Goal: Entertainment & Leisure: Consume media (video, audio)

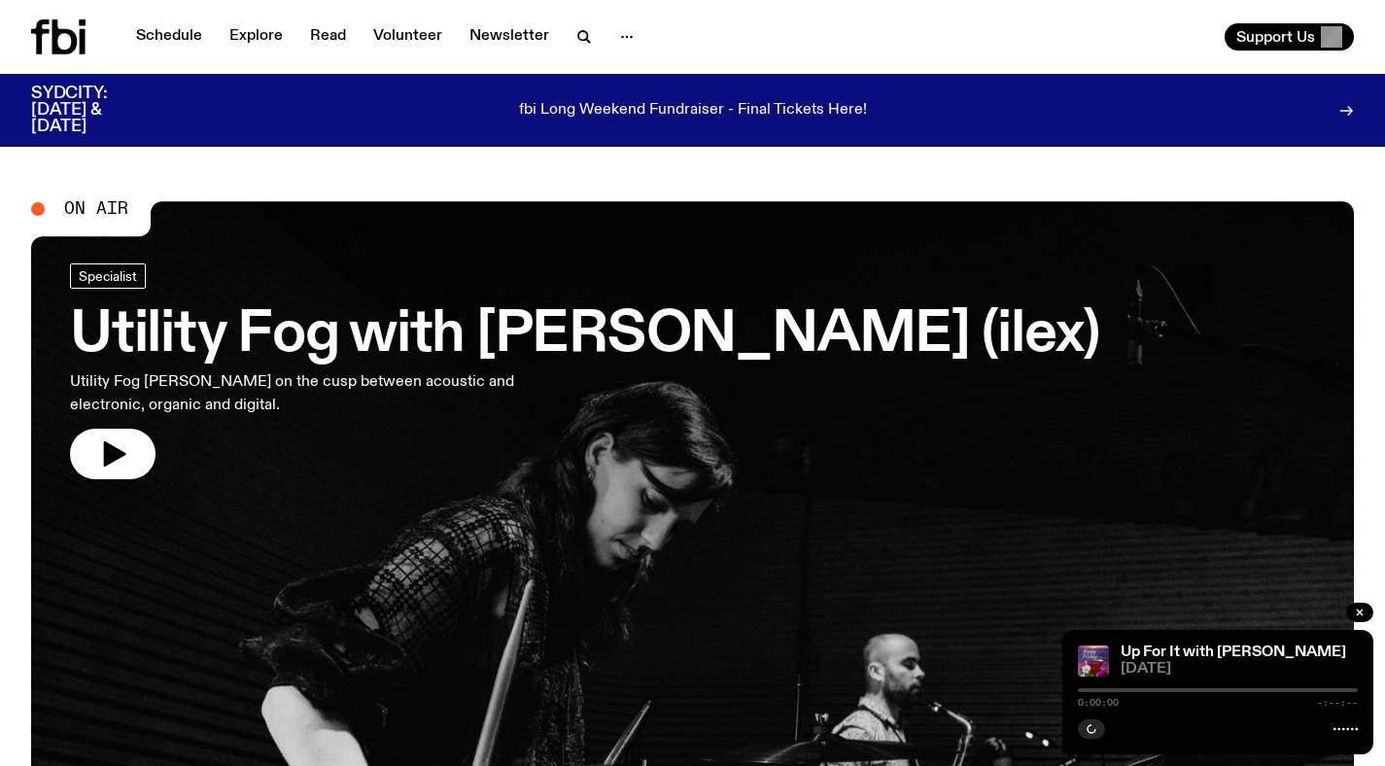
click at [406, 352] on h3 "Utility Fog with Holly Conner (ilex)" at bounding box center [584, 335] width 1029 height 54
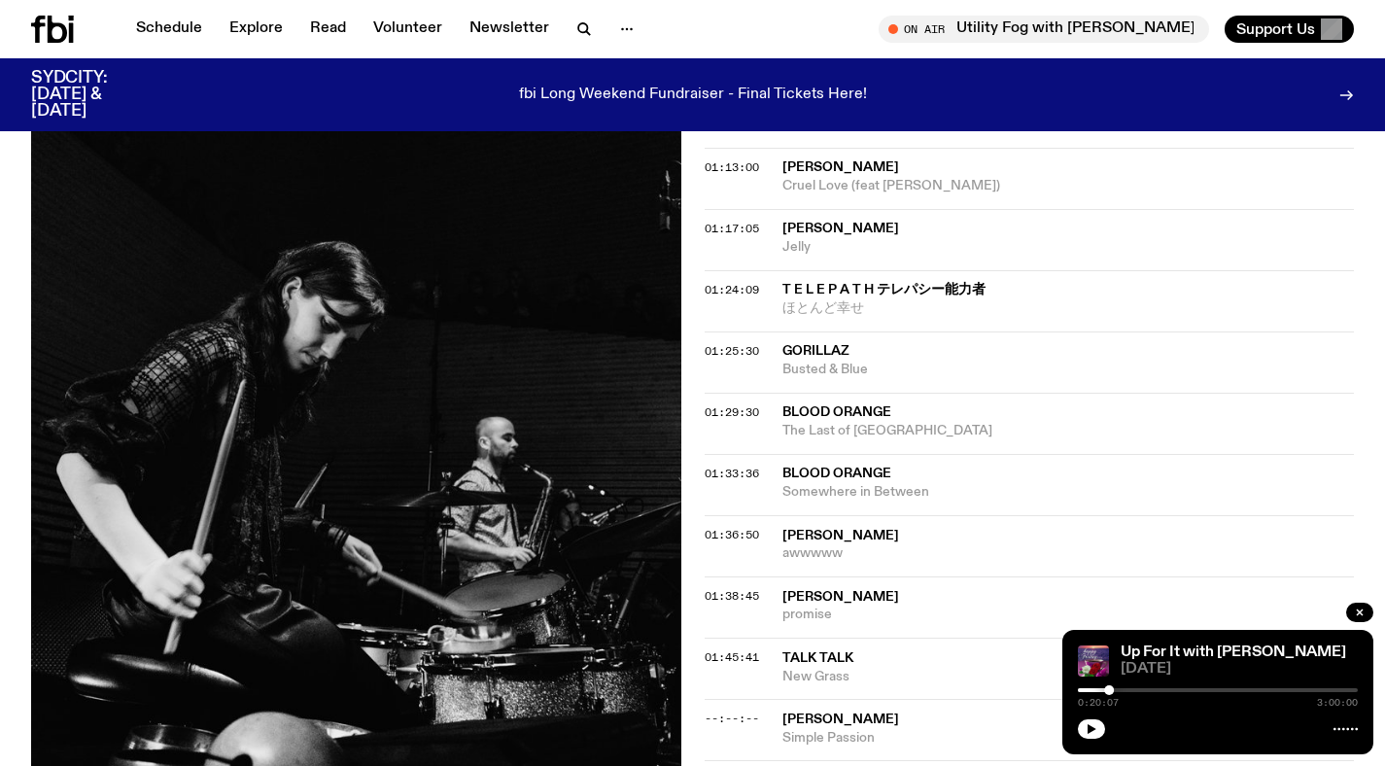
scroll to position [1832, 0]
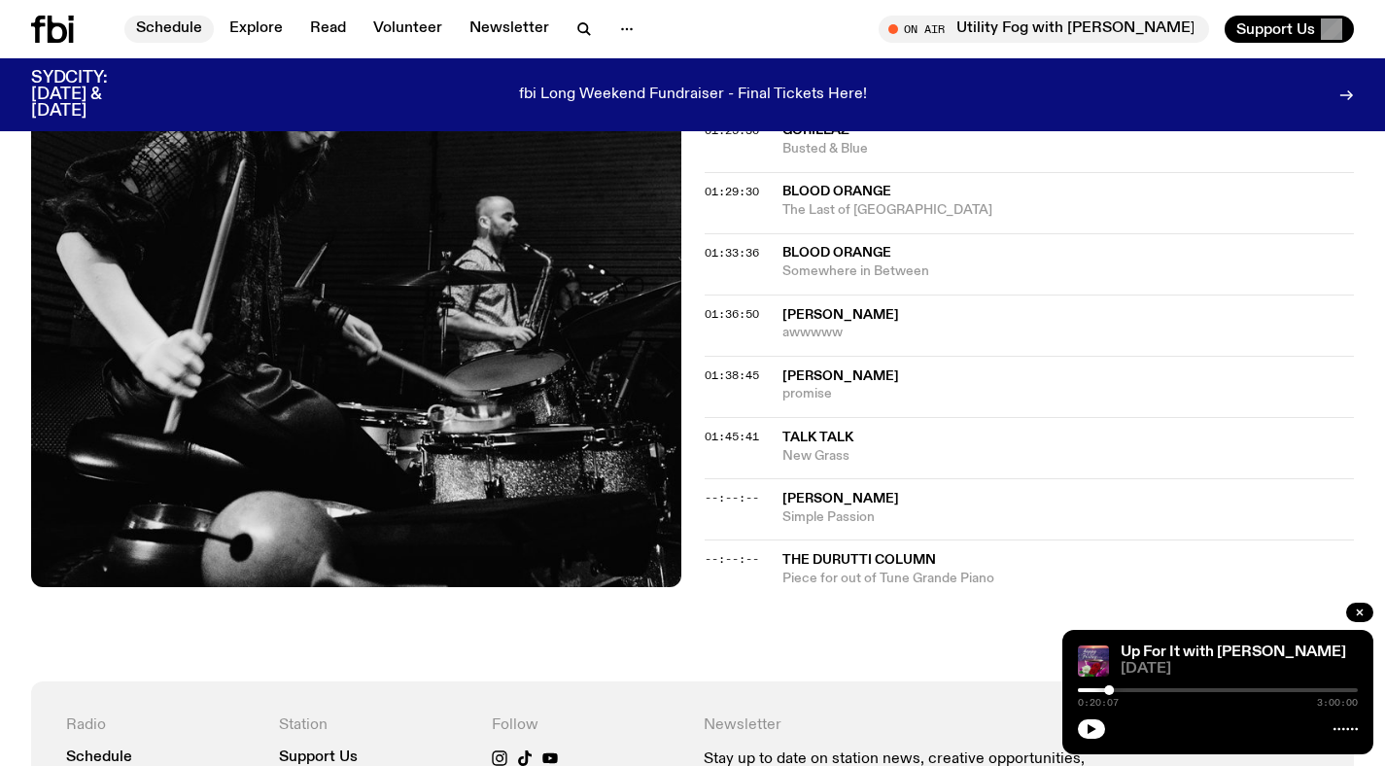
click at [168, 18] on link "Schedule" at bounding box center [168, 29] width 89 height 27
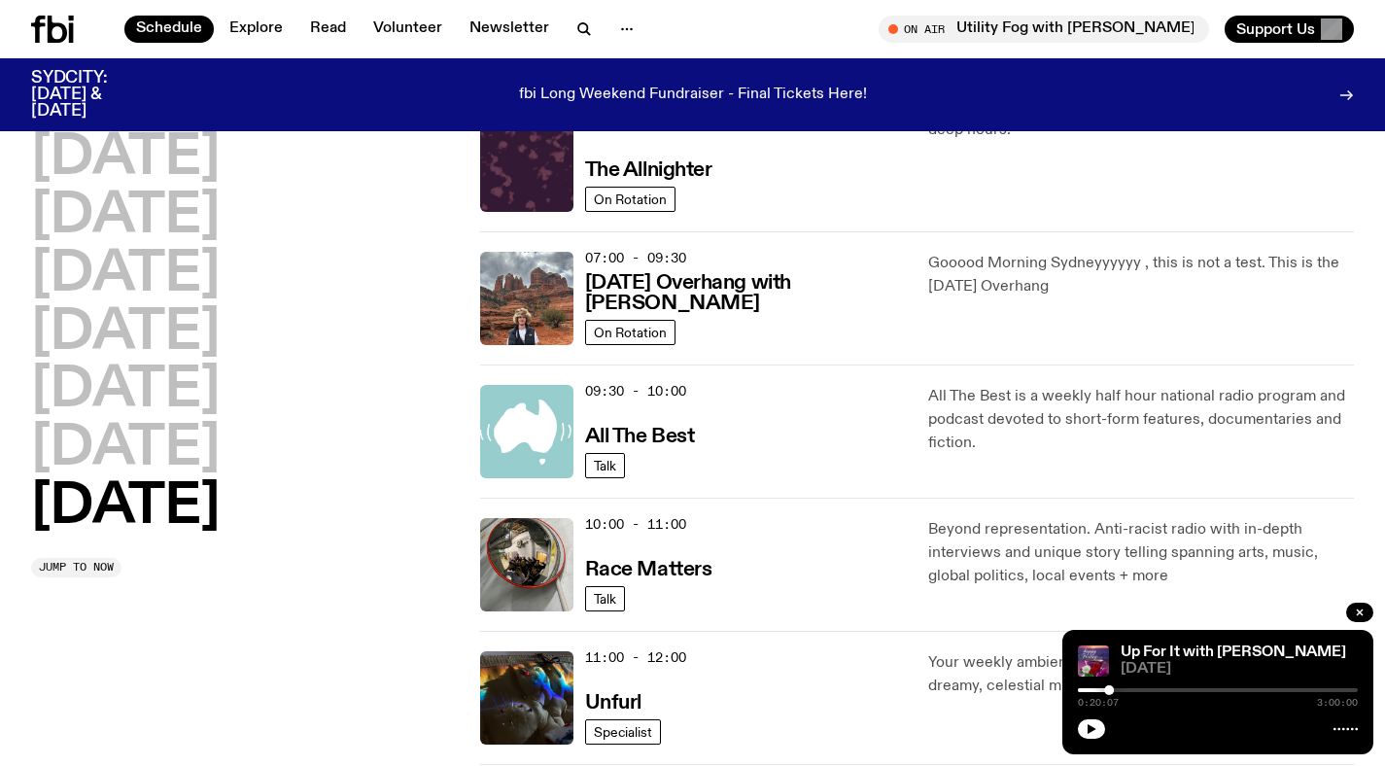
scroll to position [234, 0]
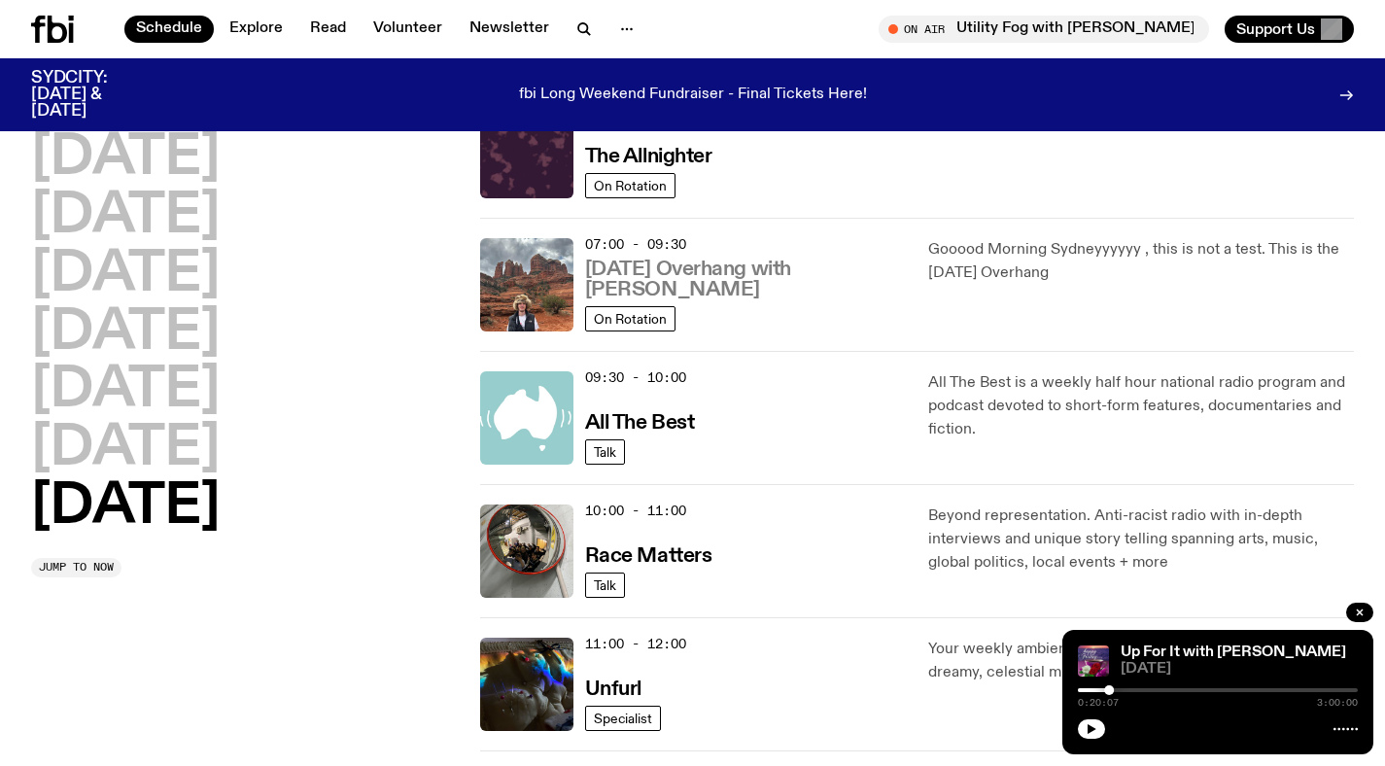
click at [802, 282] on h3 "Sunday Overhang with Pat Hilder" at bounding box center [745, 280] width 321 height 41
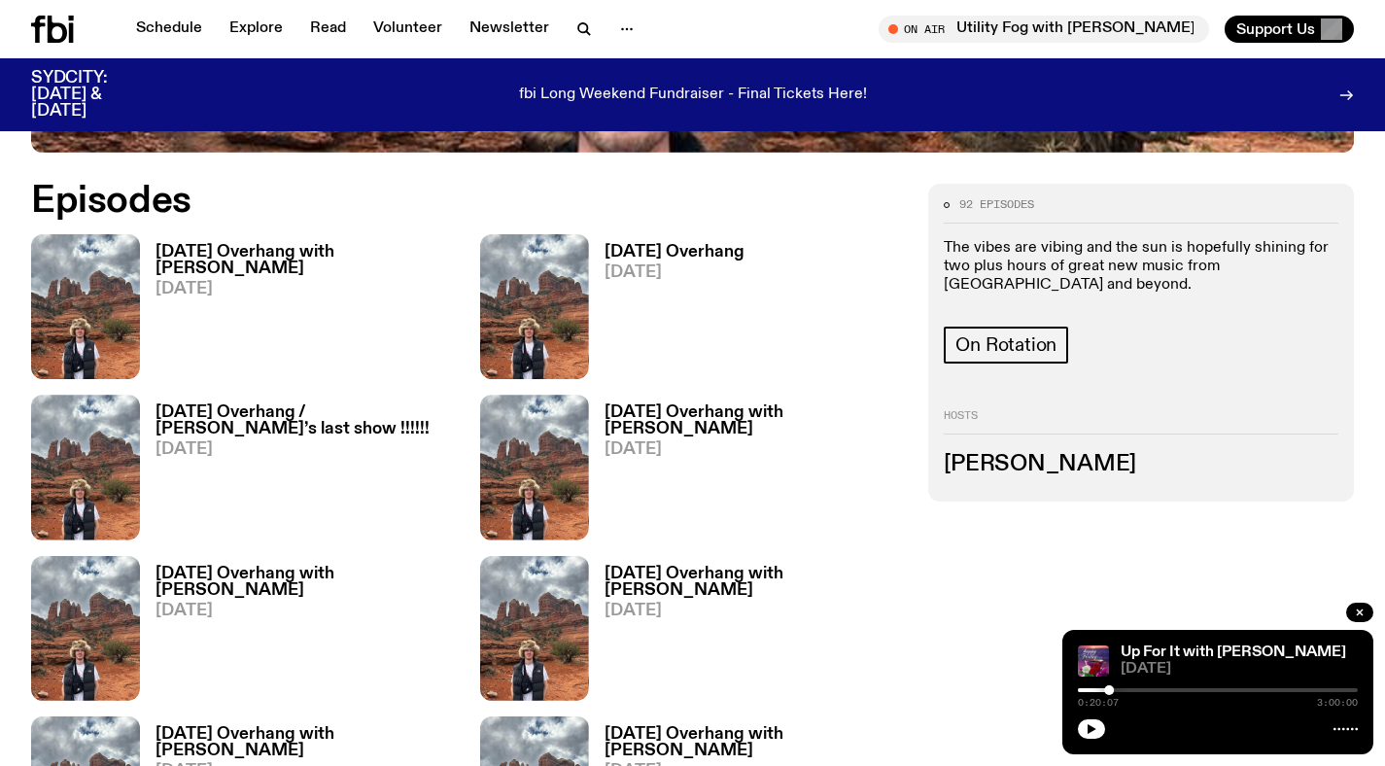
scroll to position [951, 0]
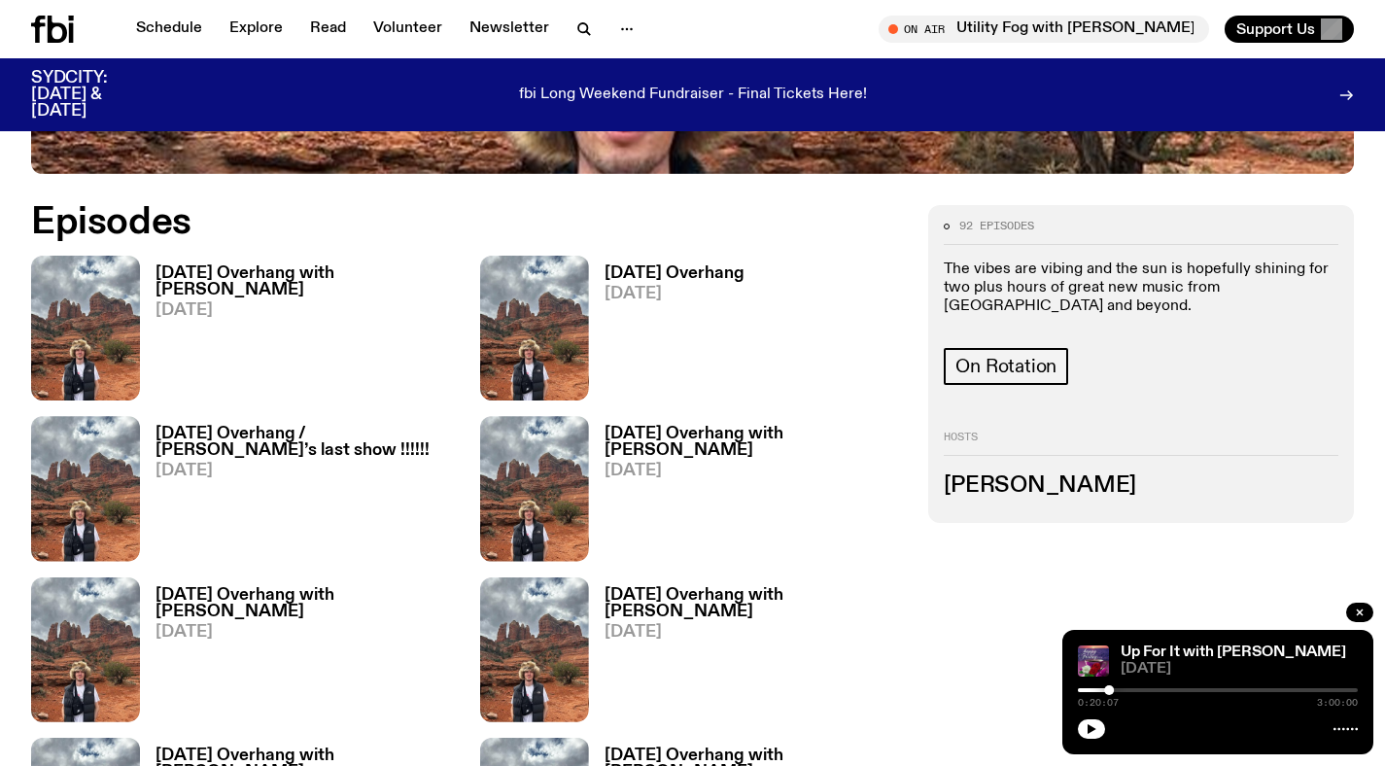
click at [342, 272] on h3 "Sunday Overhang with Pat Hilder" at bounding box center [306, 281] width 301 height 33
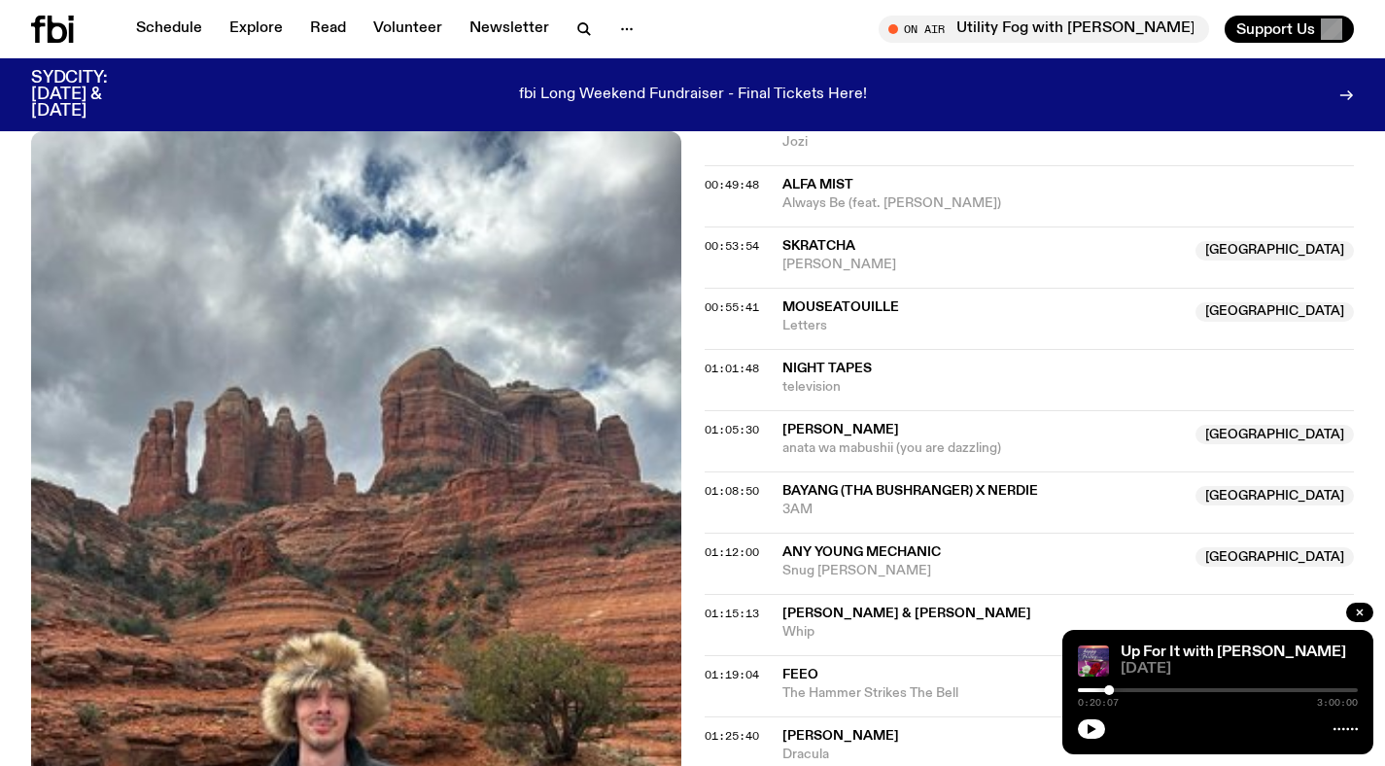
scroll to position [1357, 0]
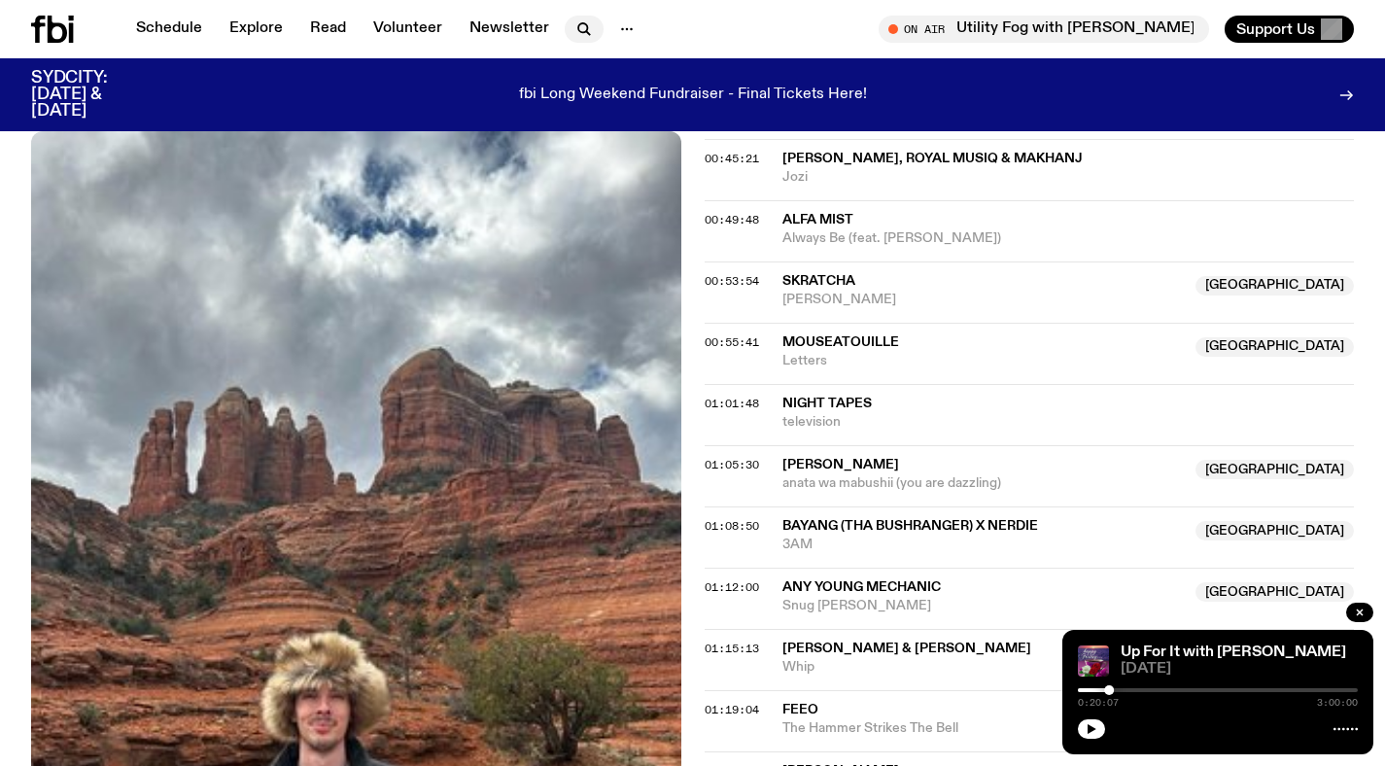
click at [582, 42] on button "button" at bounding box center [584, 29] width 39 height 27
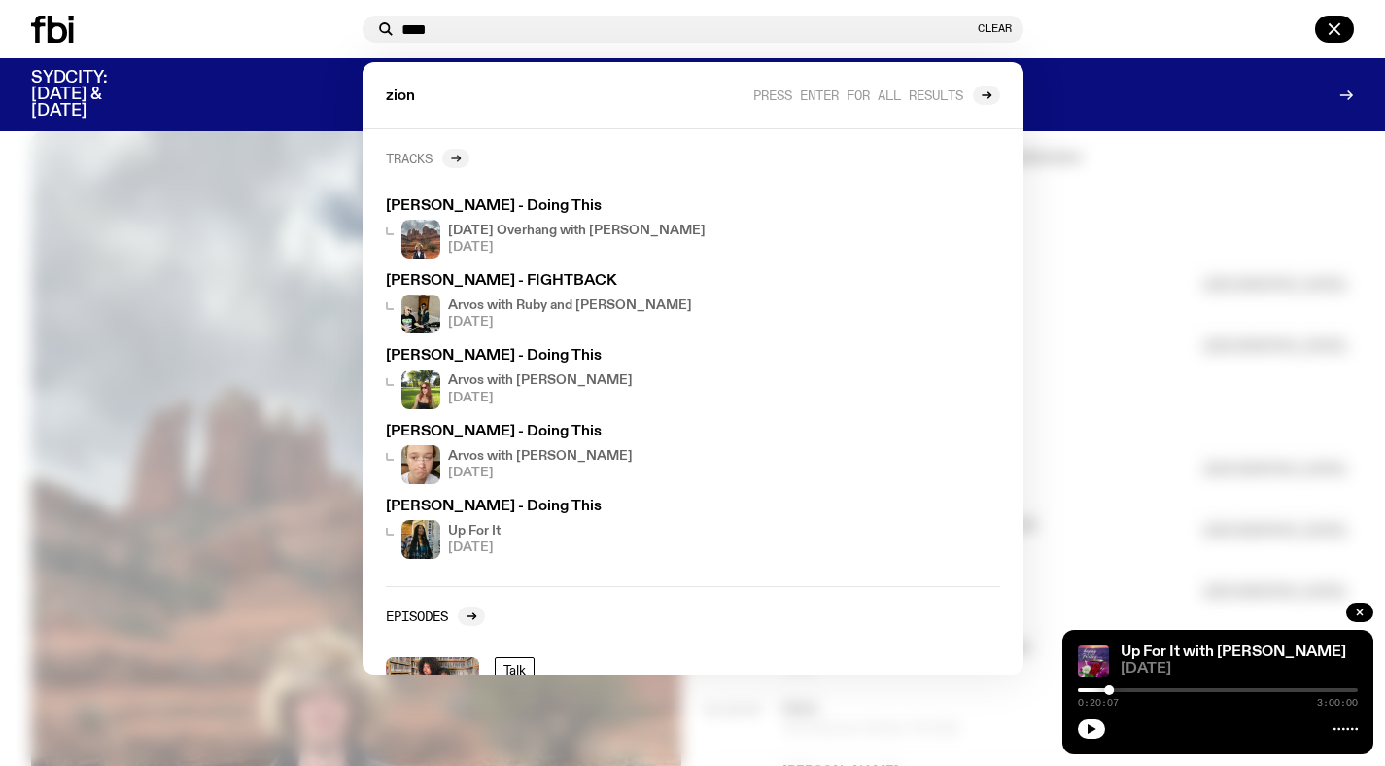
type input "****"
click at [446, 155] on div at bounding box center [455, 158] width 27 height 19
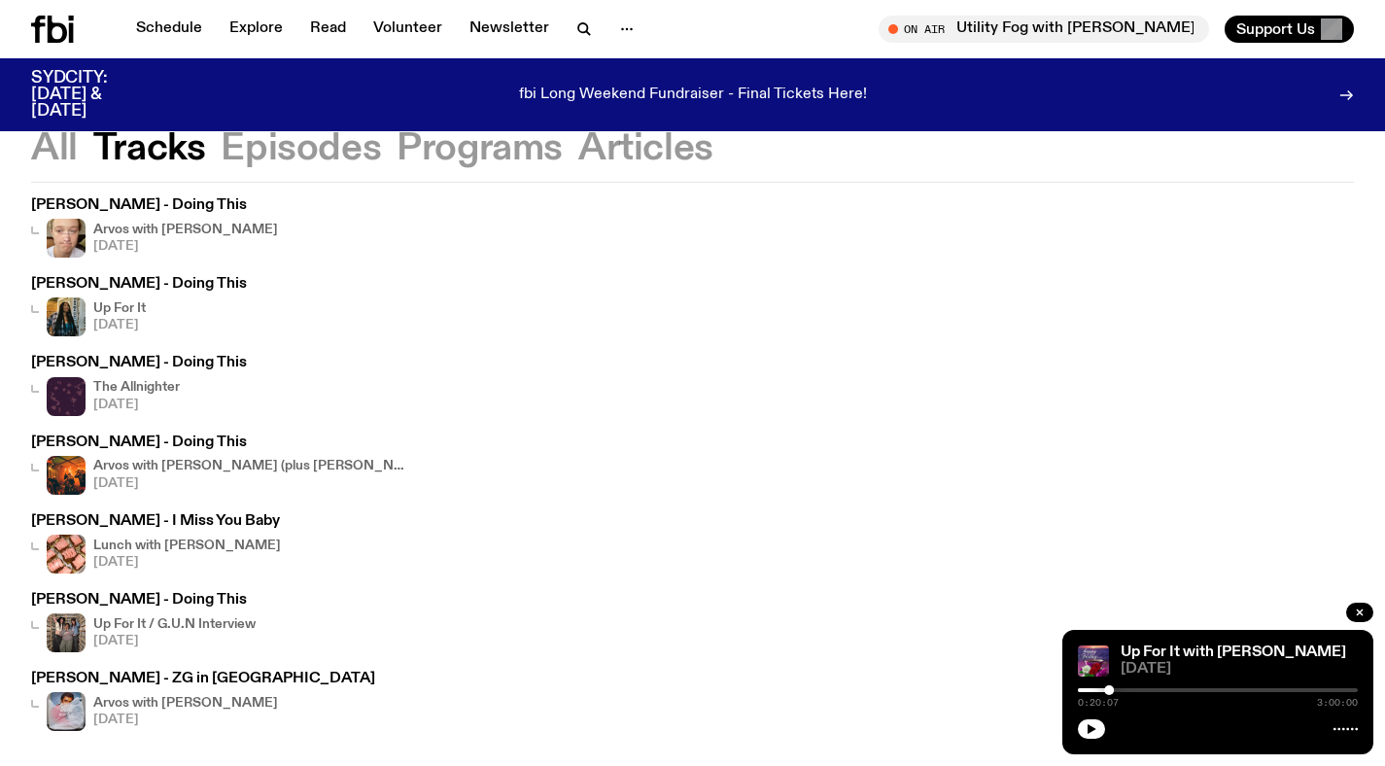
scroll to position [411, 0]
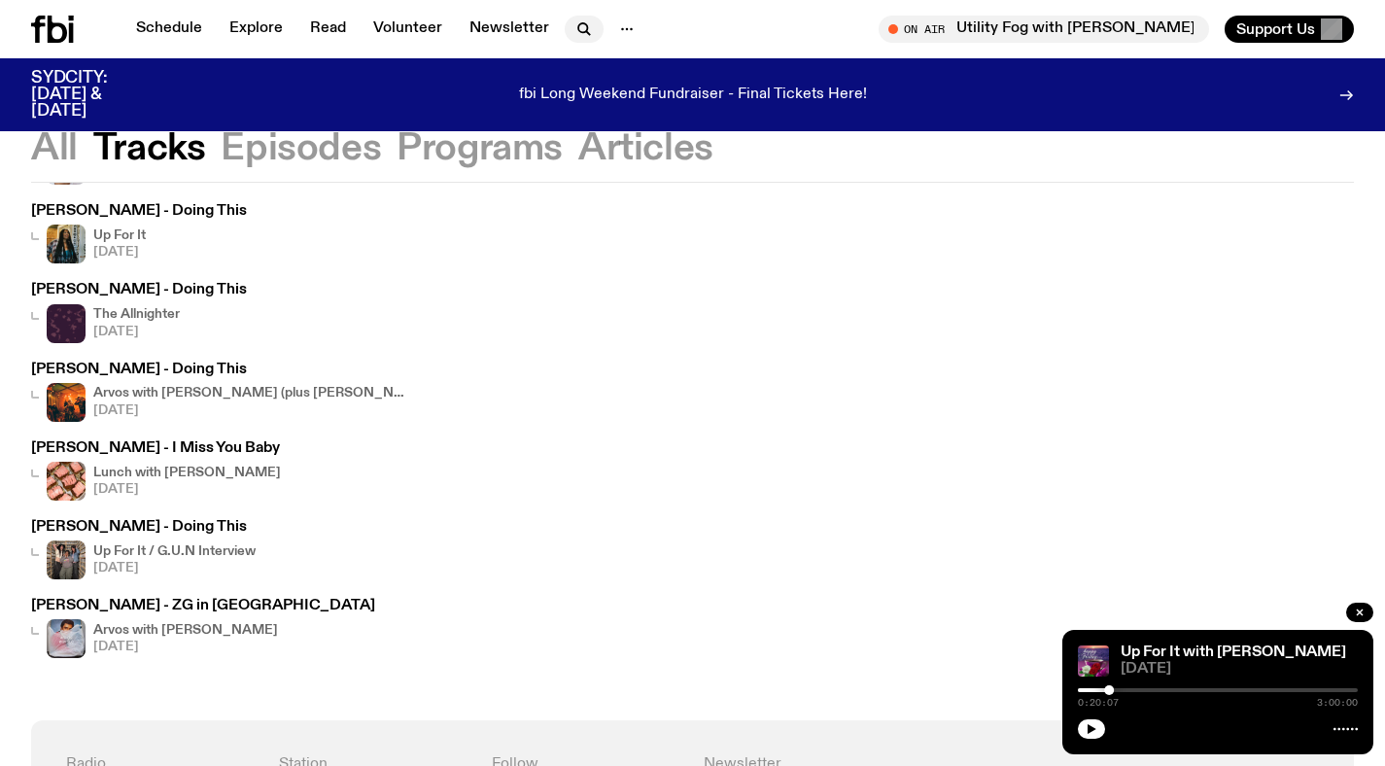
click at [575, 25] on icon "button" at bounding box center [584, 28] width 23 height 23
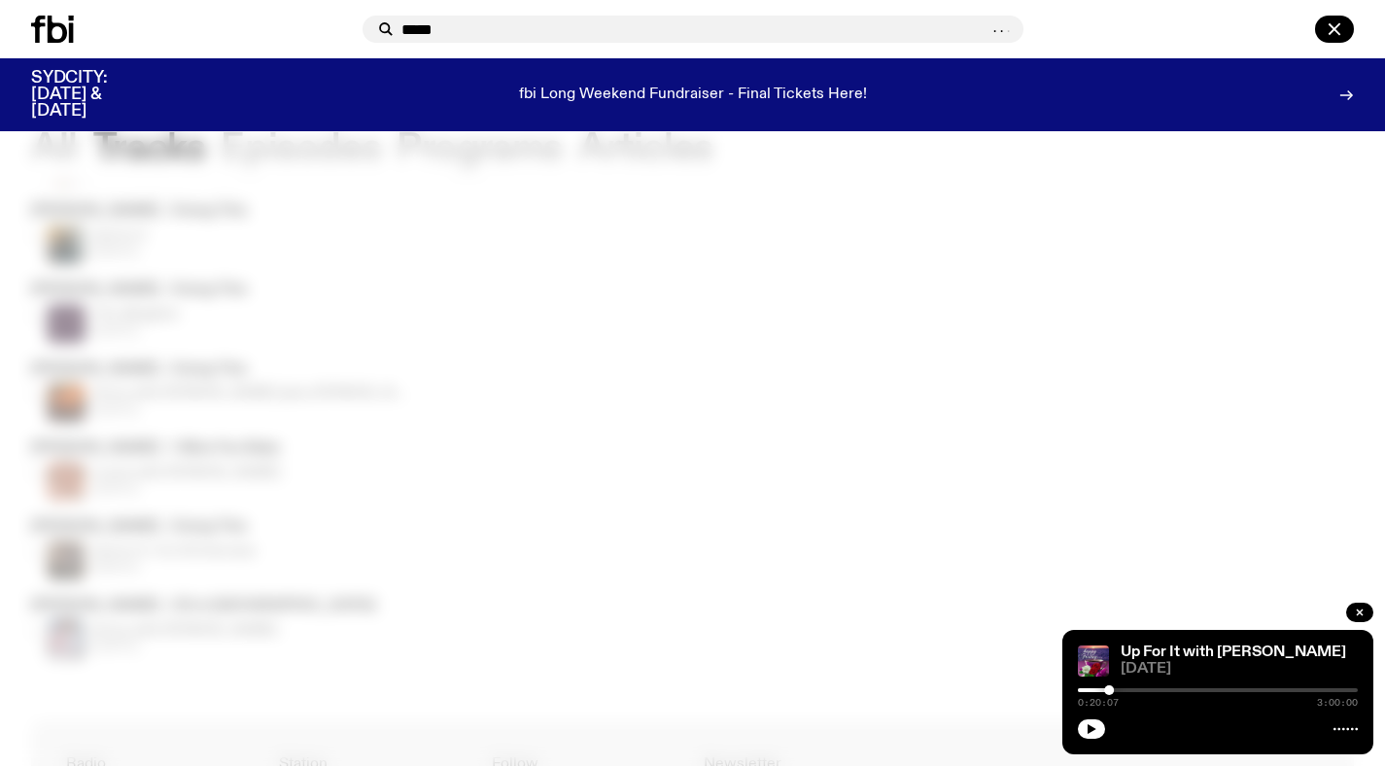
type input "*****"
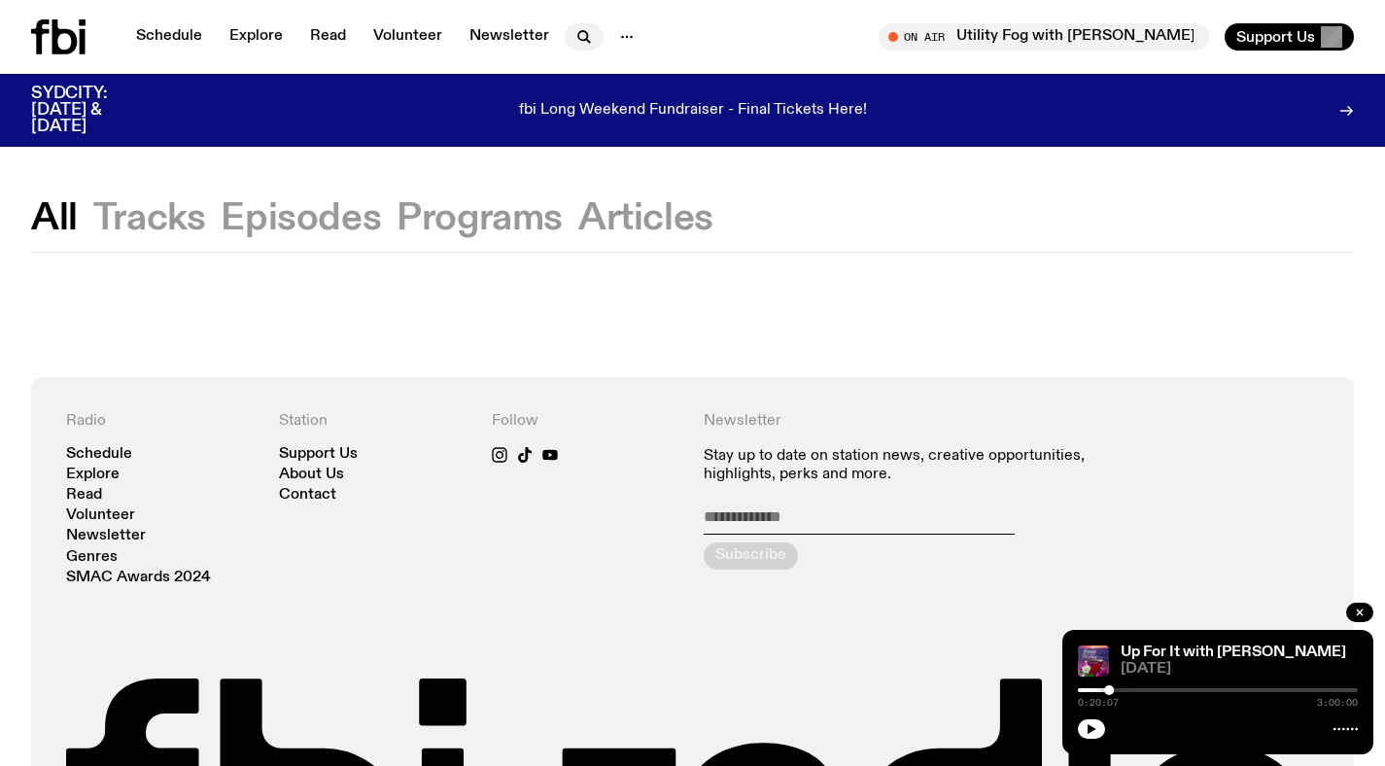
click at [584, 44] on icon "button" at bounding box center [584, 36] width 23 height 23
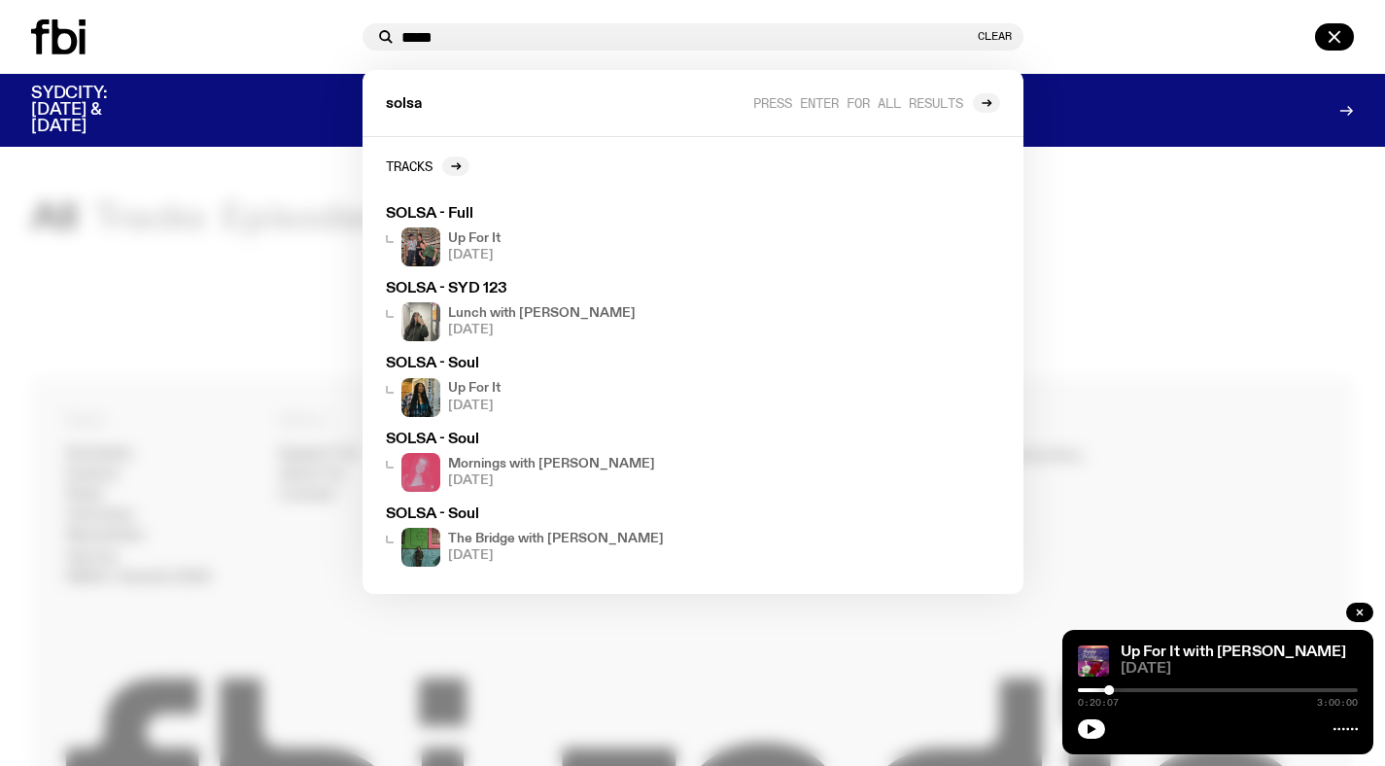
click at [584, 44] on input "*****" at bounding box center [687, 37] width 573 height 17
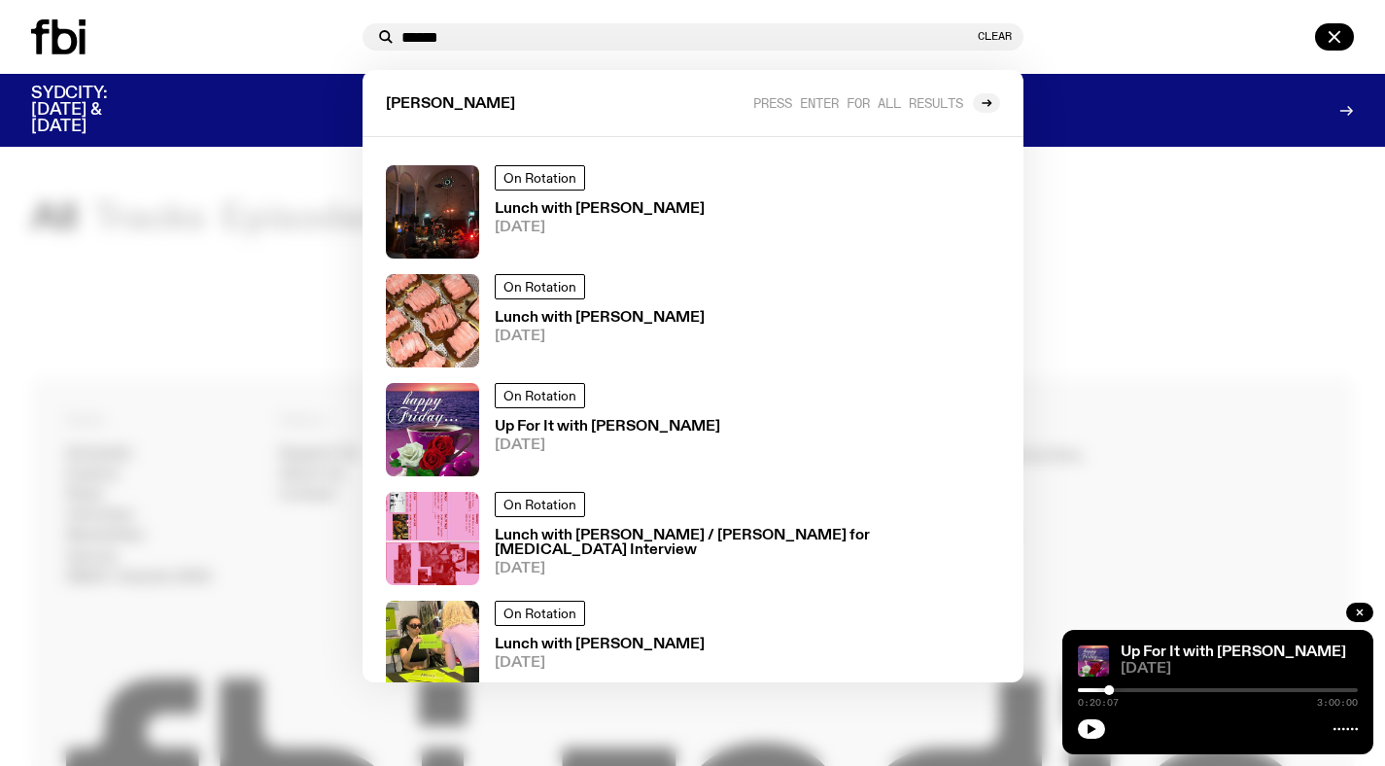
scroll to position [400, 0]
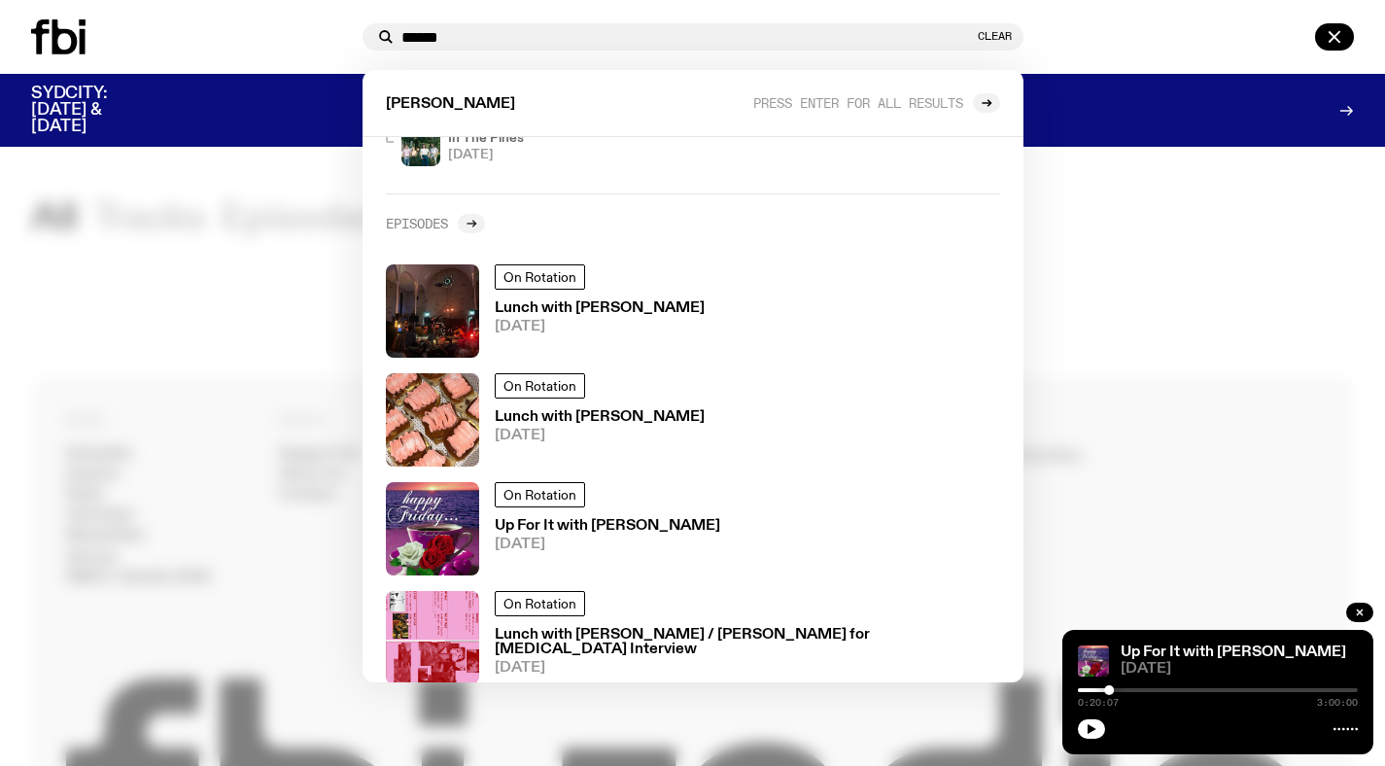
type input "******"
click at [473, 224] on icon at bounding box center [471, 224] width 9 height 0
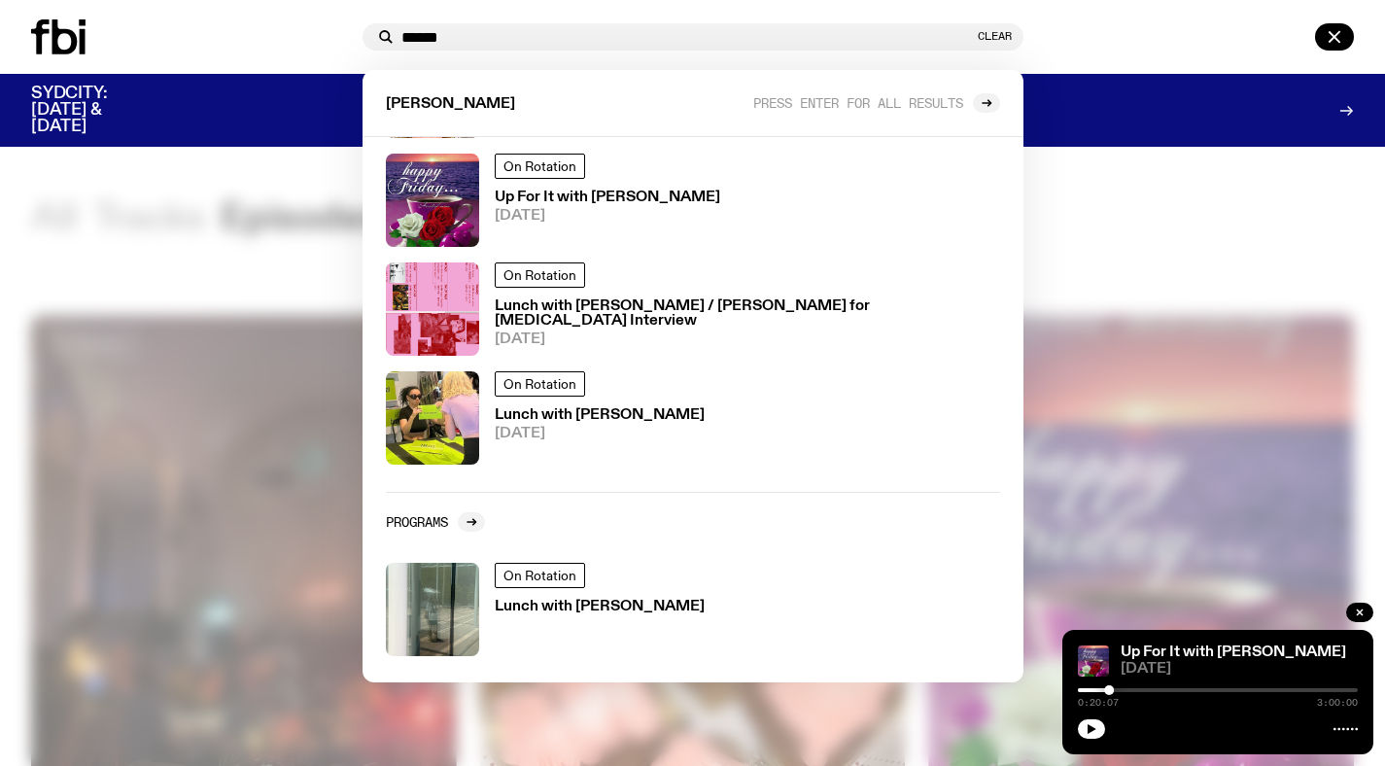
scroll to position [135, 0]
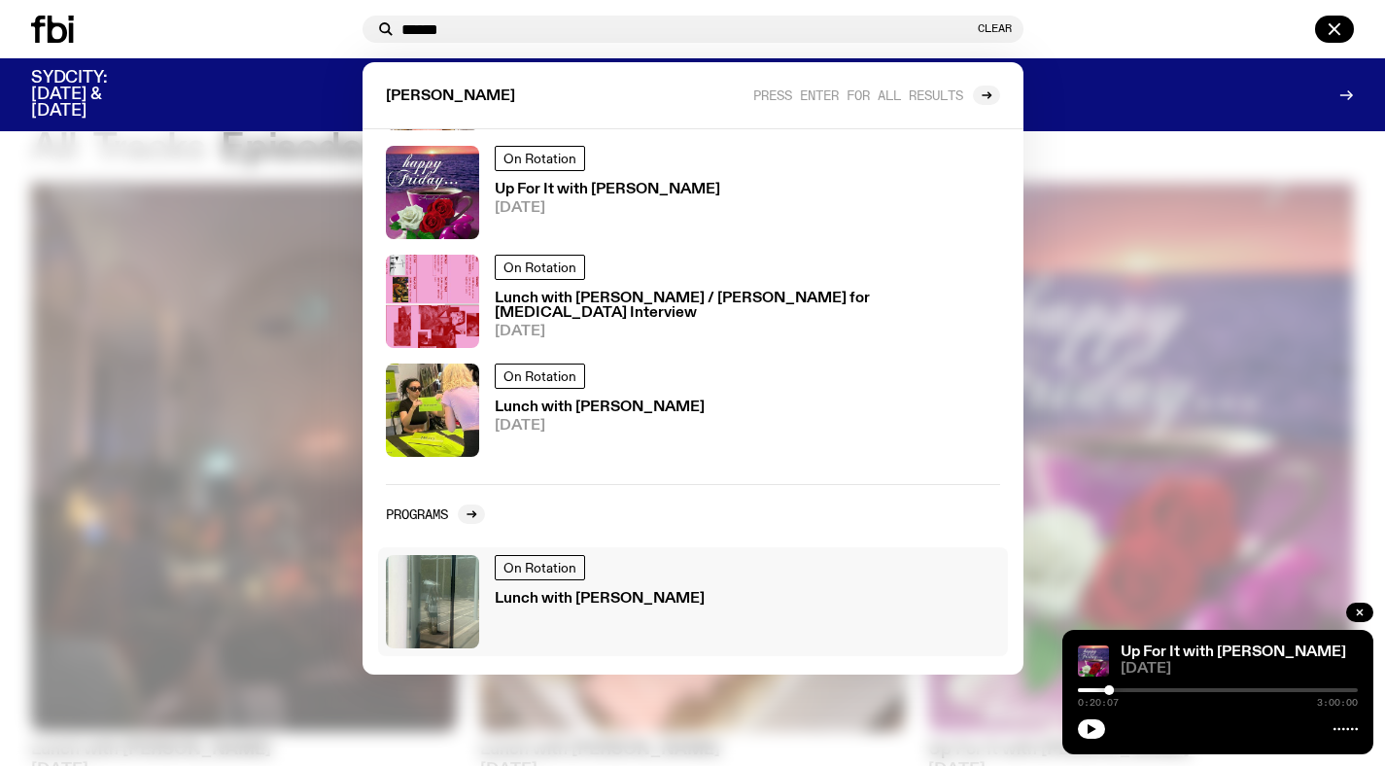
click at [546, 595] on h3 "Lunch with Louisa Christie" at bounding box center [600, 599] width 210 height 15
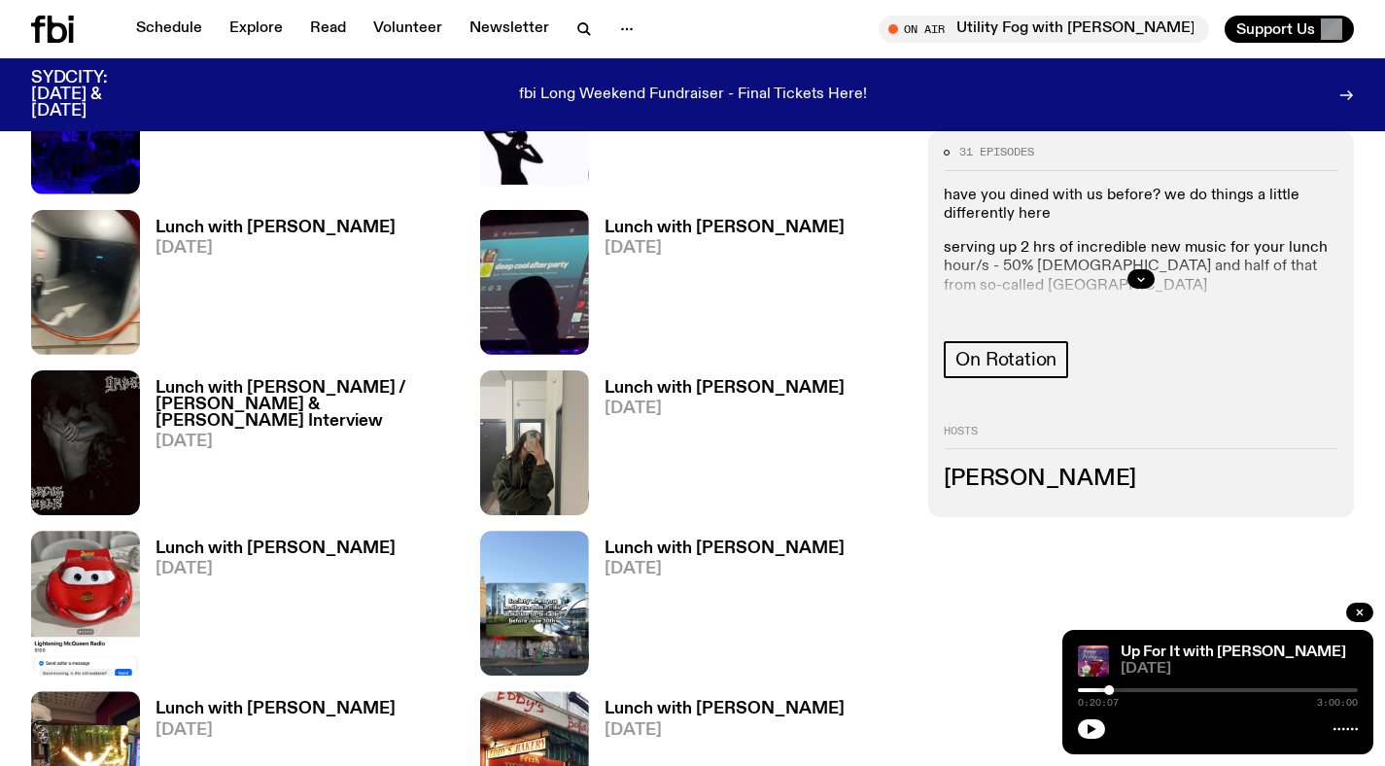
scroll to position [1728, 0]
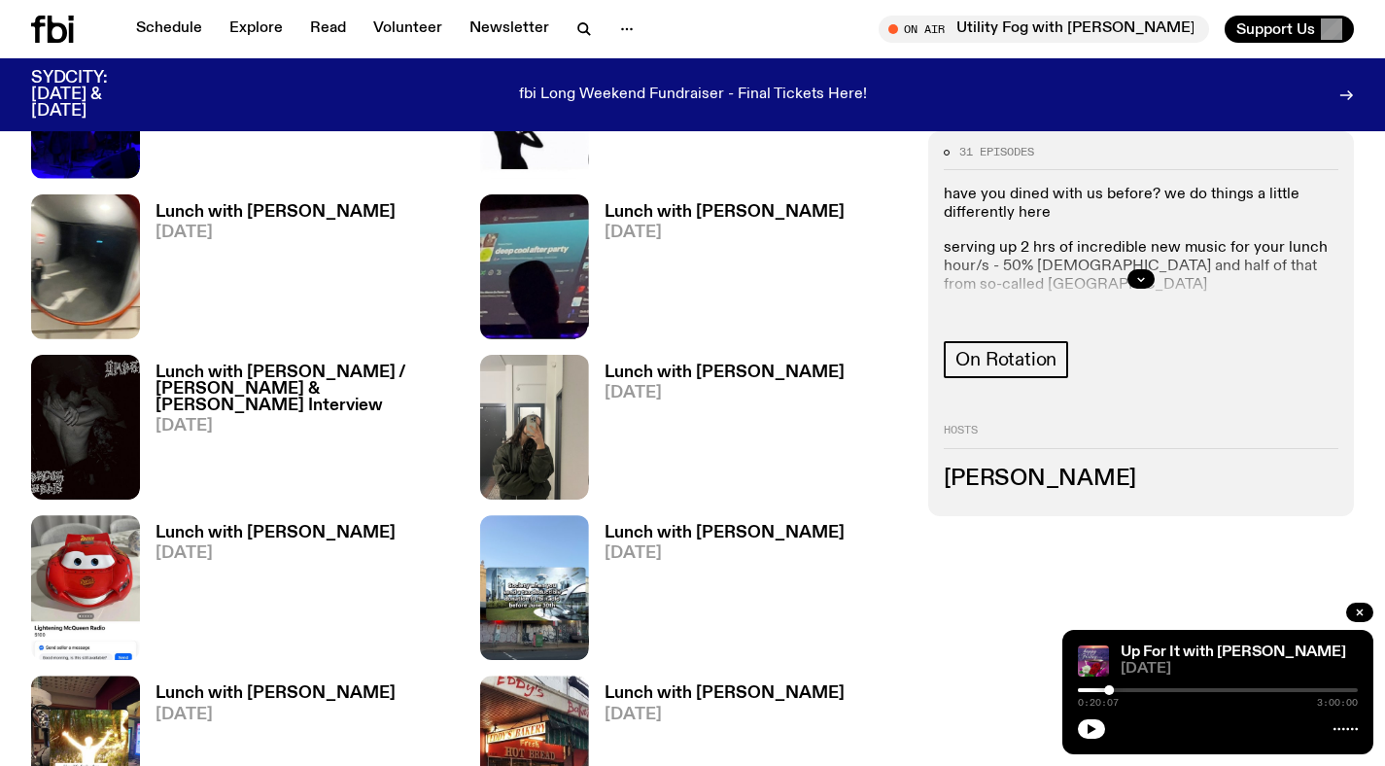
click at [274, 198] on div "Lunch with Louisa Christie 23.07.25" at bounding box center [268, 266] width 256 height 145
click at [323, 214] on h3 "Lunch with Louisa Christie" at bounding box center [276, 212] width 240 height 17
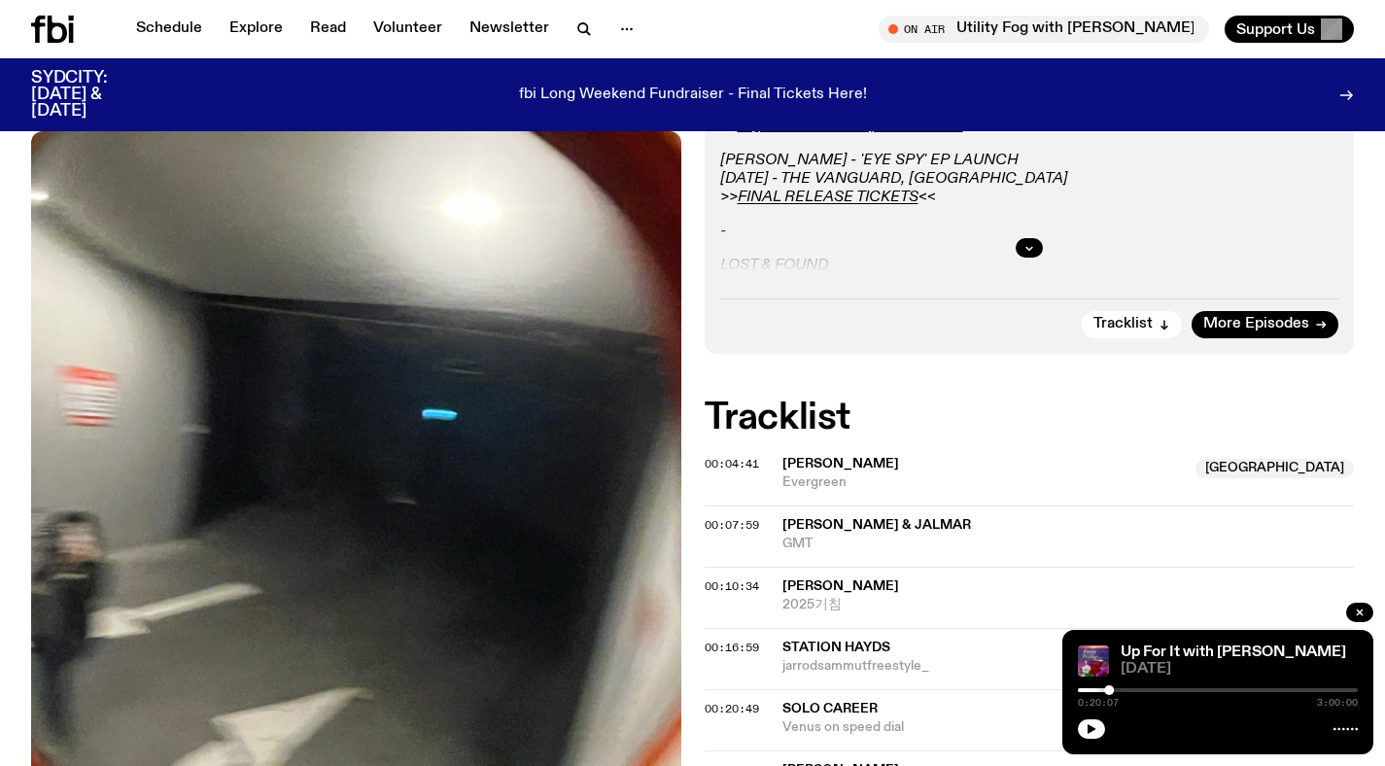
scroll to position [960, 0]
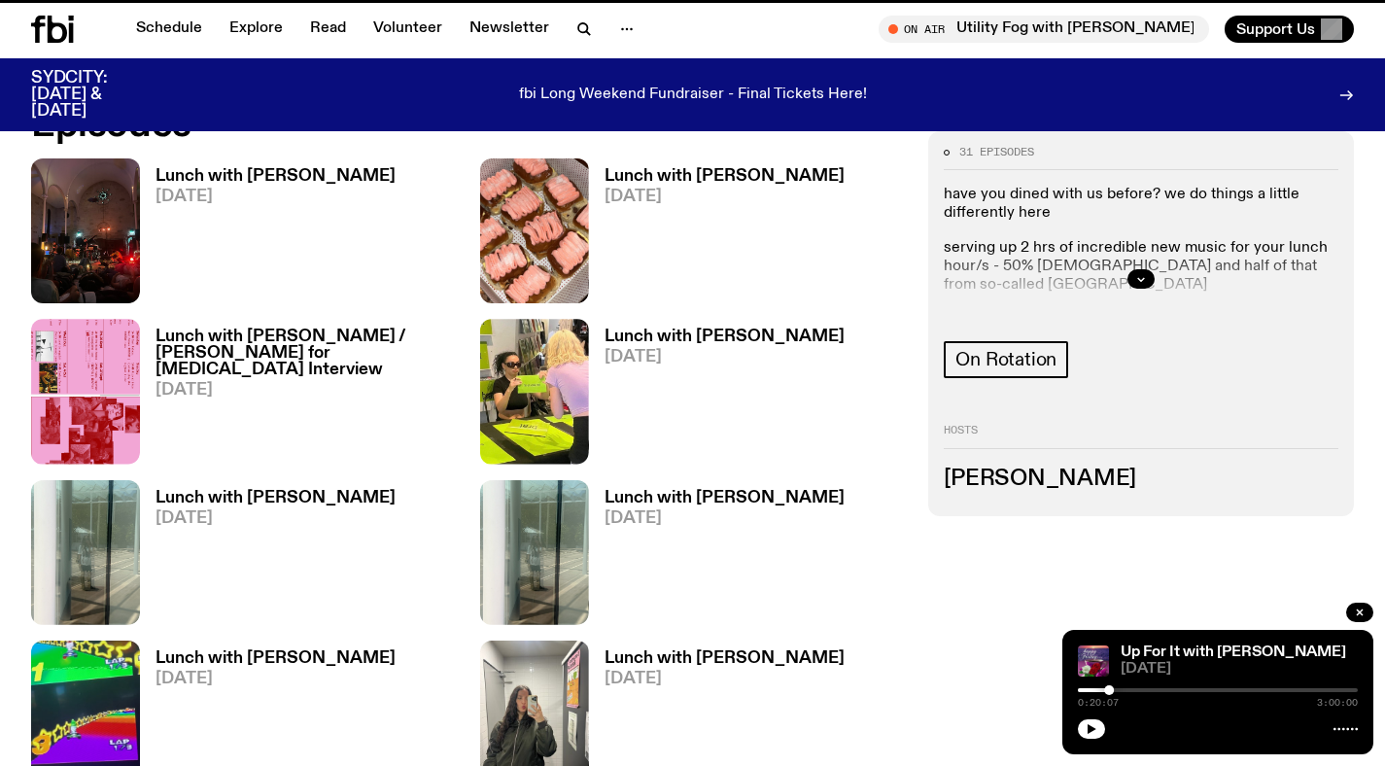
scroll to position [1728, 0]
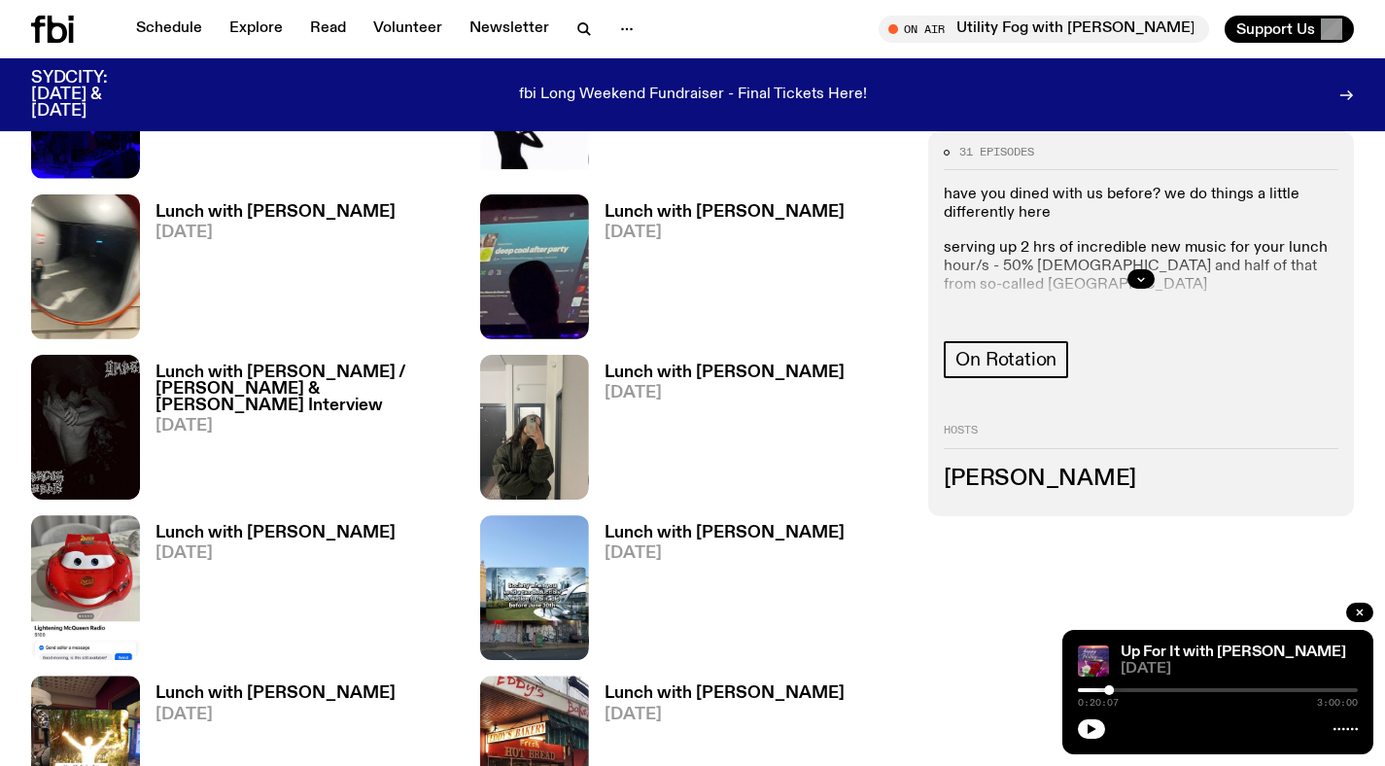
click at [244, 540] on h3 "Lunch with Louisa Christie" at bounding box center [276, 533] width 240 height 17
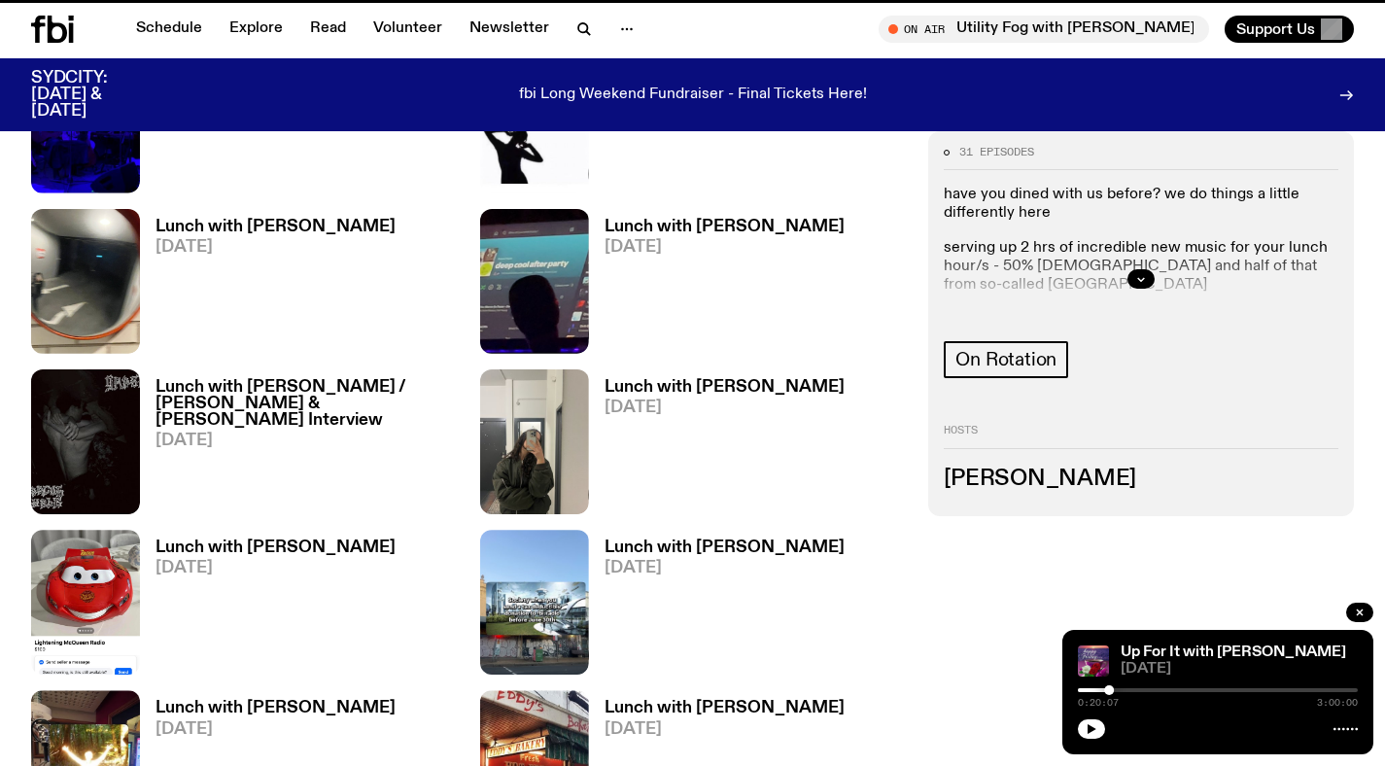
scroll to position [1713, 0]
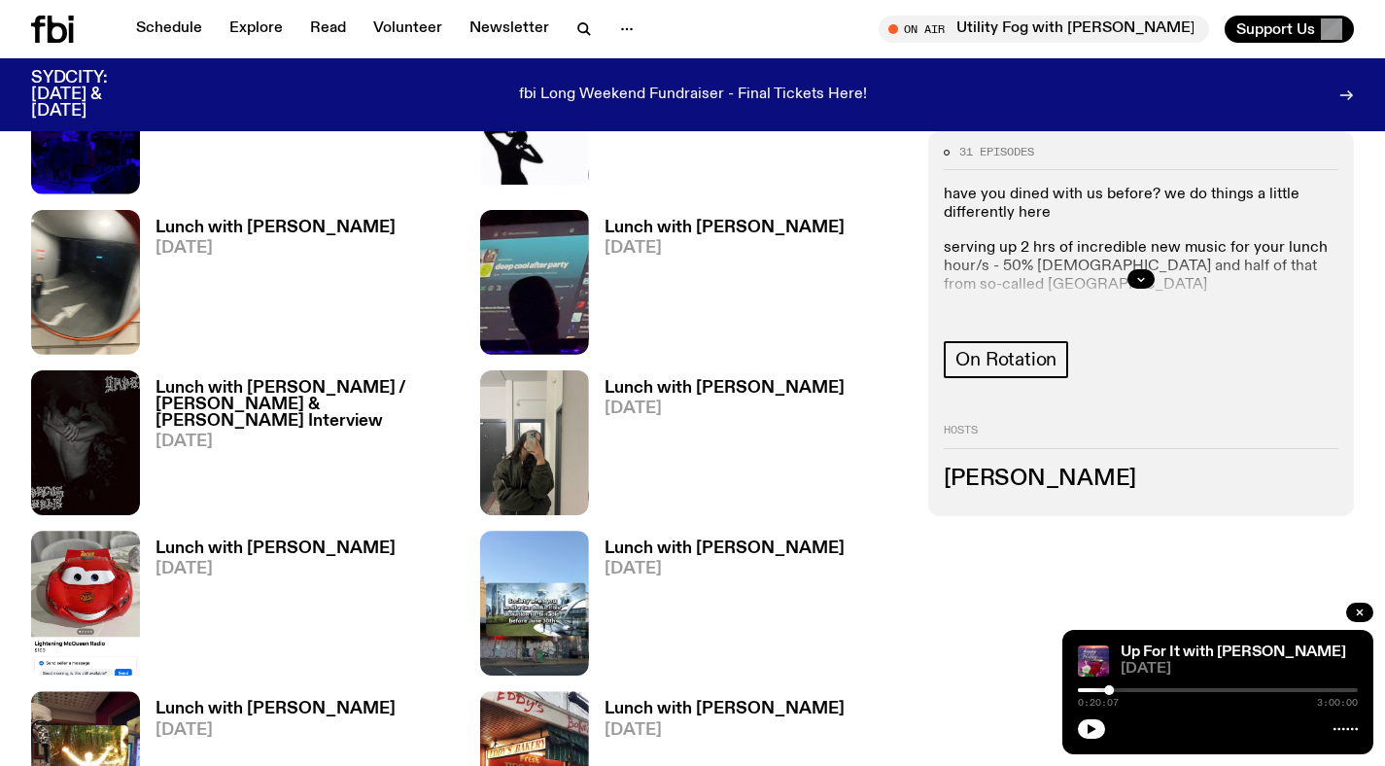
click at [666, 388] on h3 "Lunch with Louisa Christie" at bounding box center [725, 388] width 240 height 17
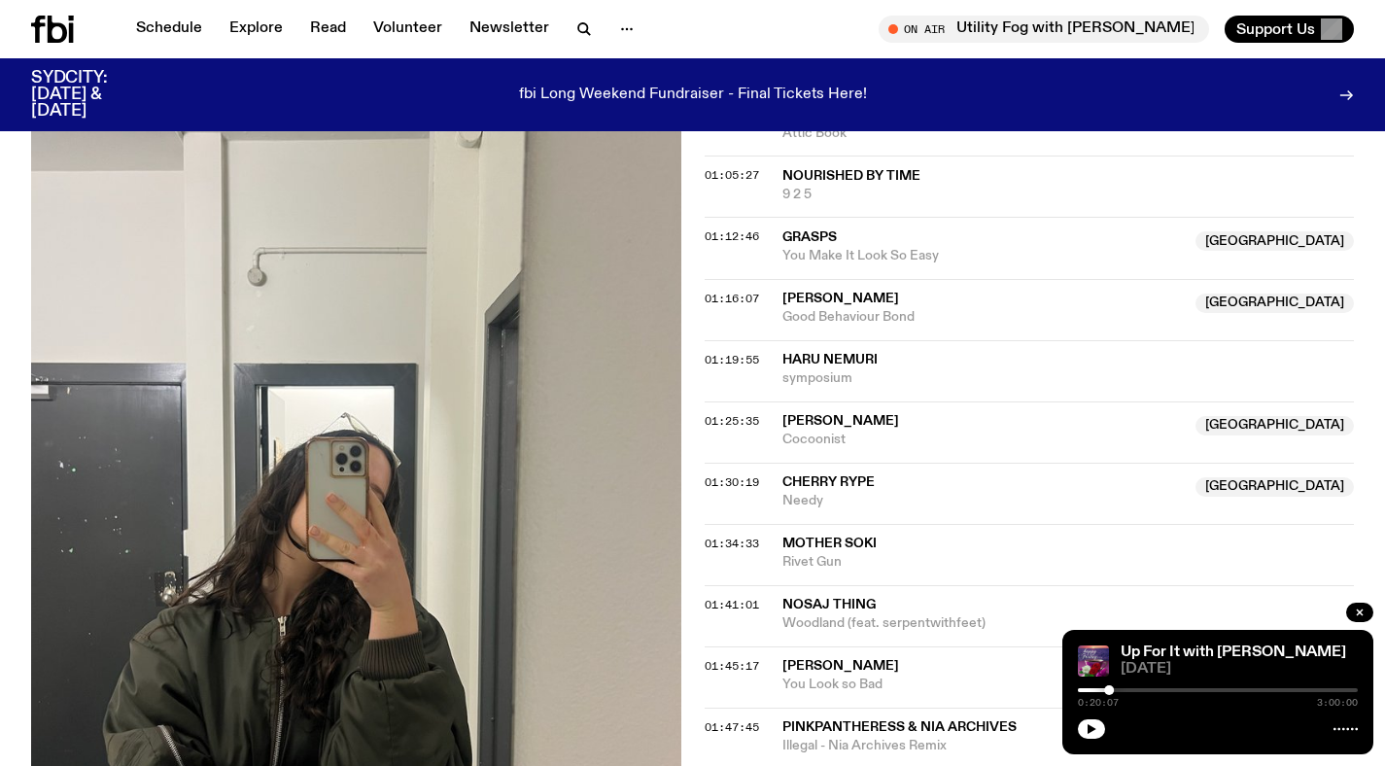
scroll to position [1628, 0]
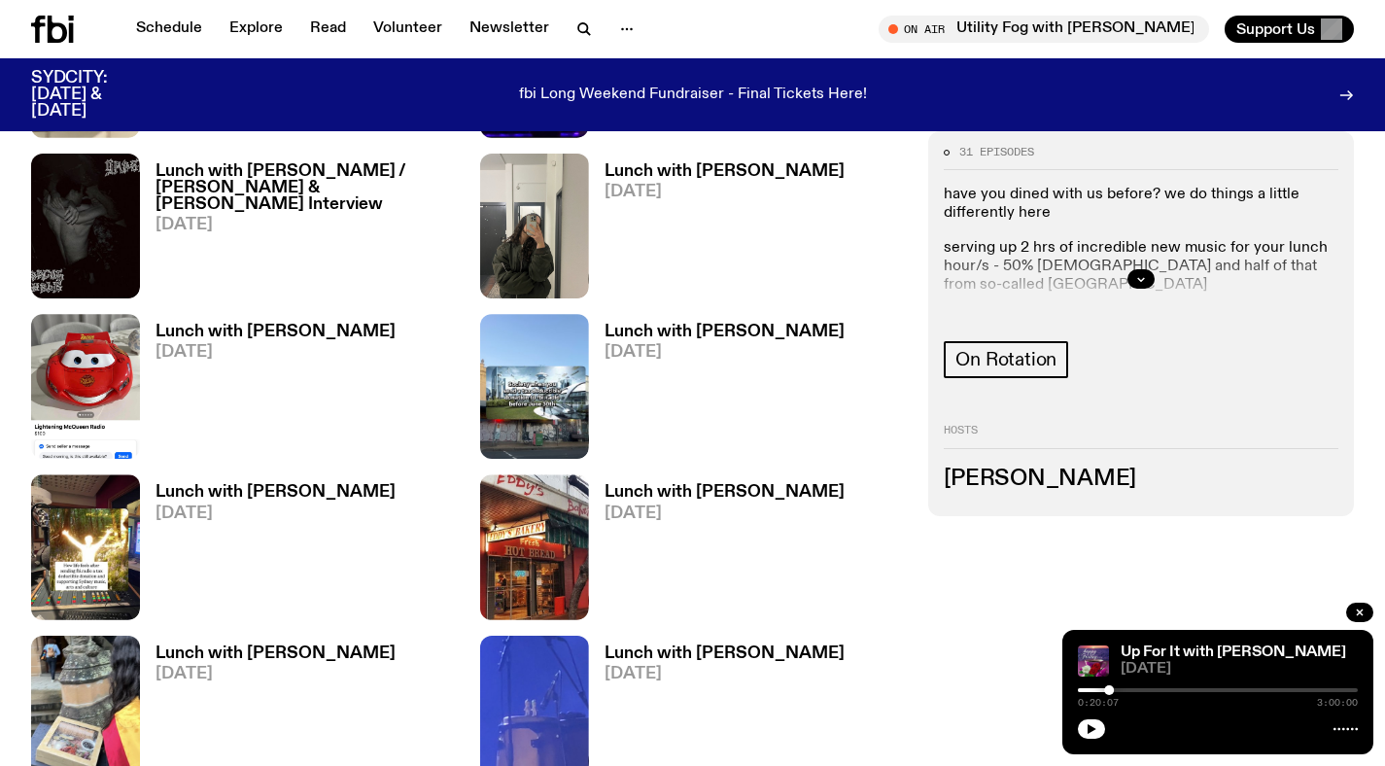
scroll to position [1931, 0]
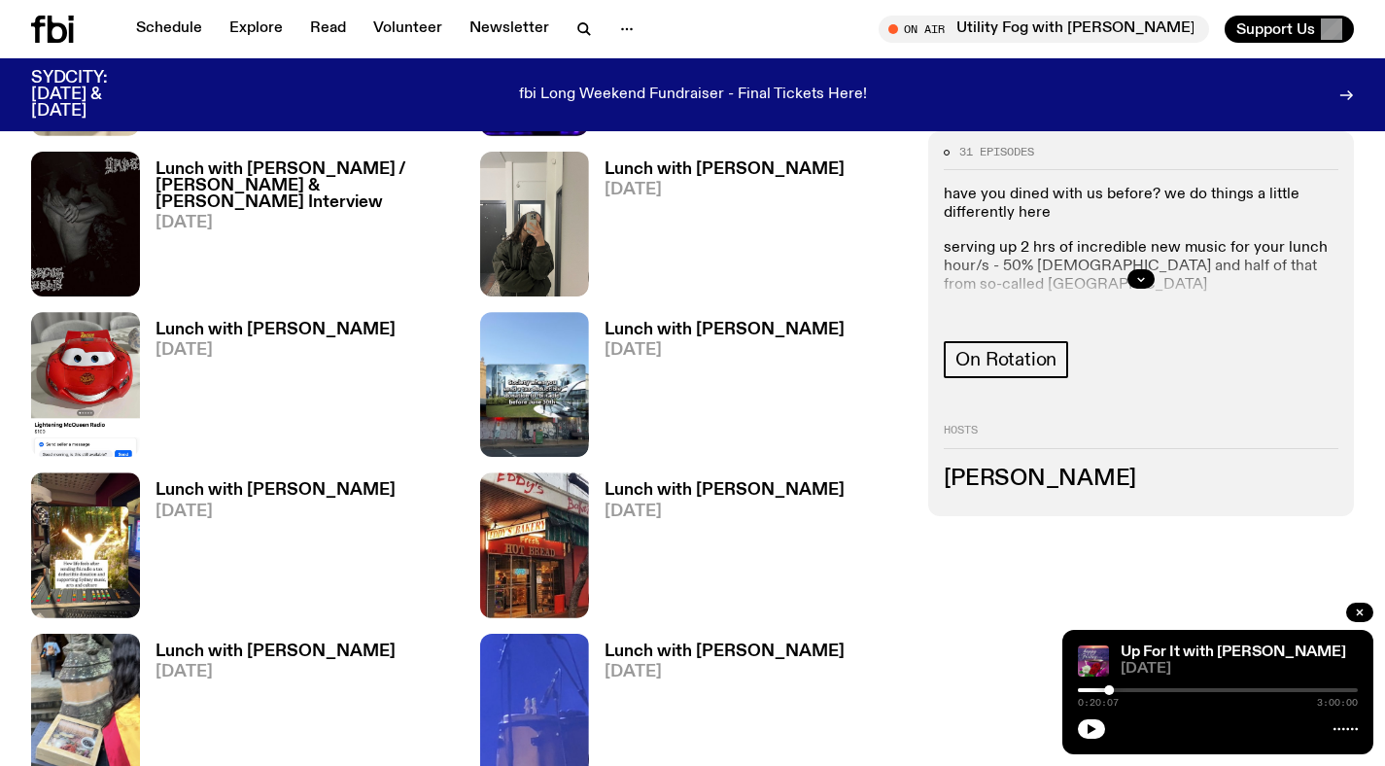
click at [655, 335] on h3 "Lunch with Louisa Christie" at bounding box center [725, 330] width 240 height 17
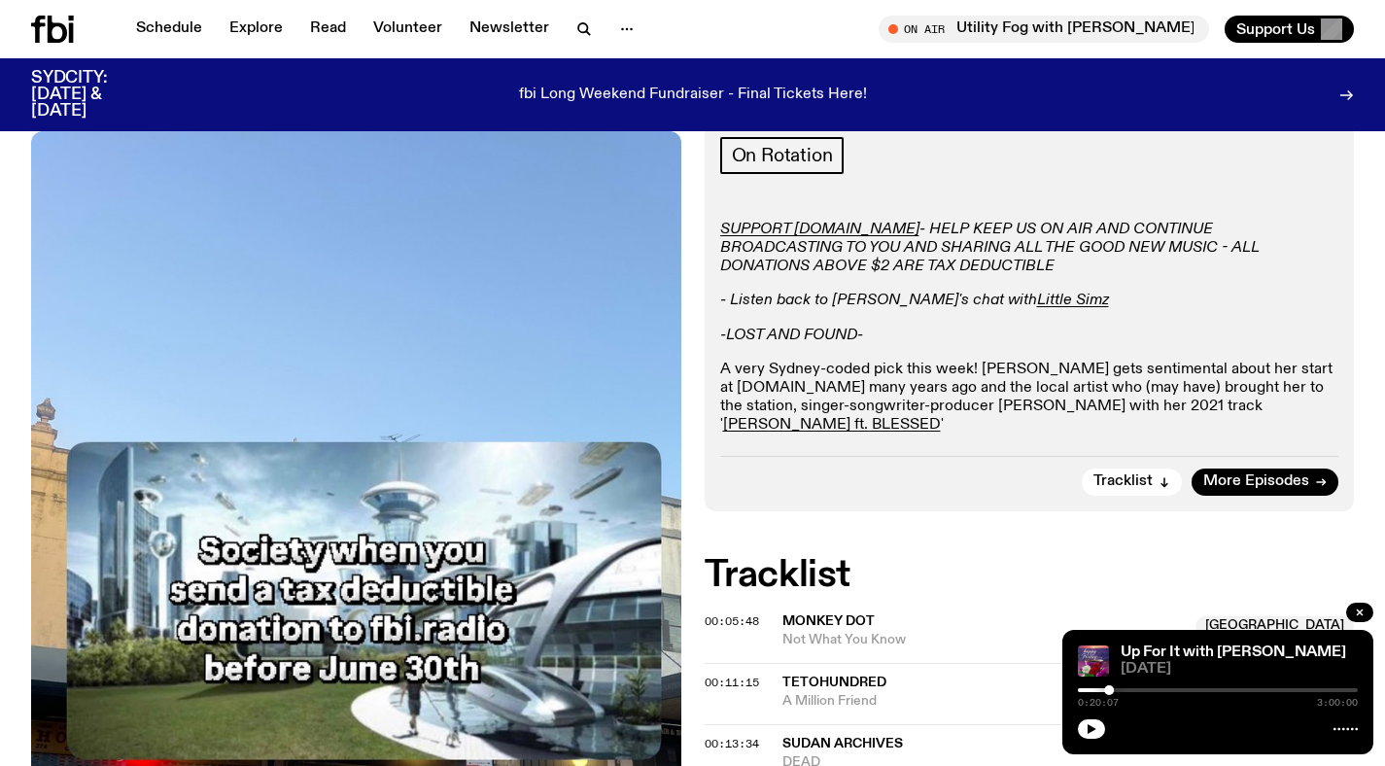
scroll to position [172, 0]
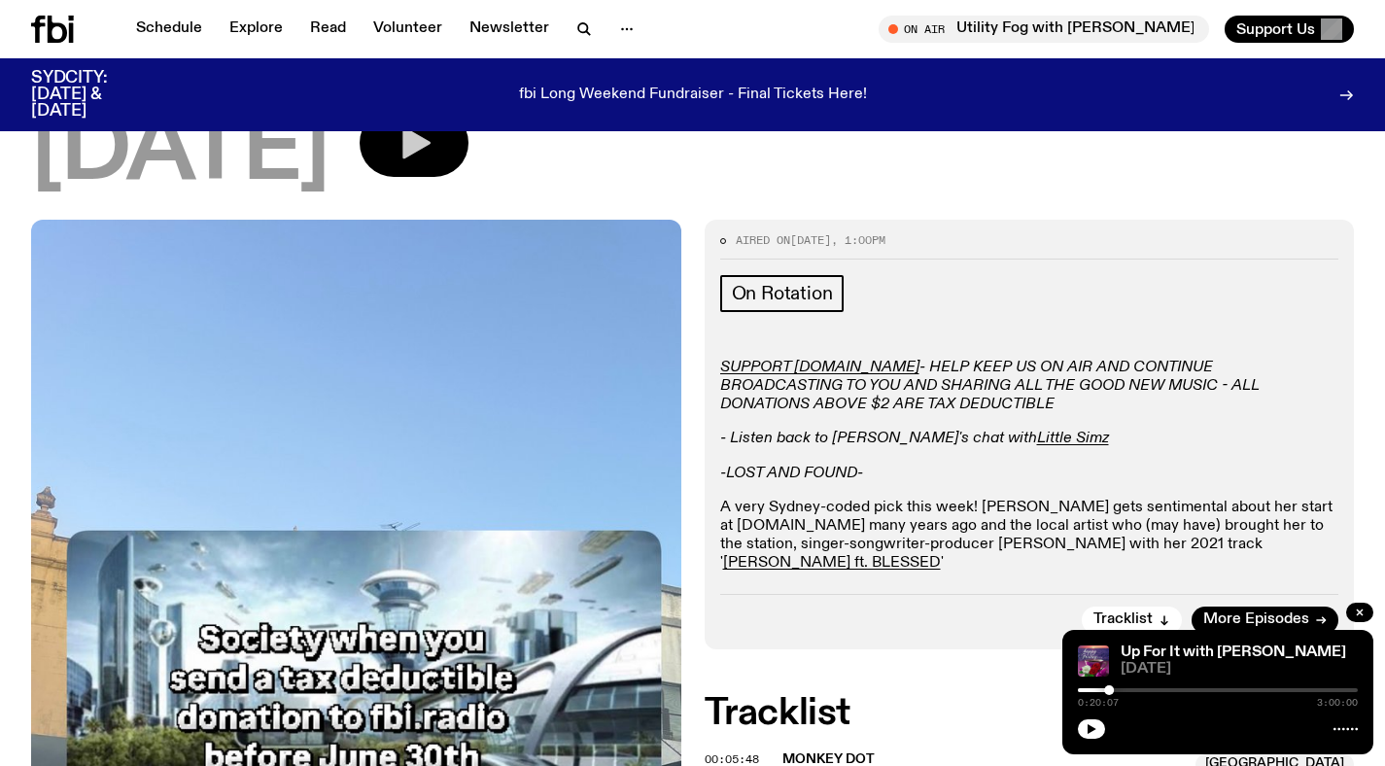
click at [469, 151] on button "button" at bounding box center [414, 143] width 109 height 68
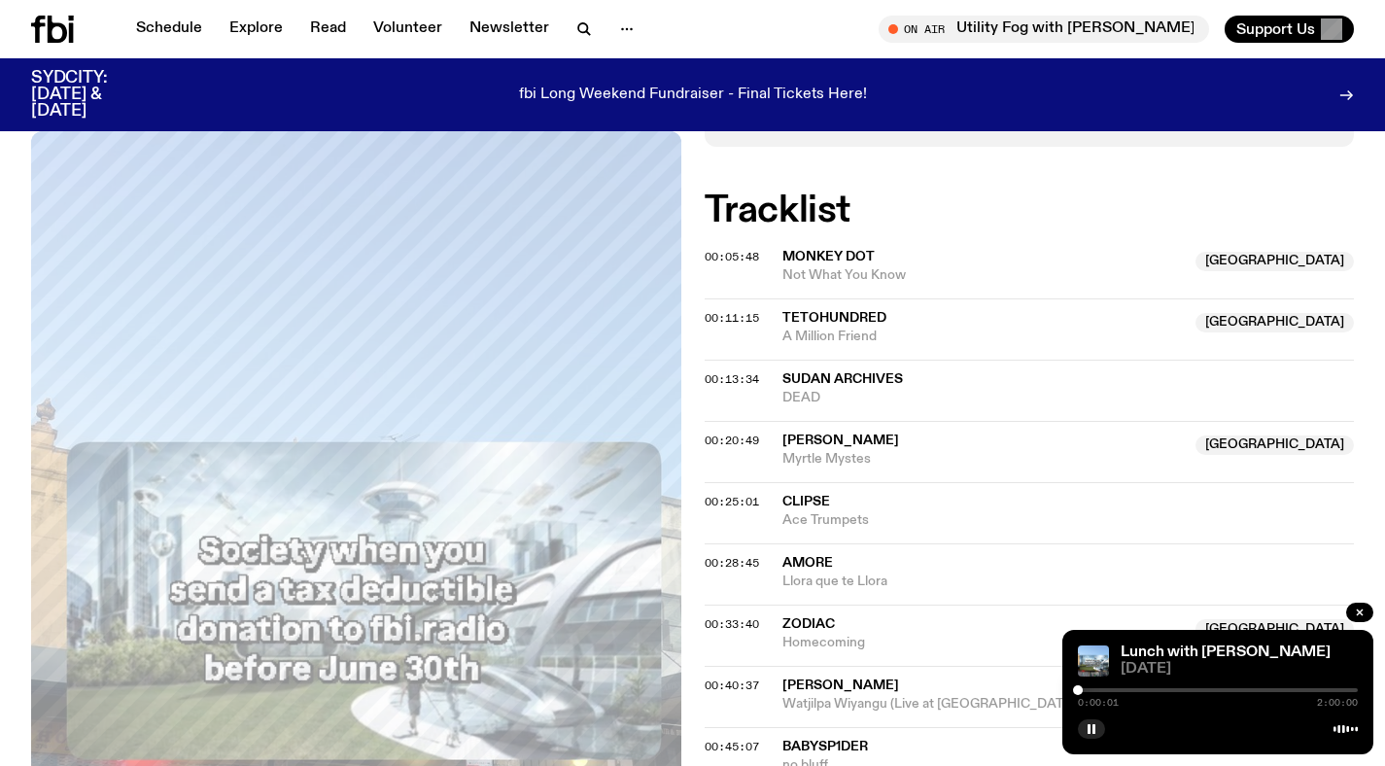
scroll to position [673, 0]
click at [1083, 688] on div at bounding box center [1218, 690] width 280 height 4
click at [1091, 687] on div "0:02:06 2:00:00" at bounding box center [1218, 695] width 280 height 23
click at [1090, 688] on div at bounding box center [1218, 690] width 280 height 4
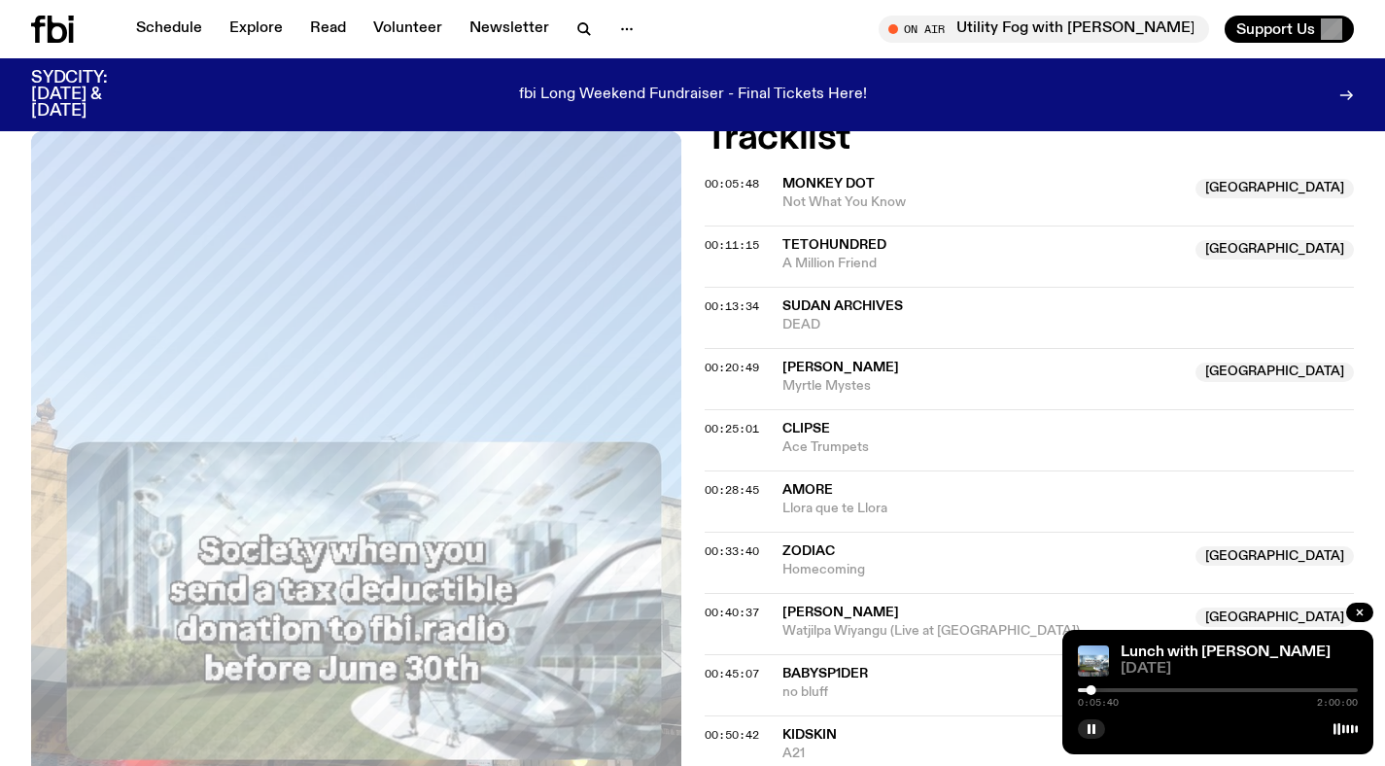
scroll to position [572, 0]
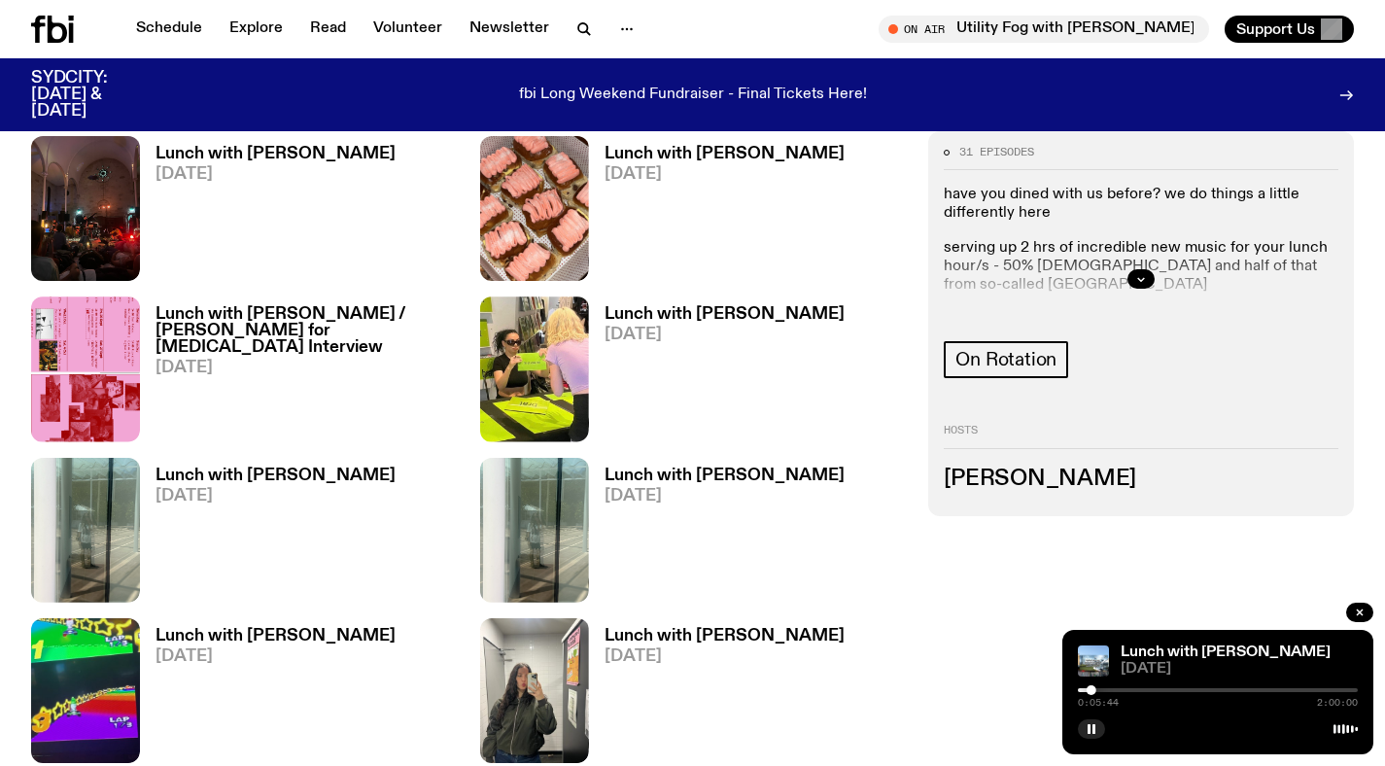
scroll to position [955, 0]
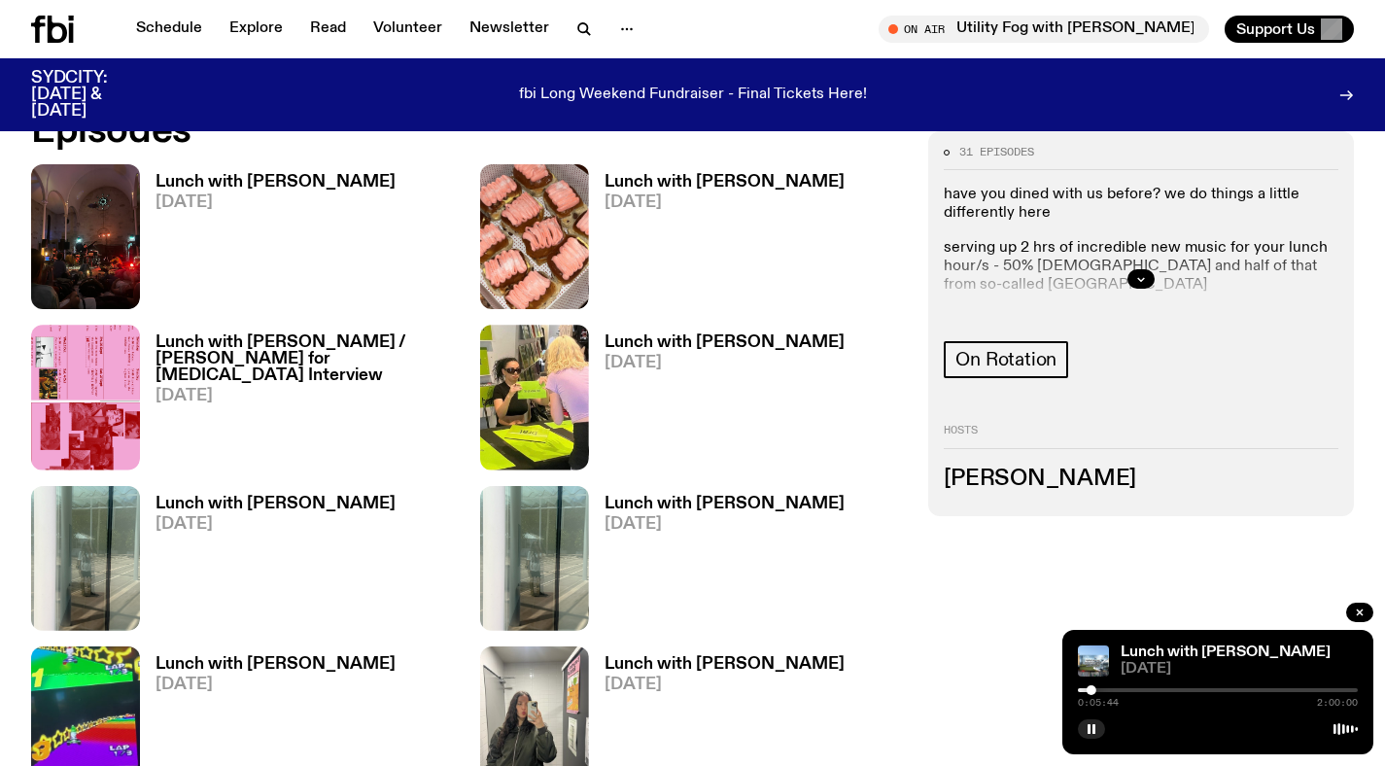
click at [717, 347] on h3 "Lunch with Louisa Christie" at bounding box center [725, 342] width 240 height 17
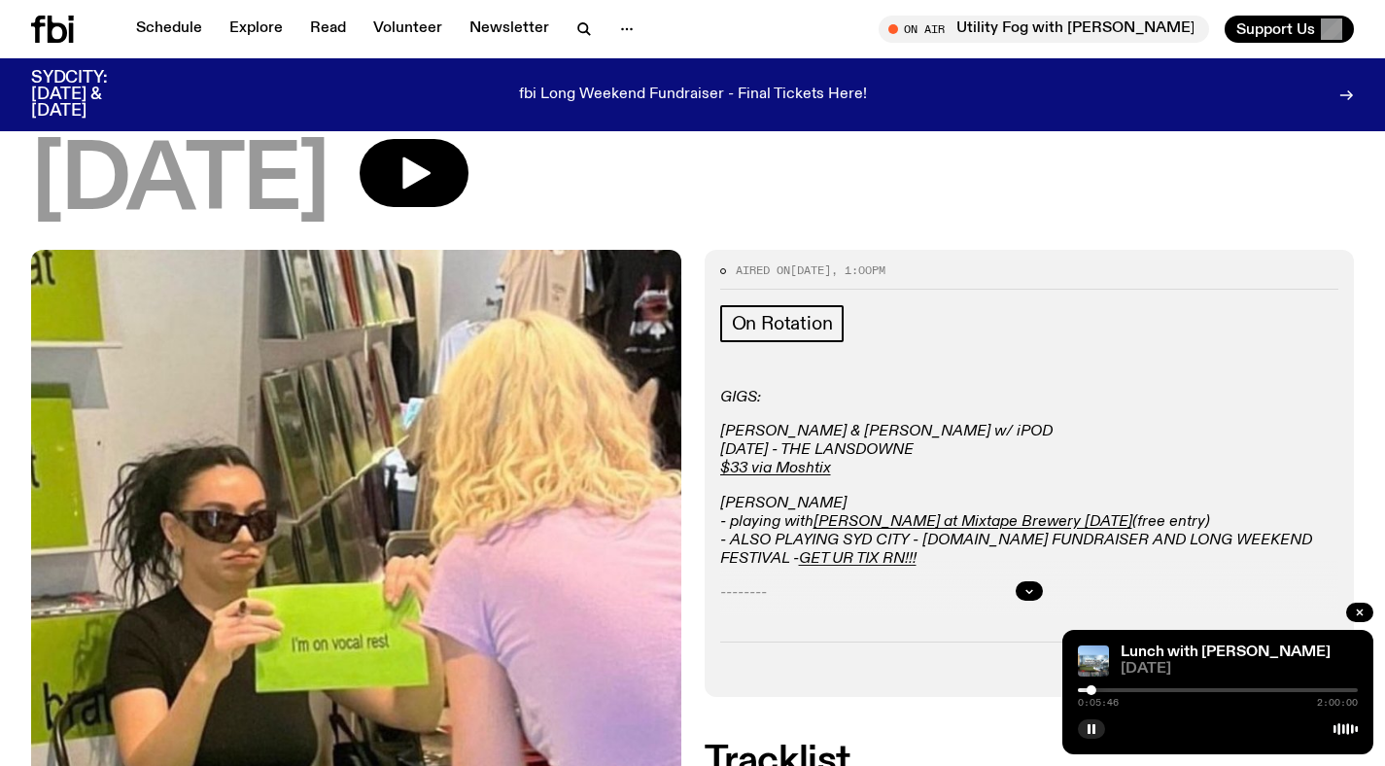
scroll to position [93, 0]
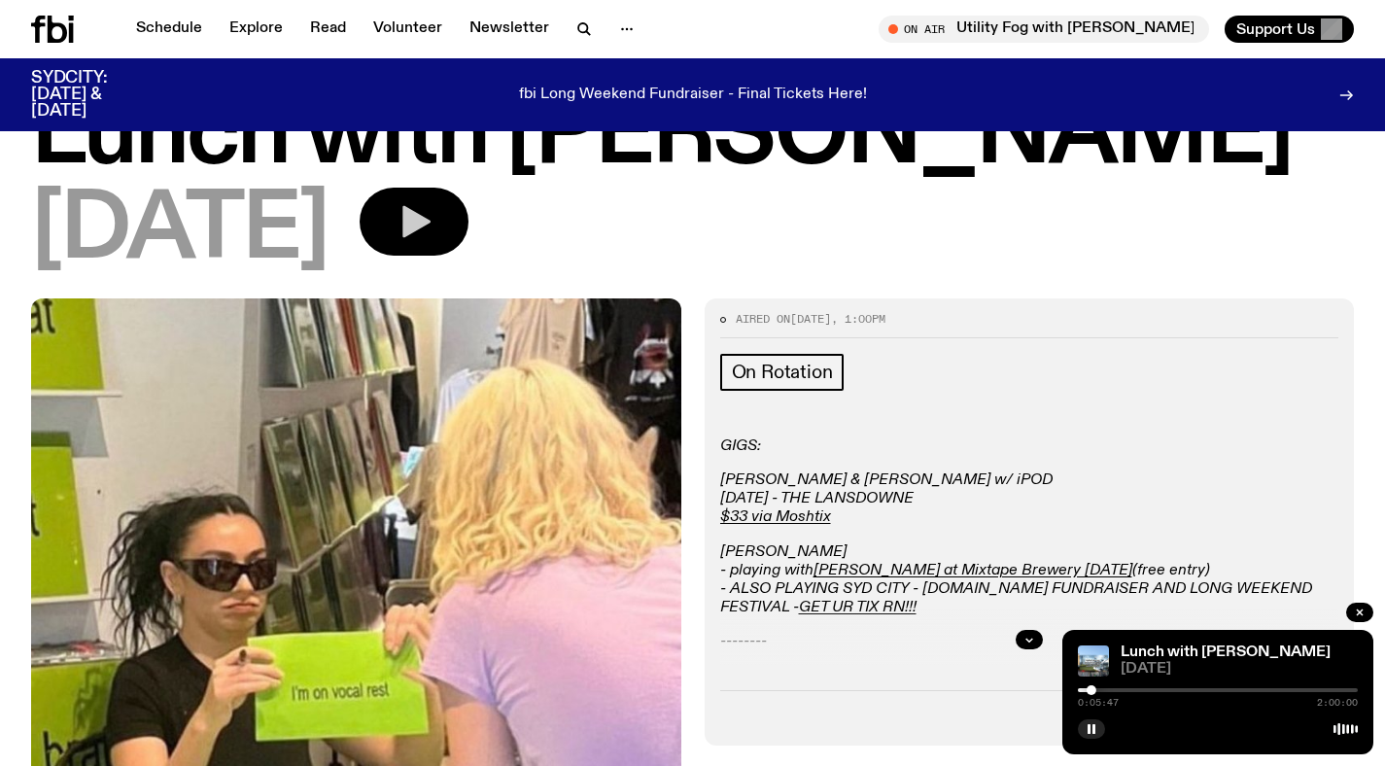
click at [469, 232] on button "button" at bounding box center [414, 222] width 109 height 68
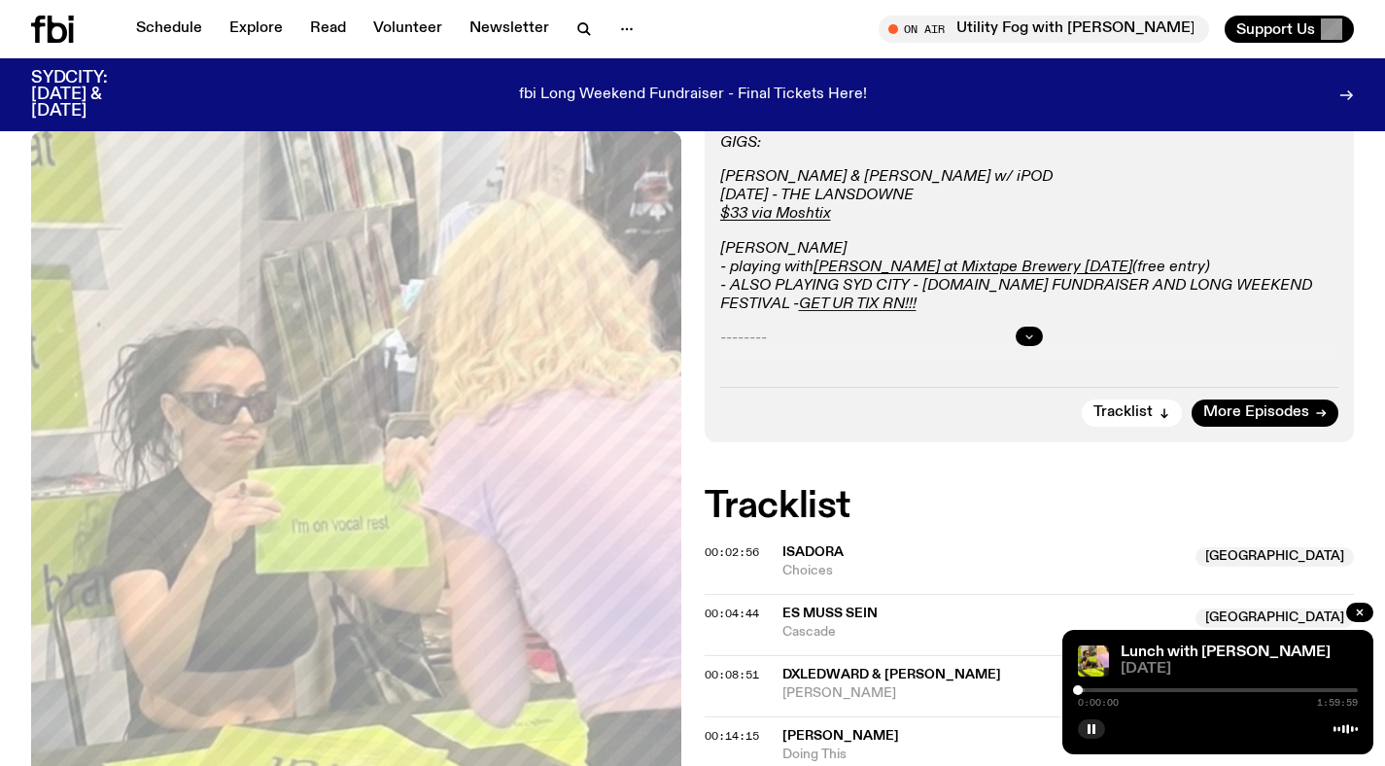
click at [1027, 331] on icon "button" at bounding box center [1030, 336] width 12 height 12
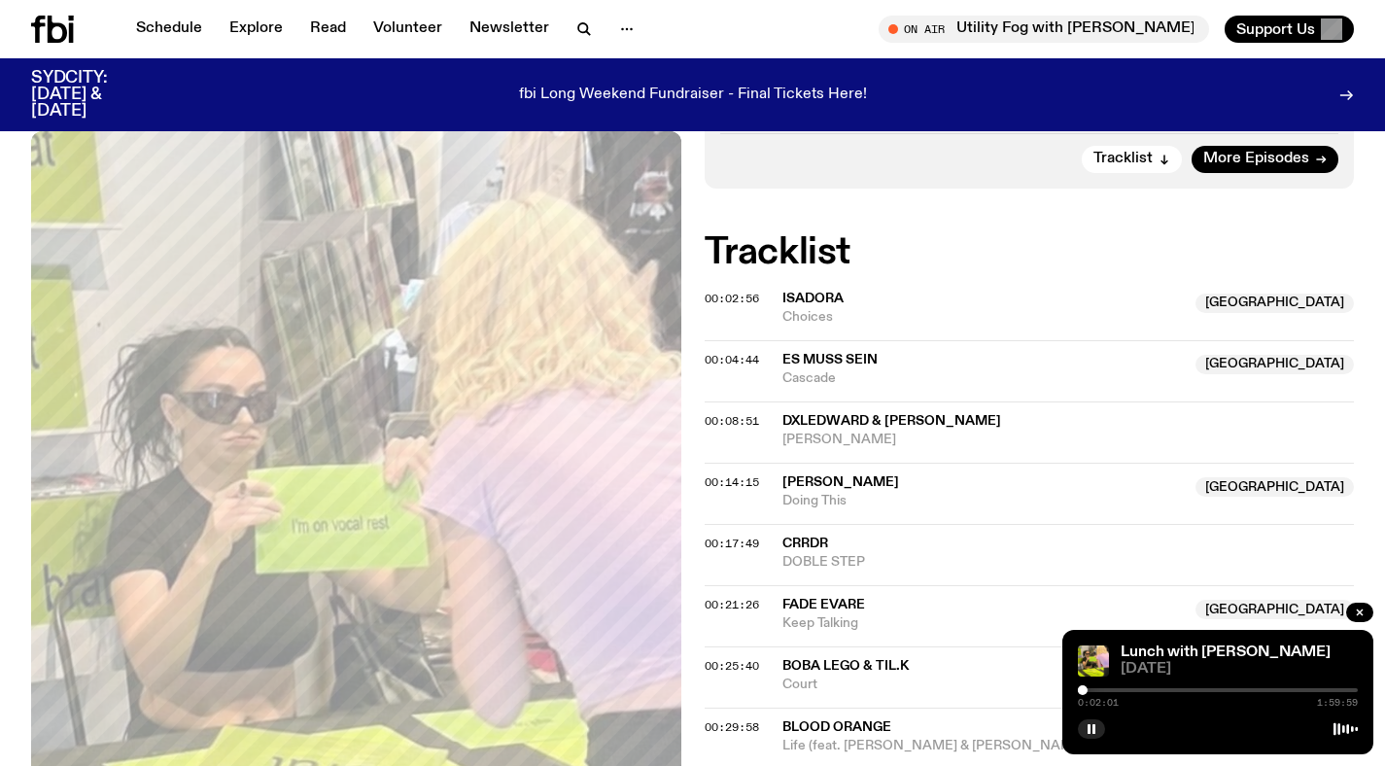
scroll to position [738, 0]
click at [1115, 688] on div at bounding box center [1218, 690] width 280 height 4
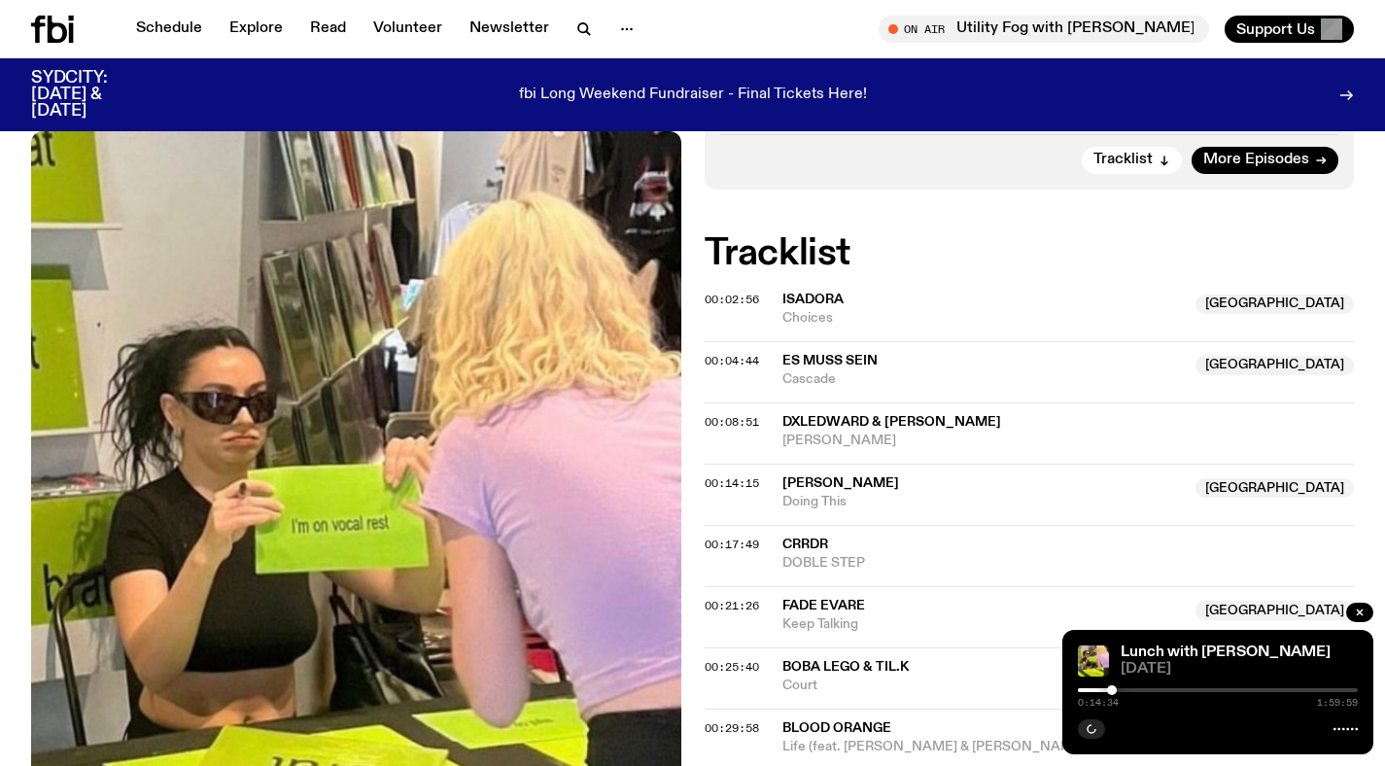
click at [1112, 688] on div at bounding box center [1112, 690] width 10 height 10
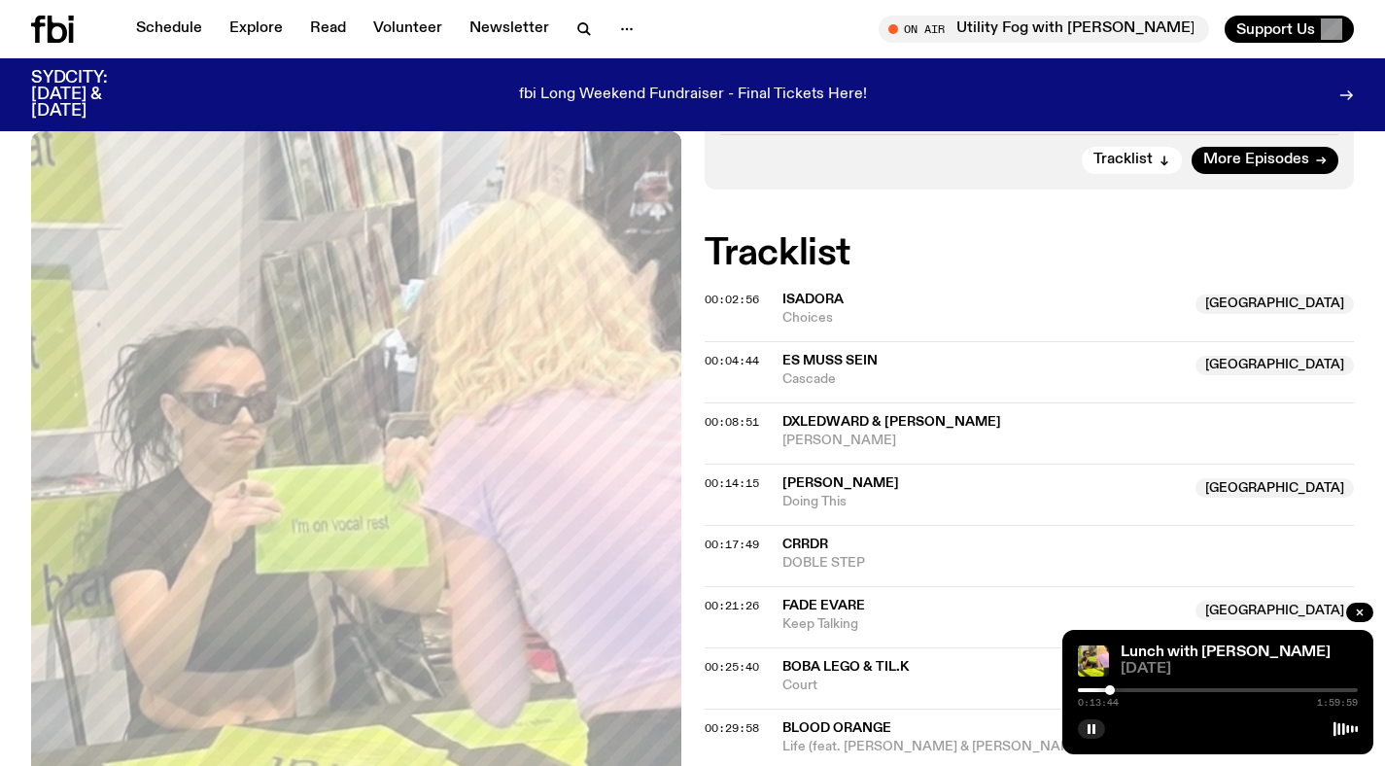
click at [1110, 687] on div at bounding box center [1110, 690] width 10 height 10
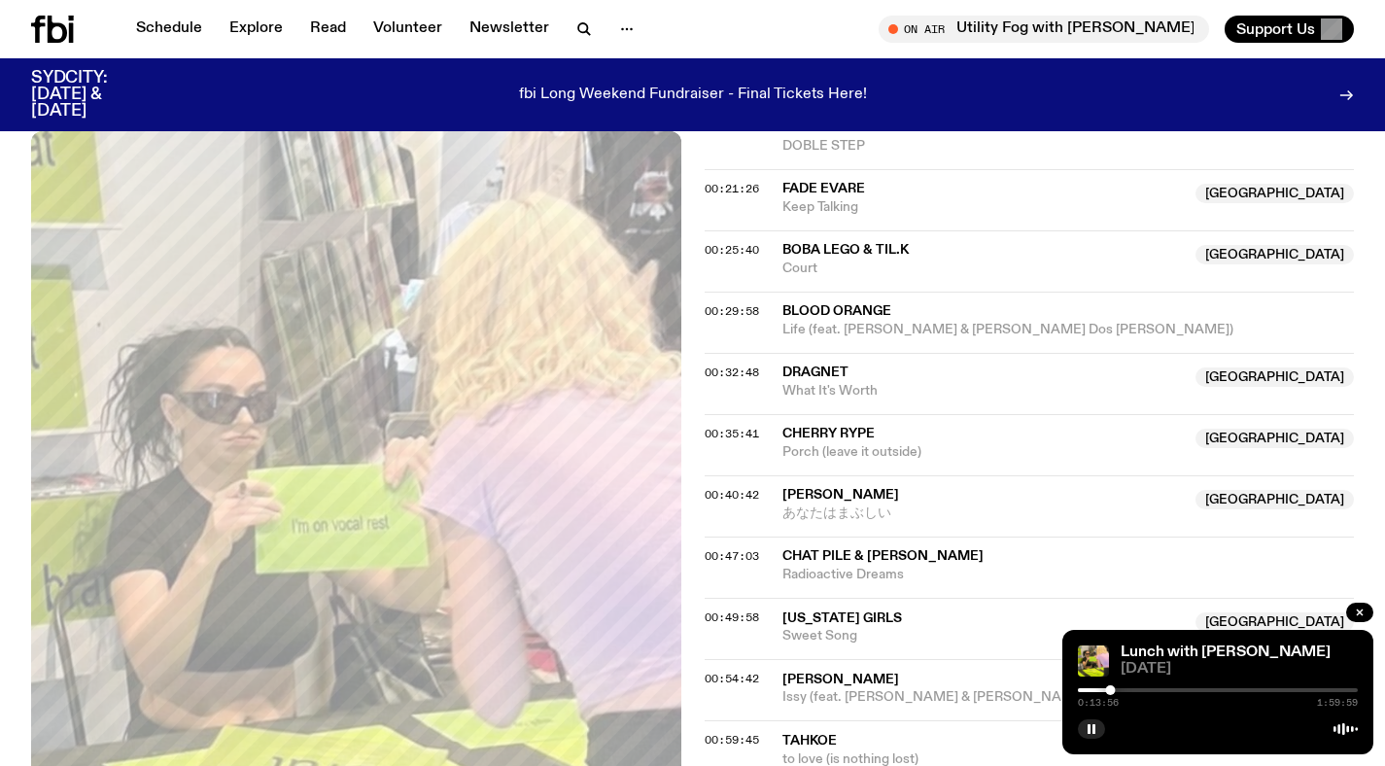
scroll to position [1184, 0]
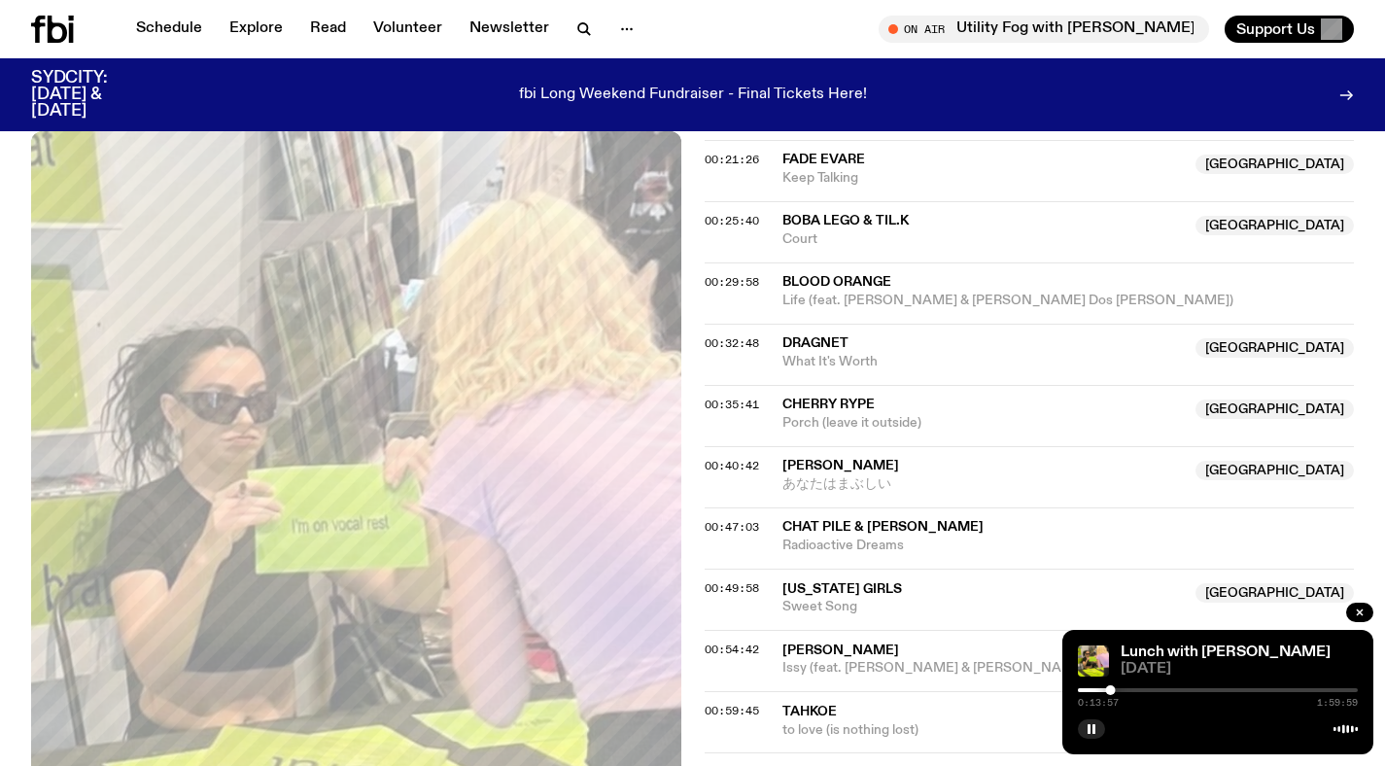
click at [1120, 690] on div at bounding box center [1218, 690] width 280 height 4
click at [1129, 690] on div at bounding box center [1218, 690] width 280 height 4
click at [1135, 689] on div at bounding box center [1218, 690] width 280 height 4
click at [1143, 691] on div at bounding box center [1218, 690] width 280 height 4
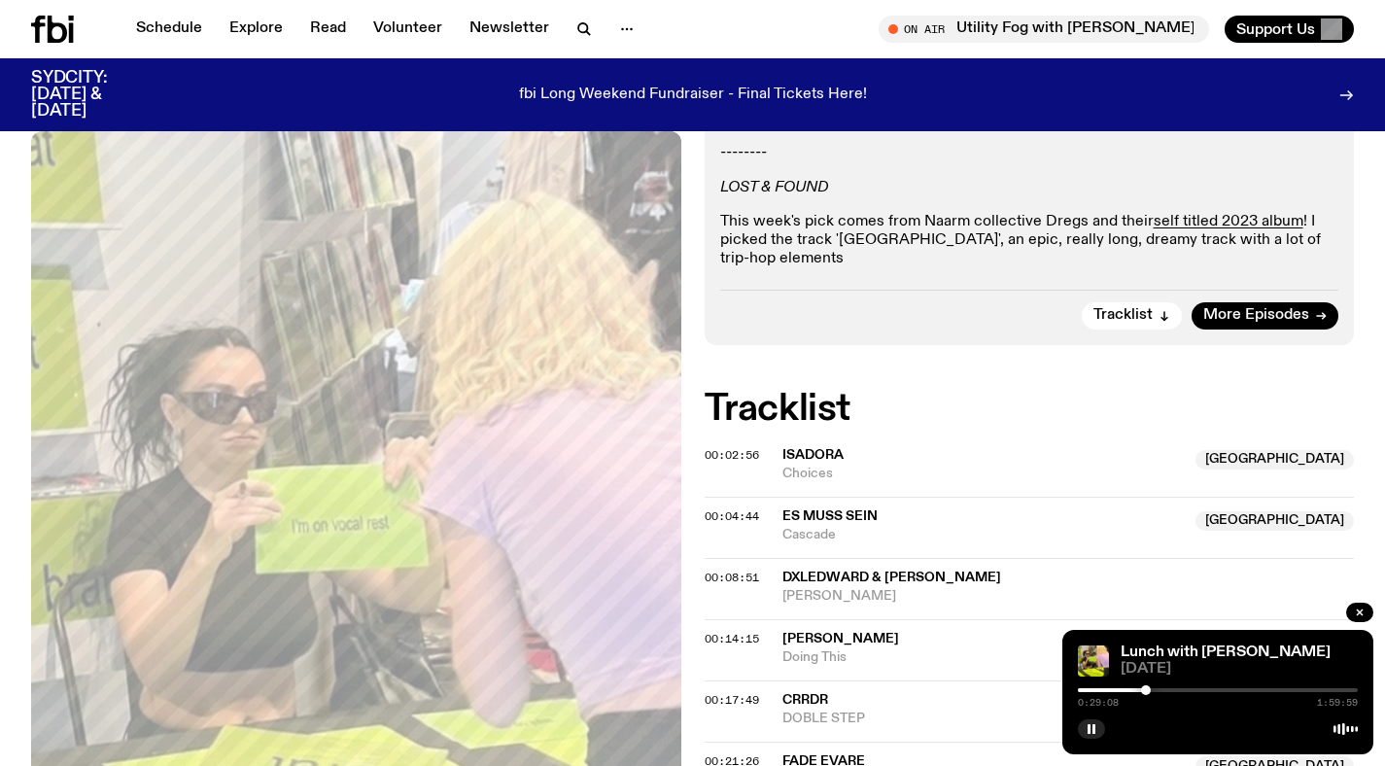
scroll to position [583, 0]
click at [1220, 315] on span "More Episodes" at bounding box center [1256, 314] width 106 height 15
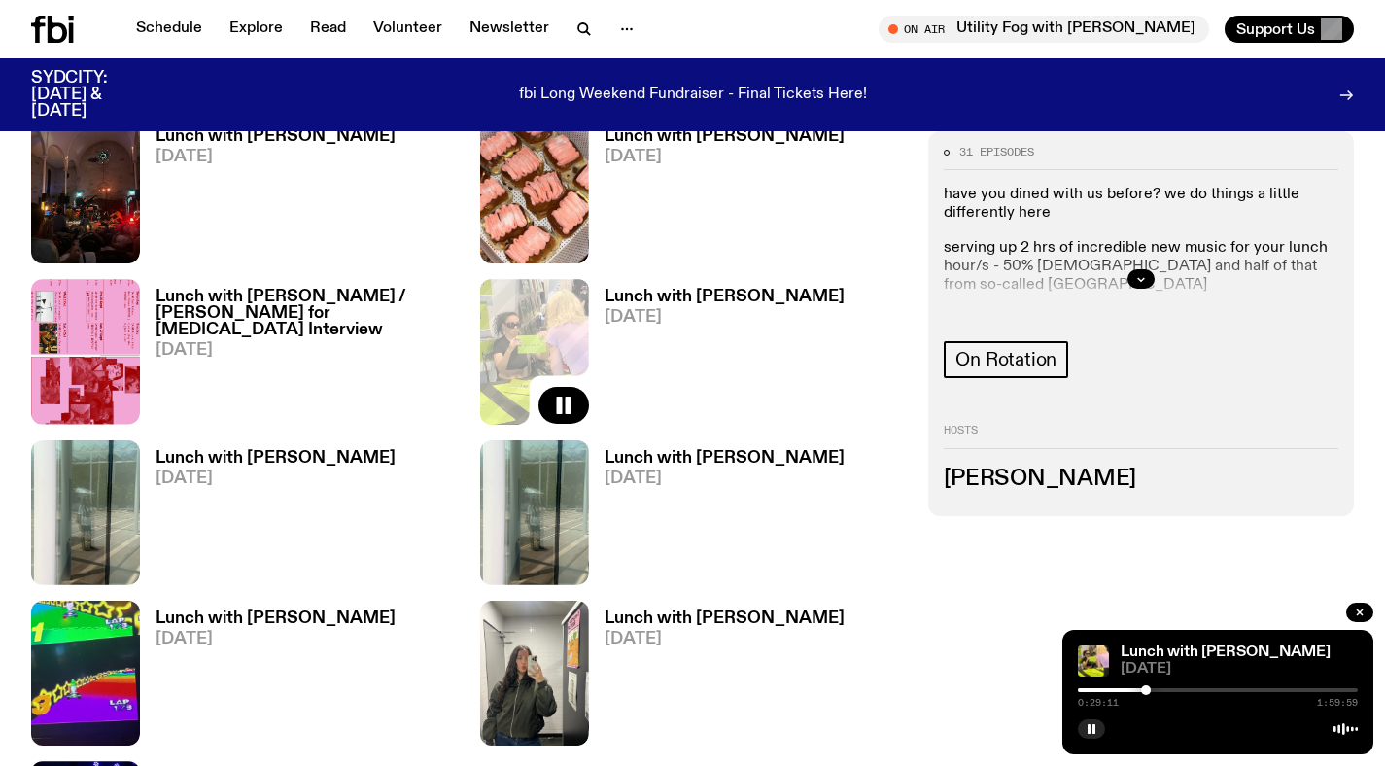
scroll to position [1021, 0]
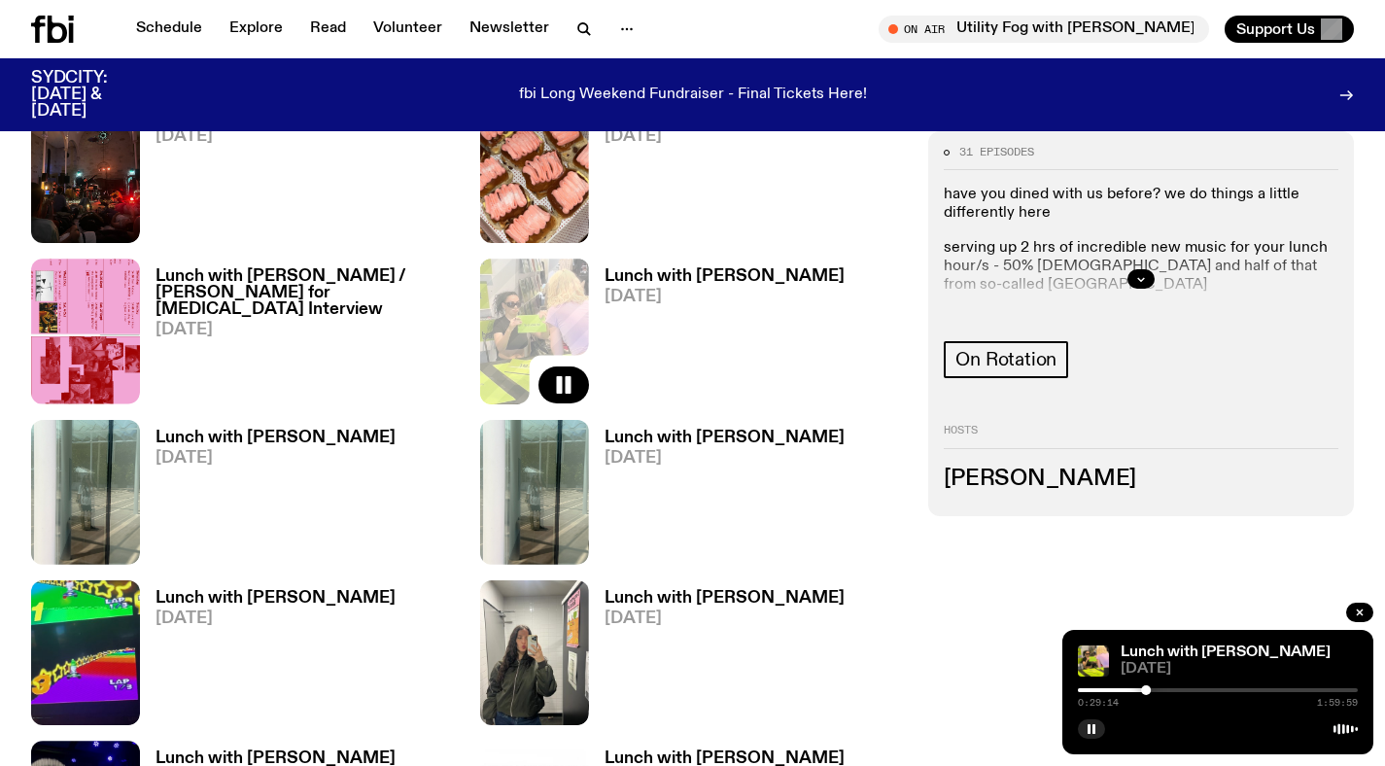
click at [236, 298] on h3 "Lunch with [PERSON_NAME] / [PERSON_NAME] for [MEDICAL_DATA] Interview" at bounding box center [306, 293] width 301 height 50
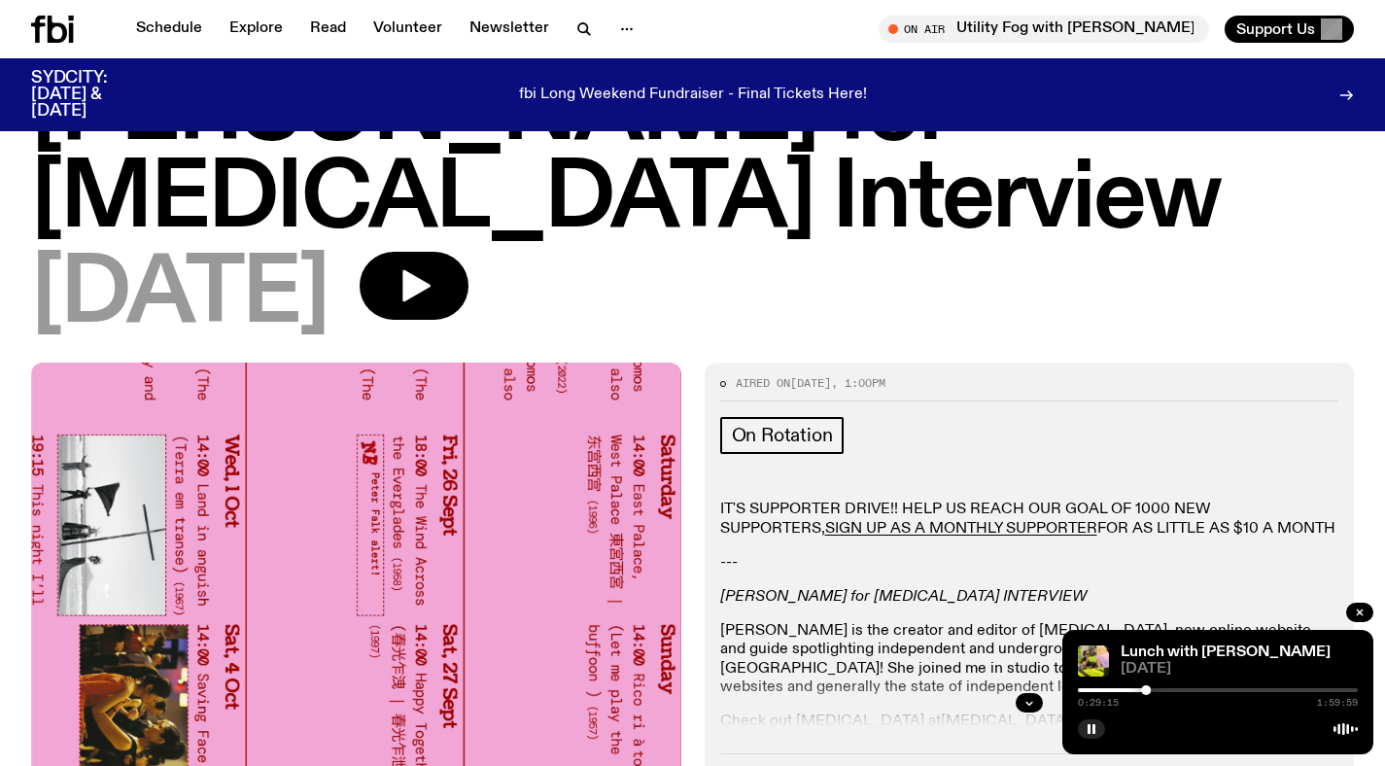
scroll to position [209, 0]
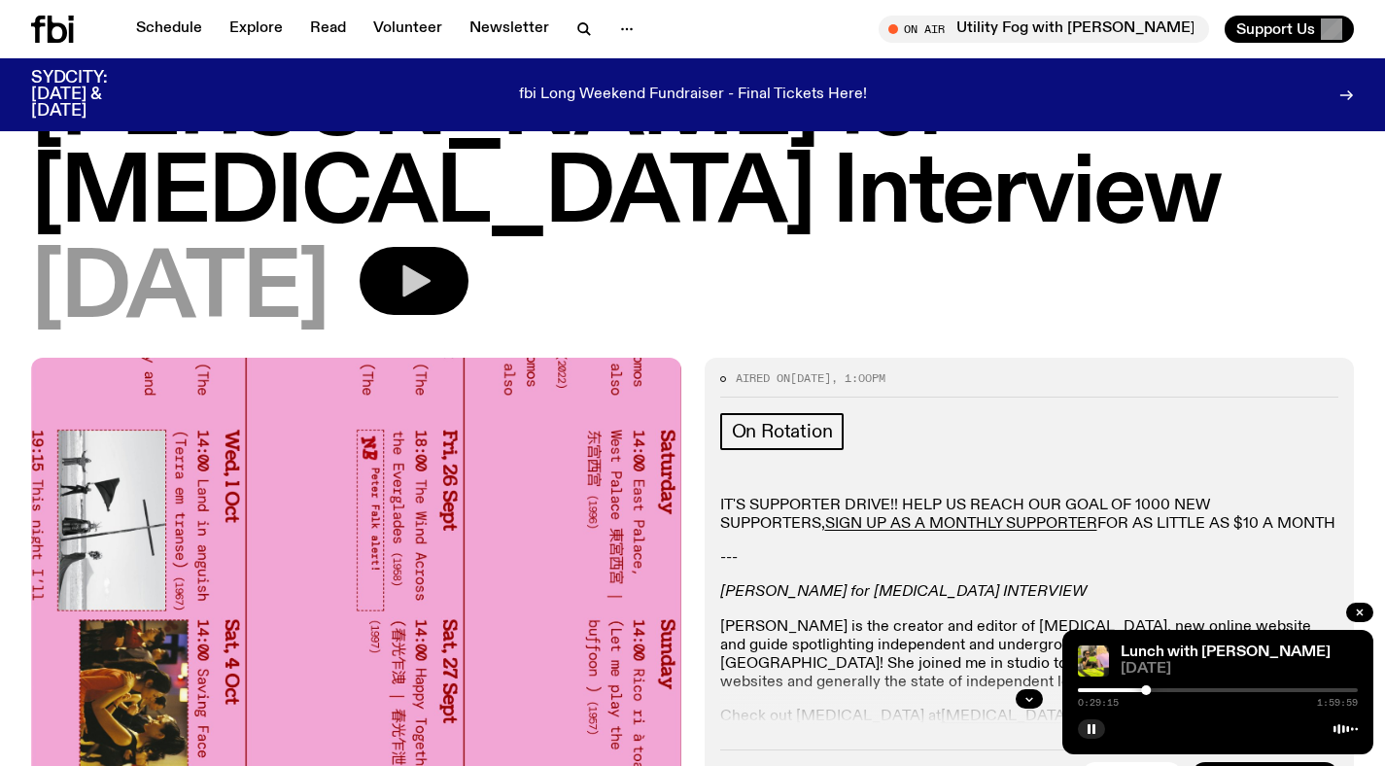
click at [425, 290] on button "button" at bounding box center [414, 281] width 109 height 68
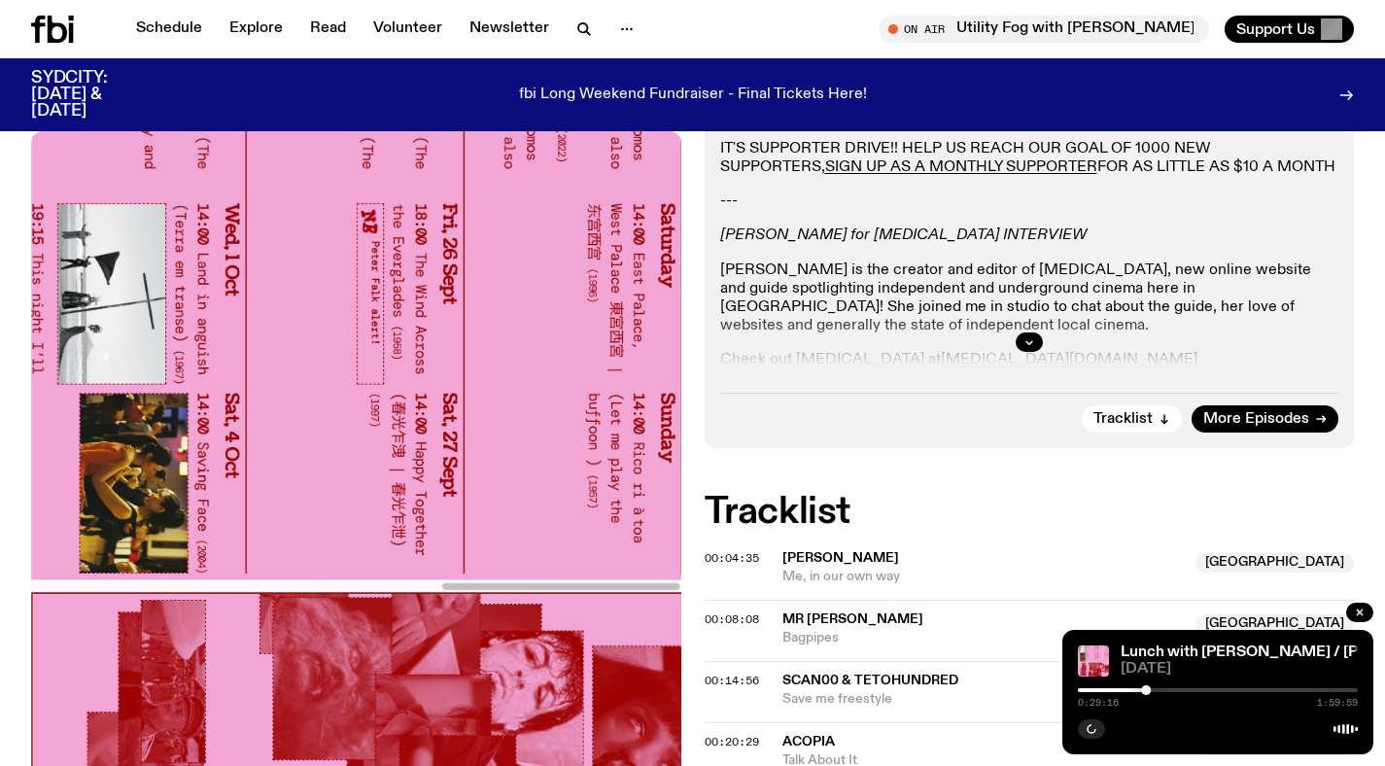
scroll to position [681, 0]
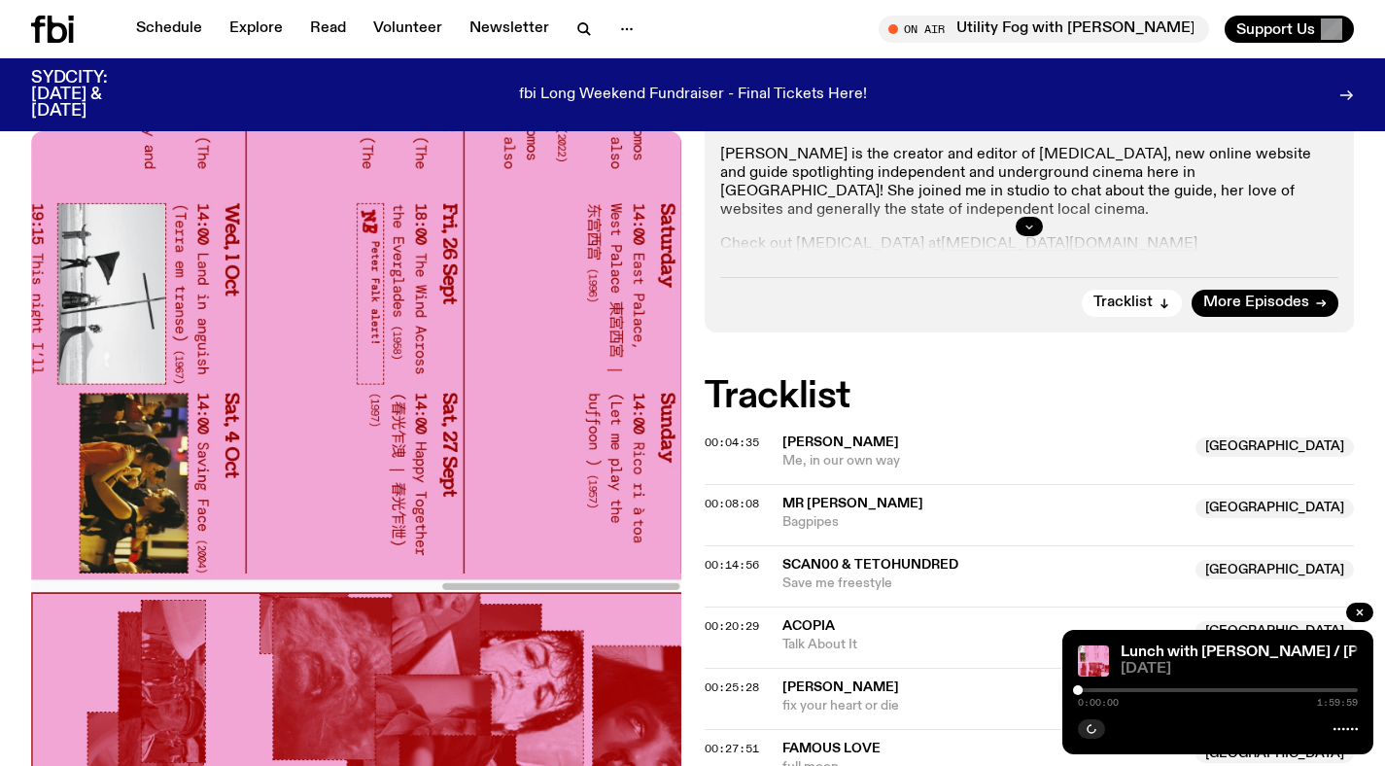
click at [1035, 220] on button "button" at bounding box center [1029, 226] width 27 height 19
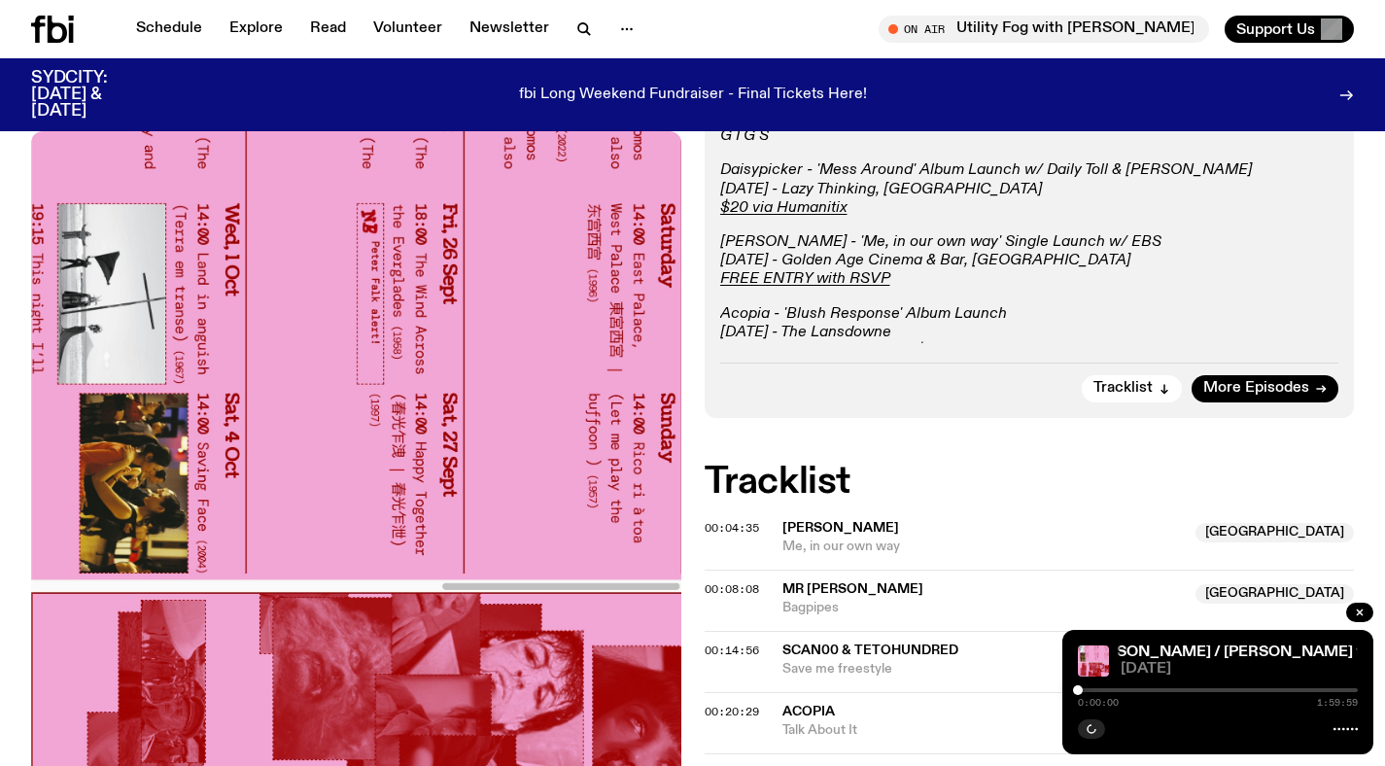
scroll to position [964, 0]
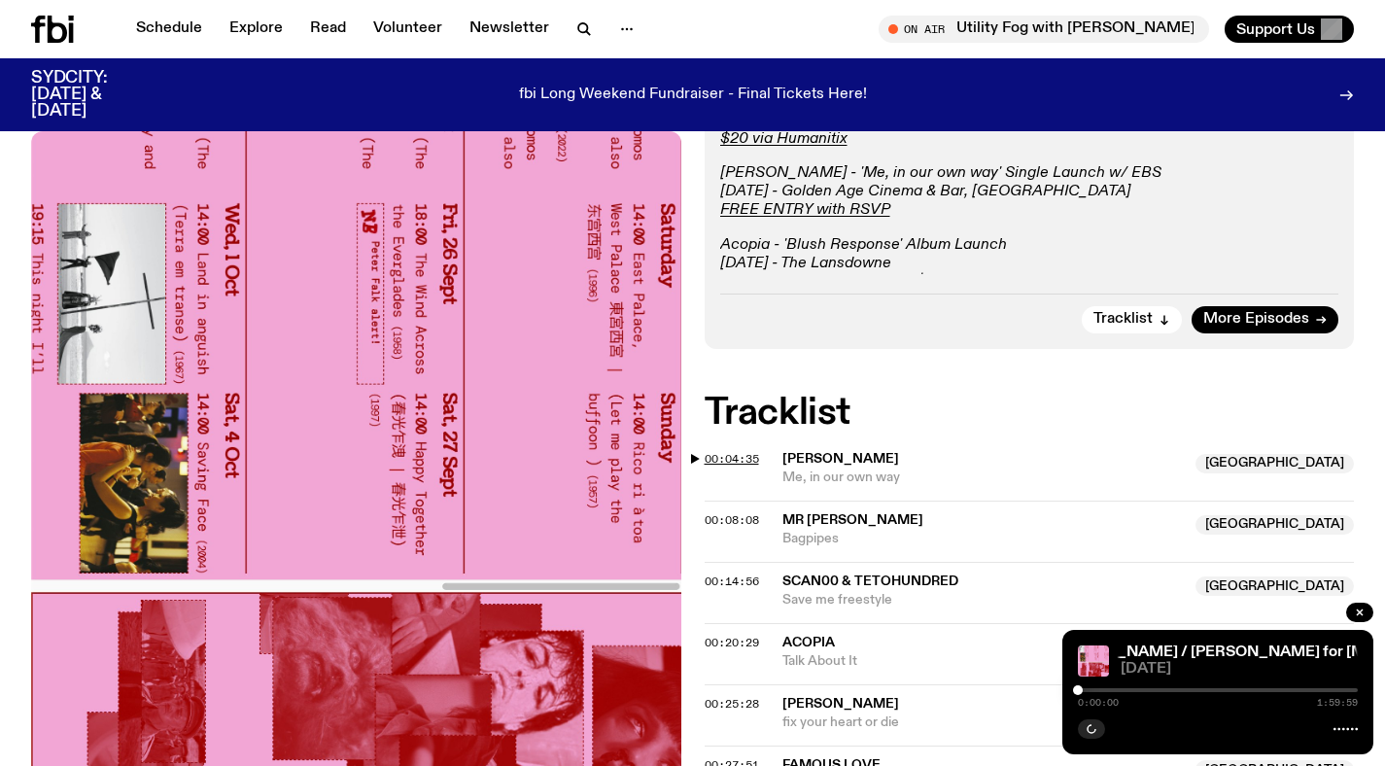
click at [737, 457] on span "00:04:35" at bounding box center [732, 459] width 54 height 16
click at [1106, 687] on div "0:04:35 1:59:58" at bounding box center [1218, 695] width 280 height 23
click at [1106, 689] on div at bounding box center [1218, 690] width 280 height 4
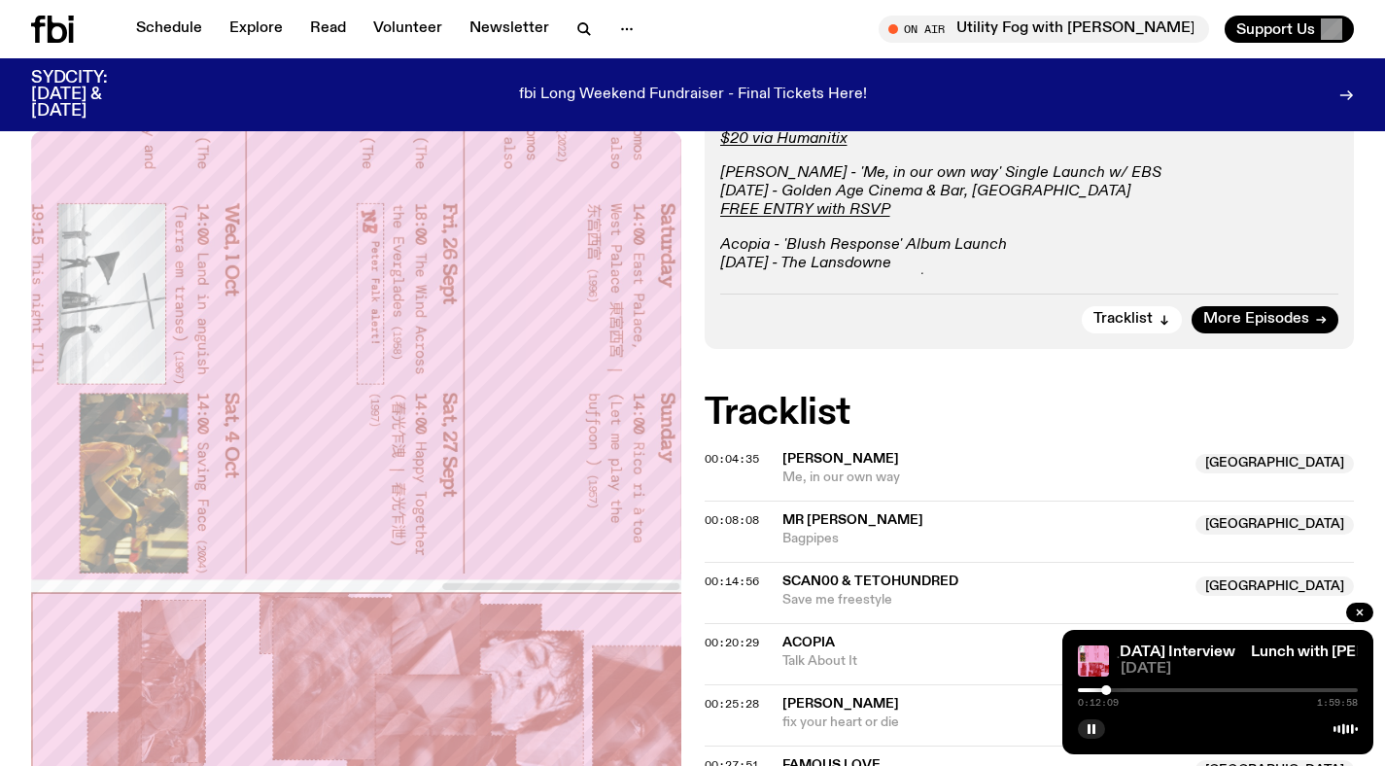
click at [1082, 688] on div at bounding box center [966, 690] width 280 height 4
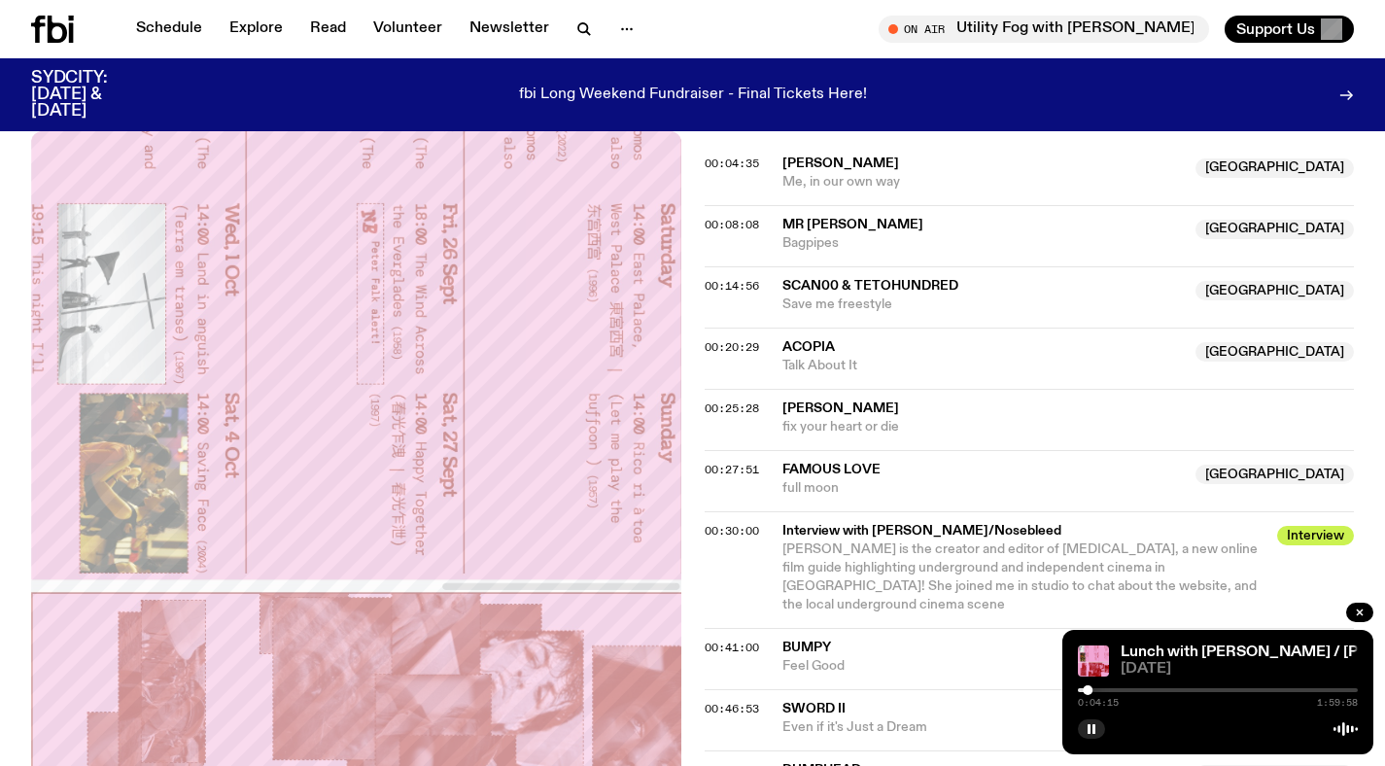
scroll to position [1261, 0]
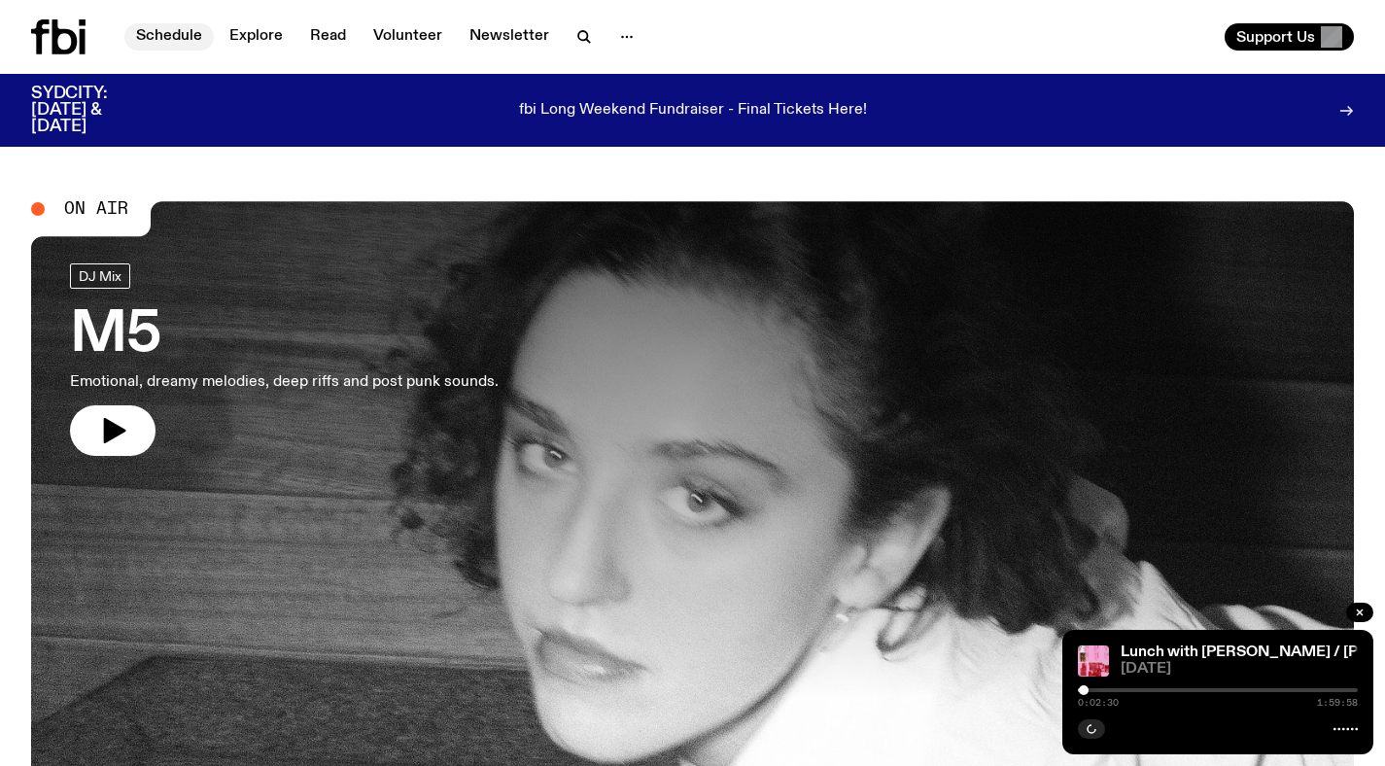
click at [189, 44] on link "Schedule" at bounding box center [168, 36] width 89 height 27
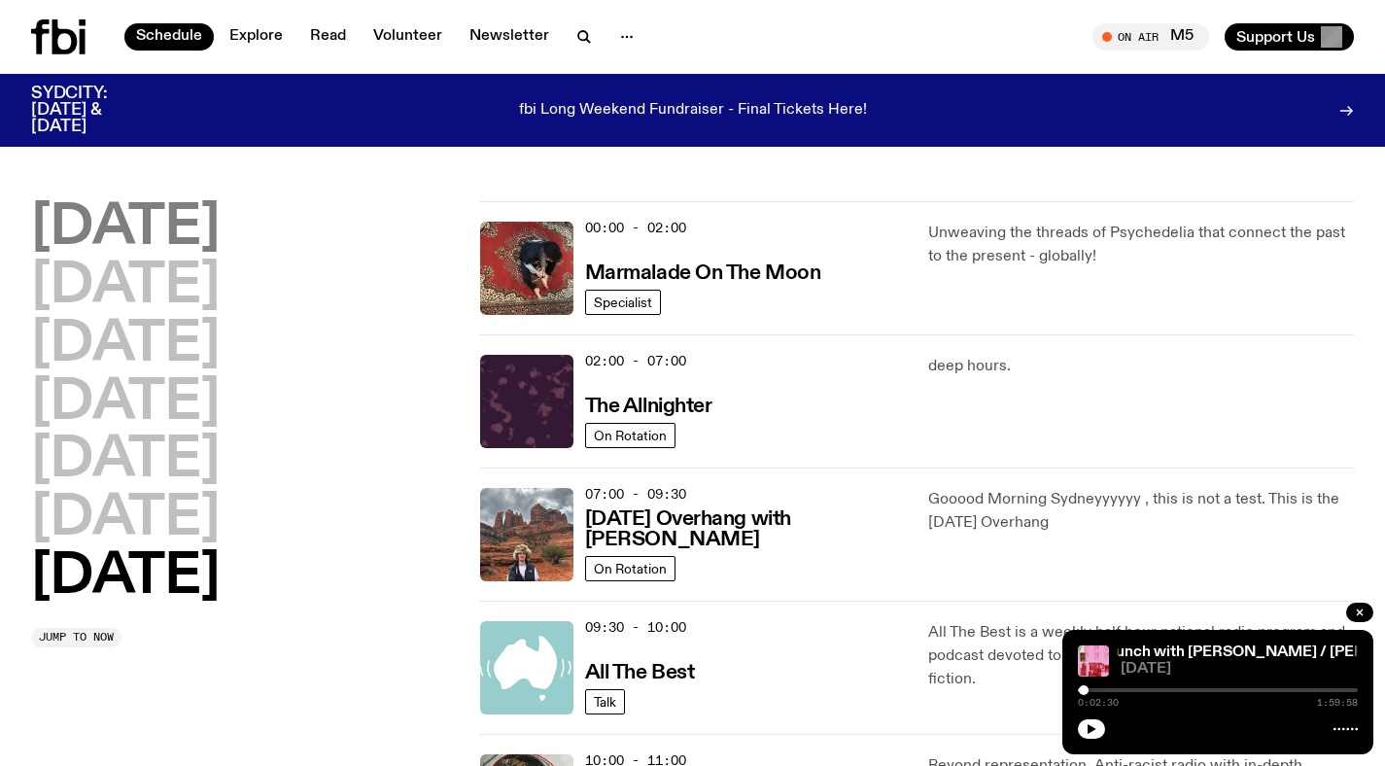
click at [187, 238] on h2 "Monday" at bounding box center [125, 228] width 189 height 54
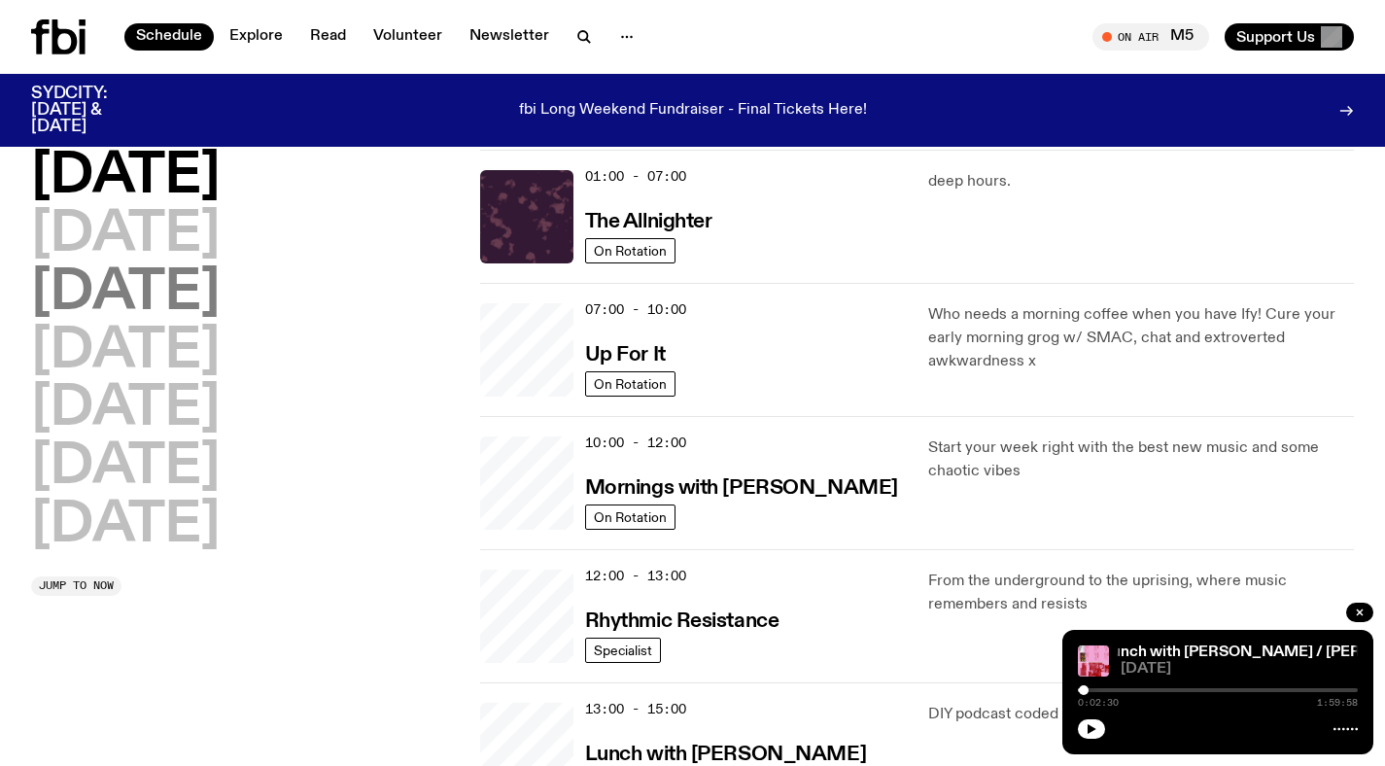
scroll to position [53, 0]
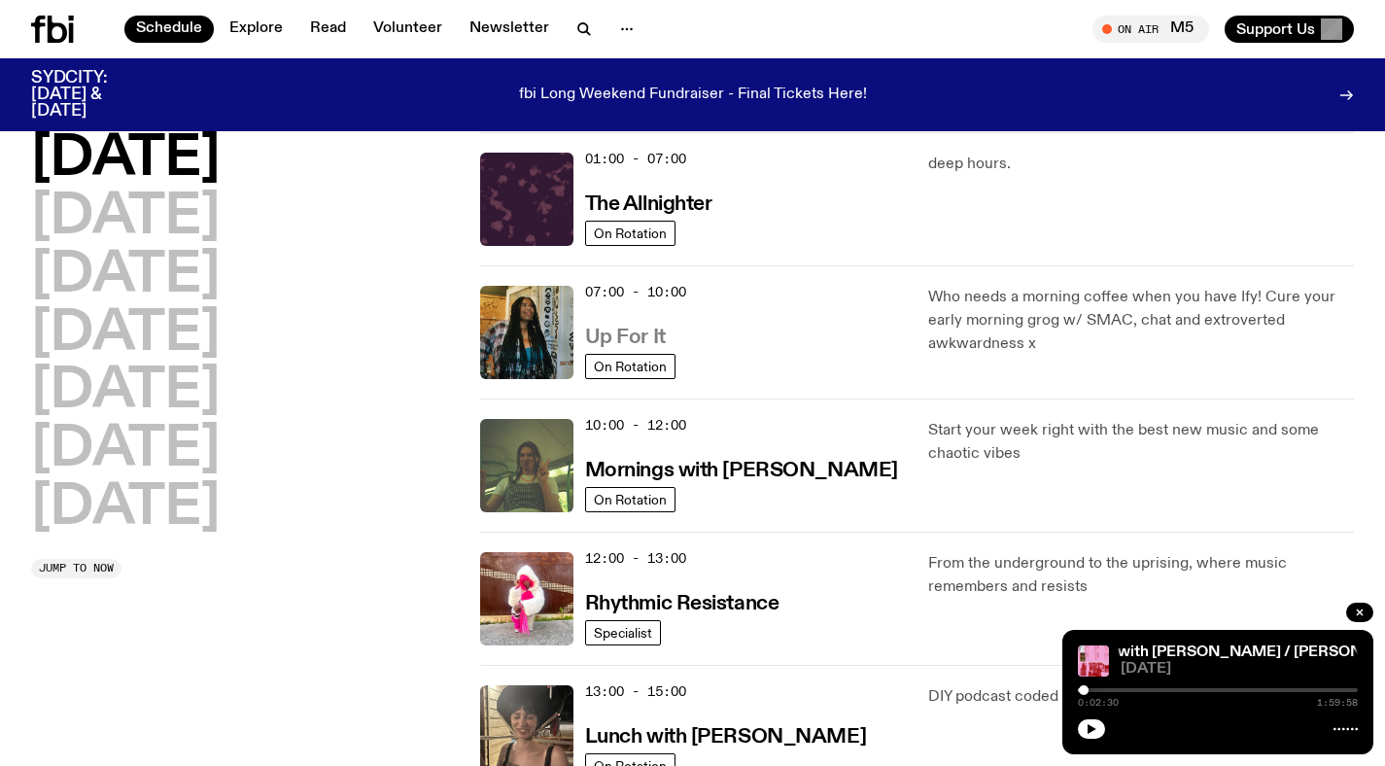
click at [634, 330] on h3 "Up For It" at bounding box center [625, 338] width 81 height 20
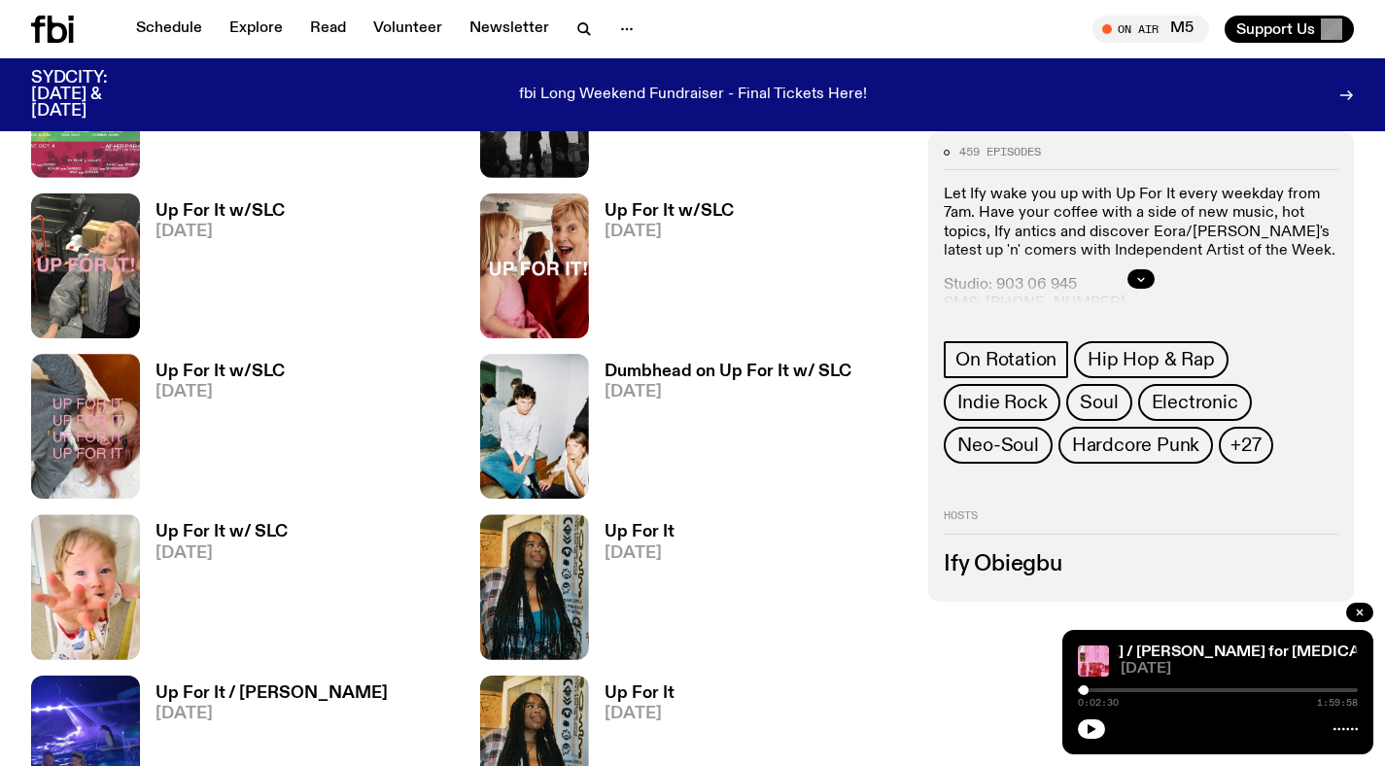
scroll to position [3033, 0]
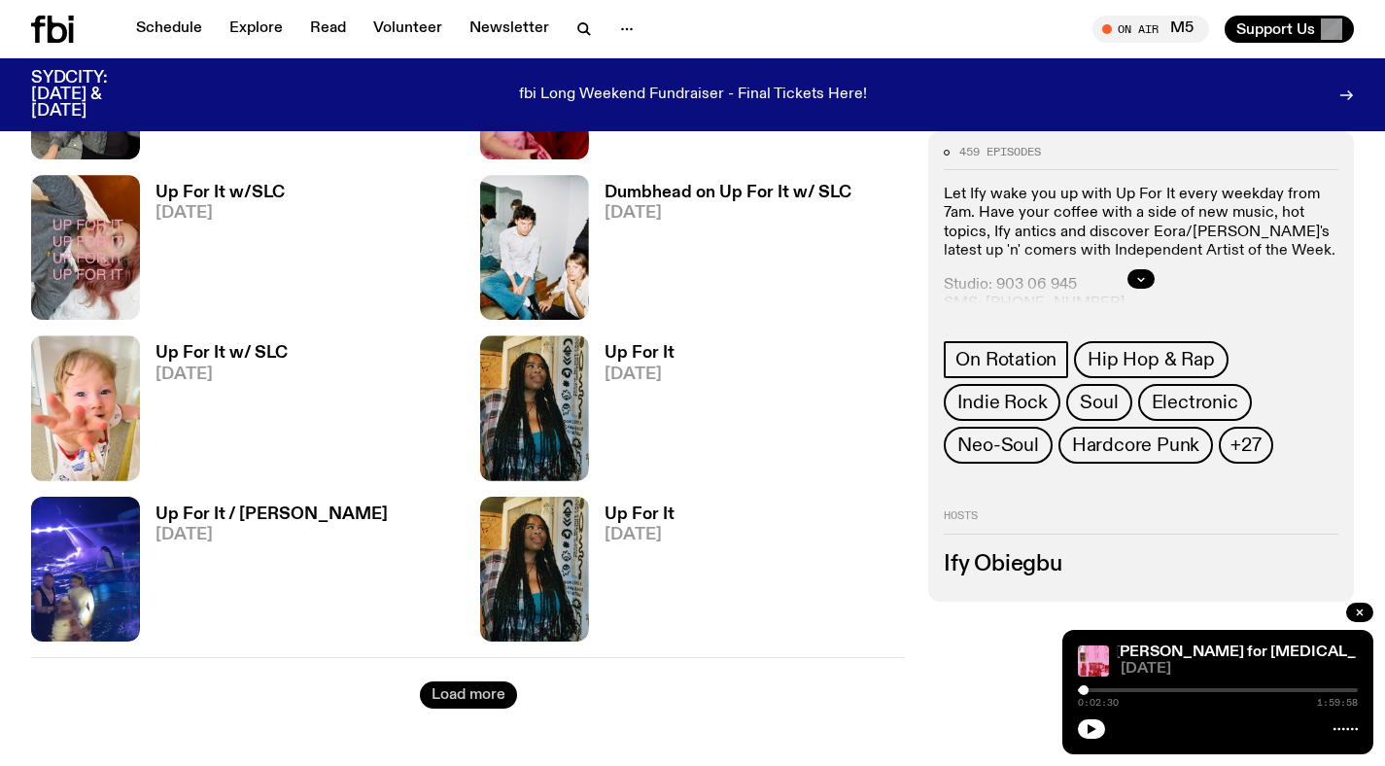
click at [441, 701] on button "Load more" at bounding box center [468, 694] width 97 height 27
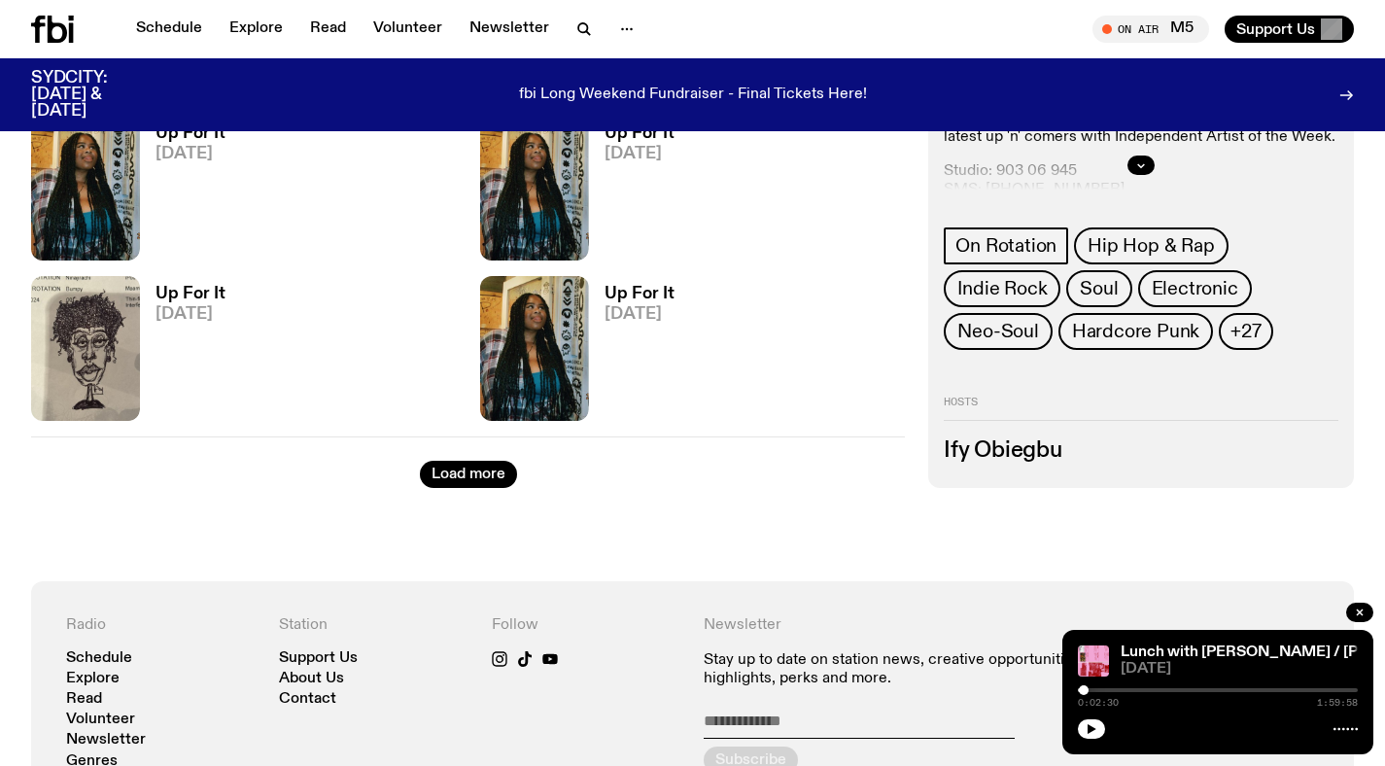
scroll to position [5834, 0]
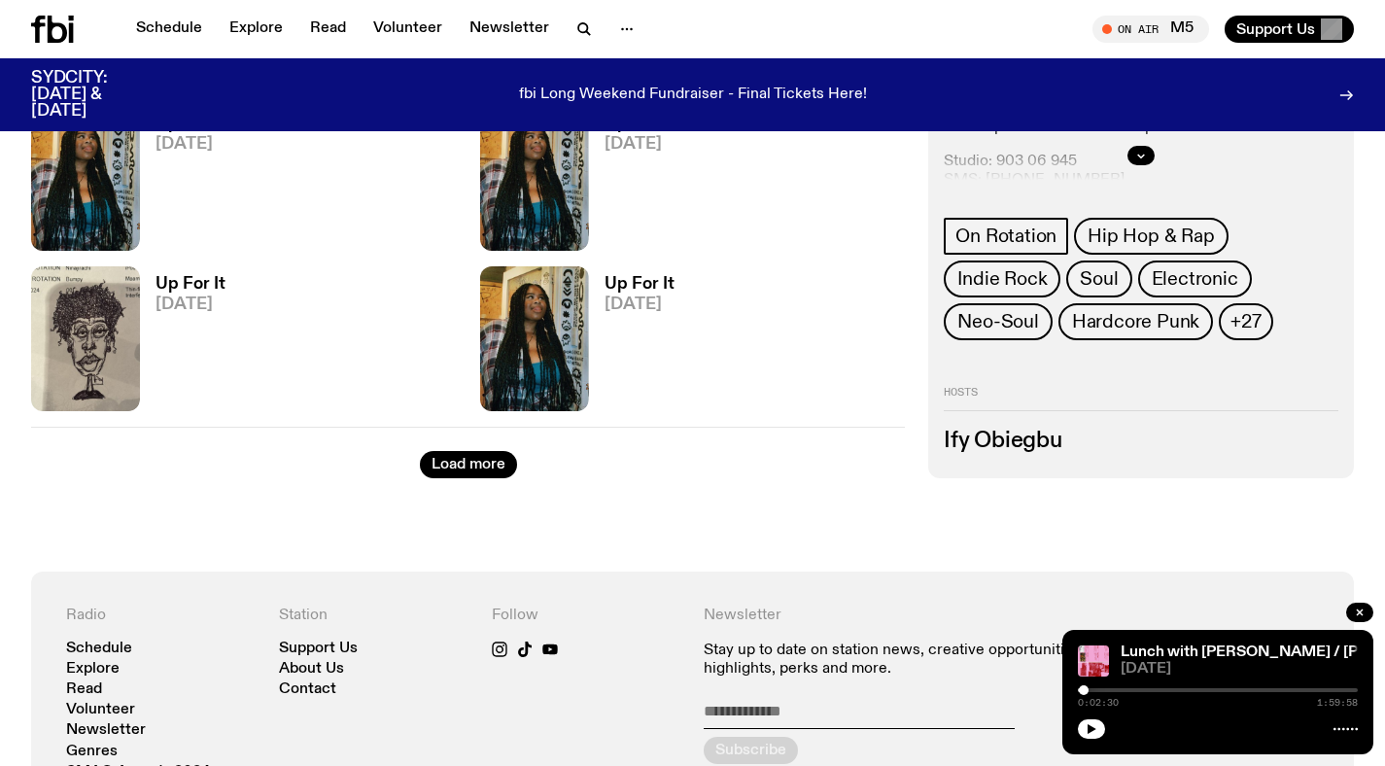
click at [454, 474] on button "Load more" at bounding box center [468, 464] width 97 height 27
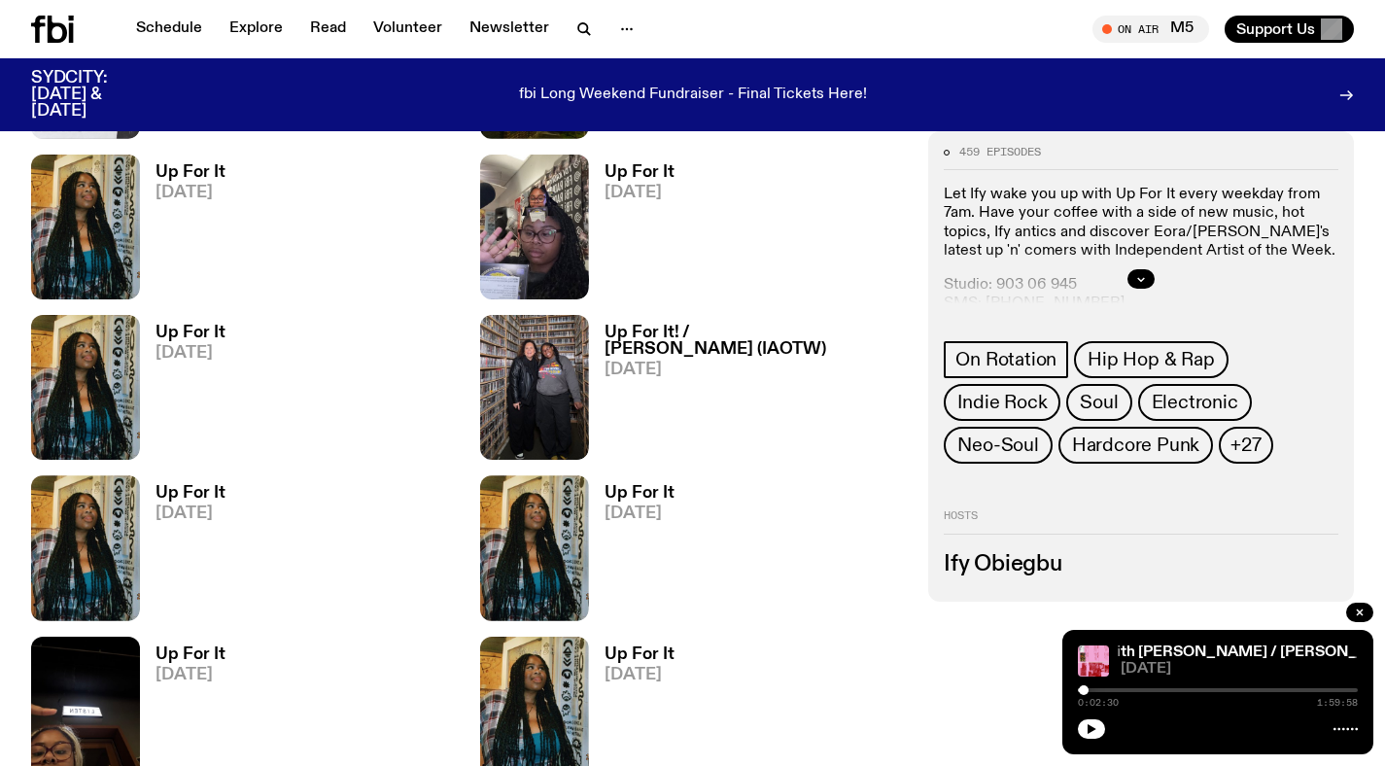
scroll to position [6294, 0]
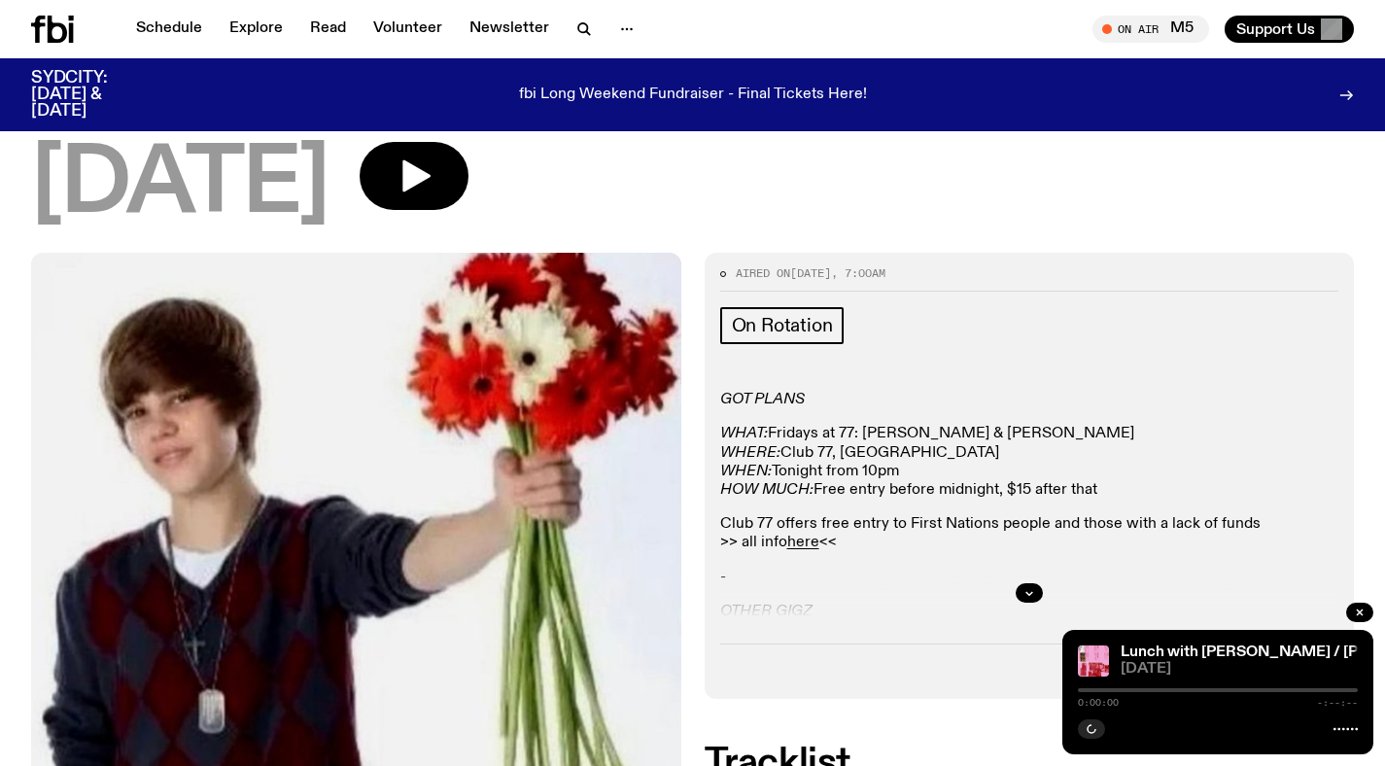
scroll to position [330, 0]
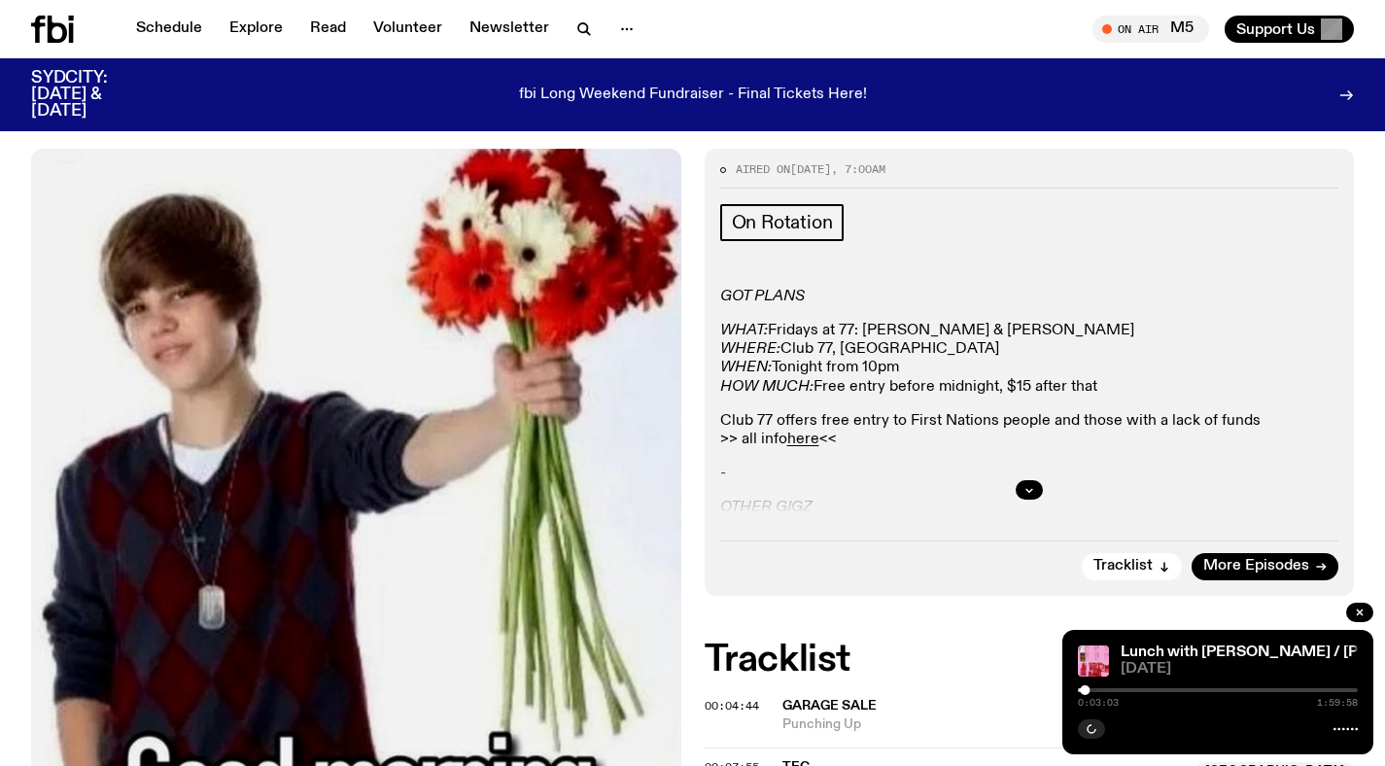
click at [1030, 459] on div at bounding box center [1029, 490] width 619 height 62
click at [1029, 480] on button "button" at bounding box center [1029, 489] width 27 height 19
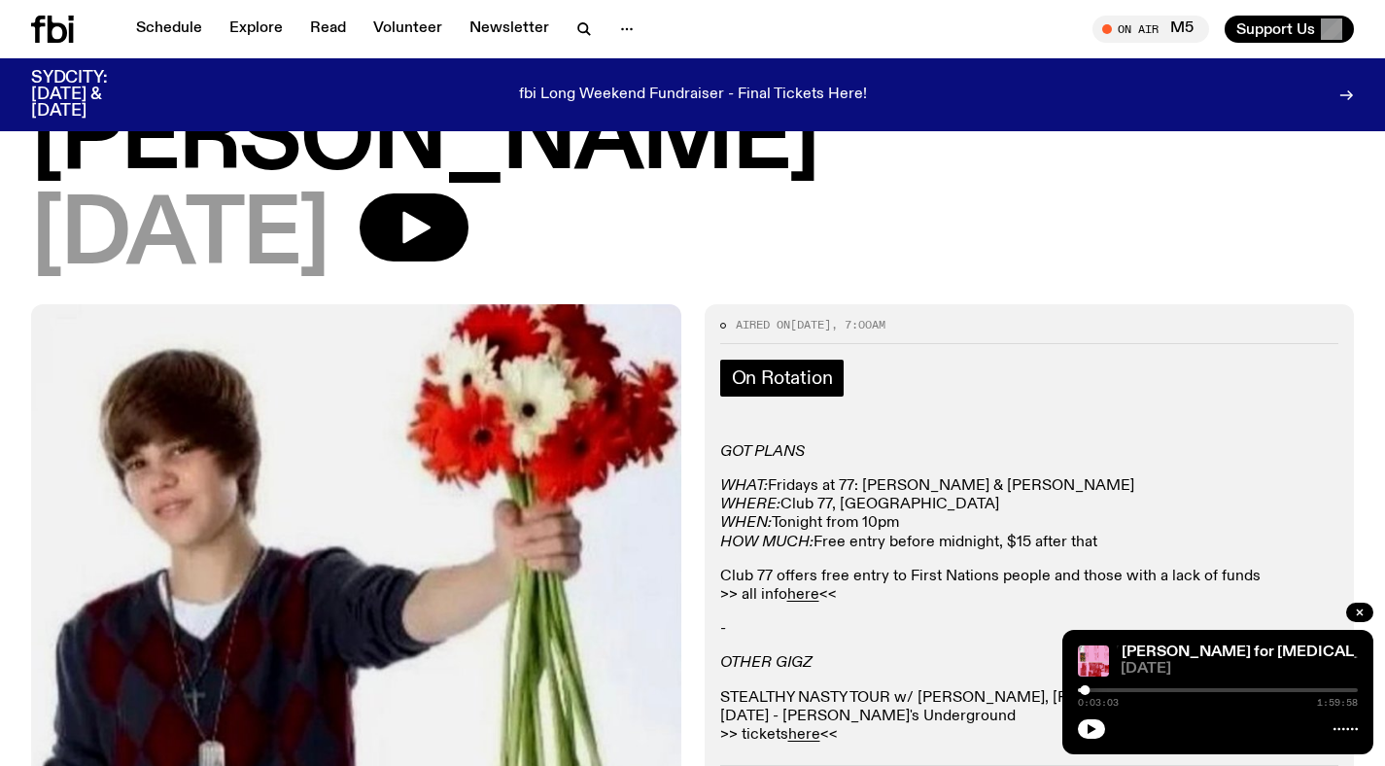
scroll to position [0, 0]
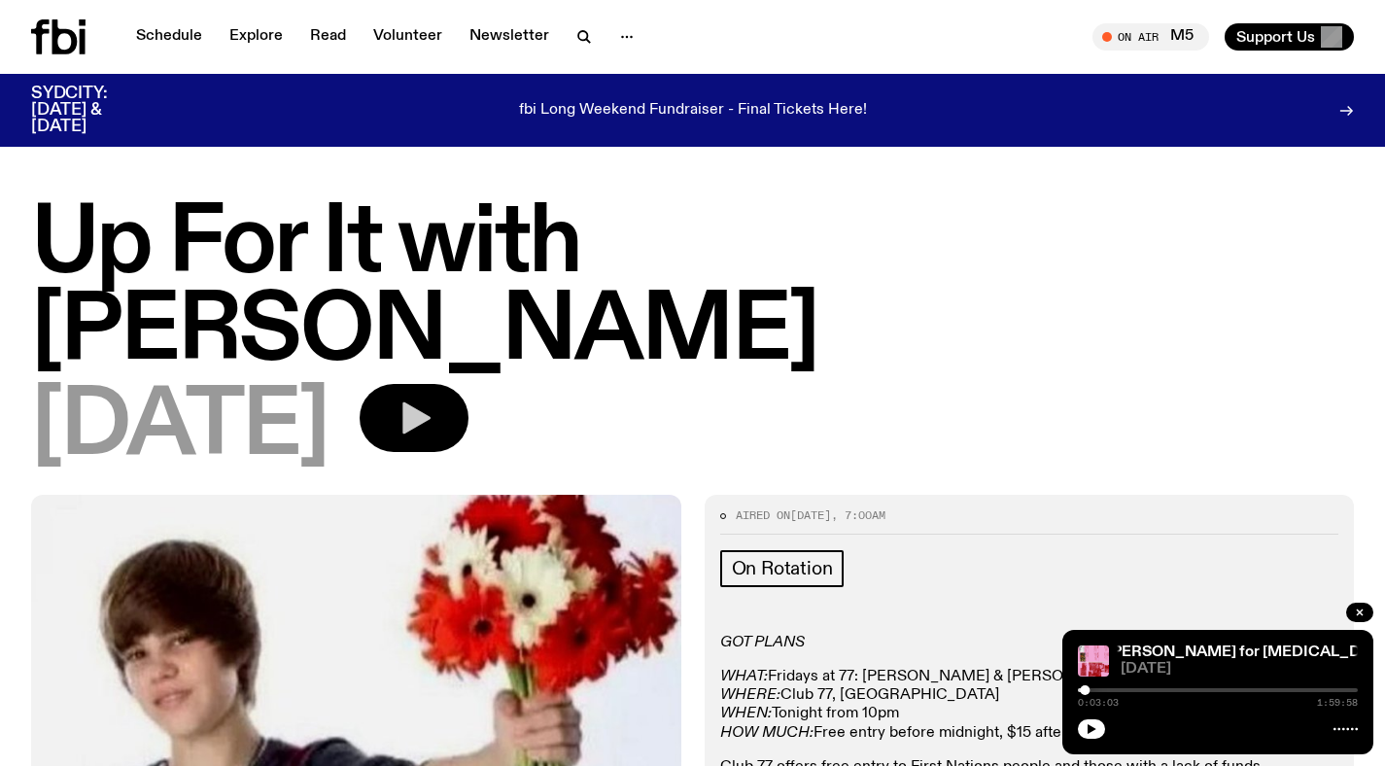
click at [469, 384] on button "button" at bounding box center [414, 418] width 109 height 68
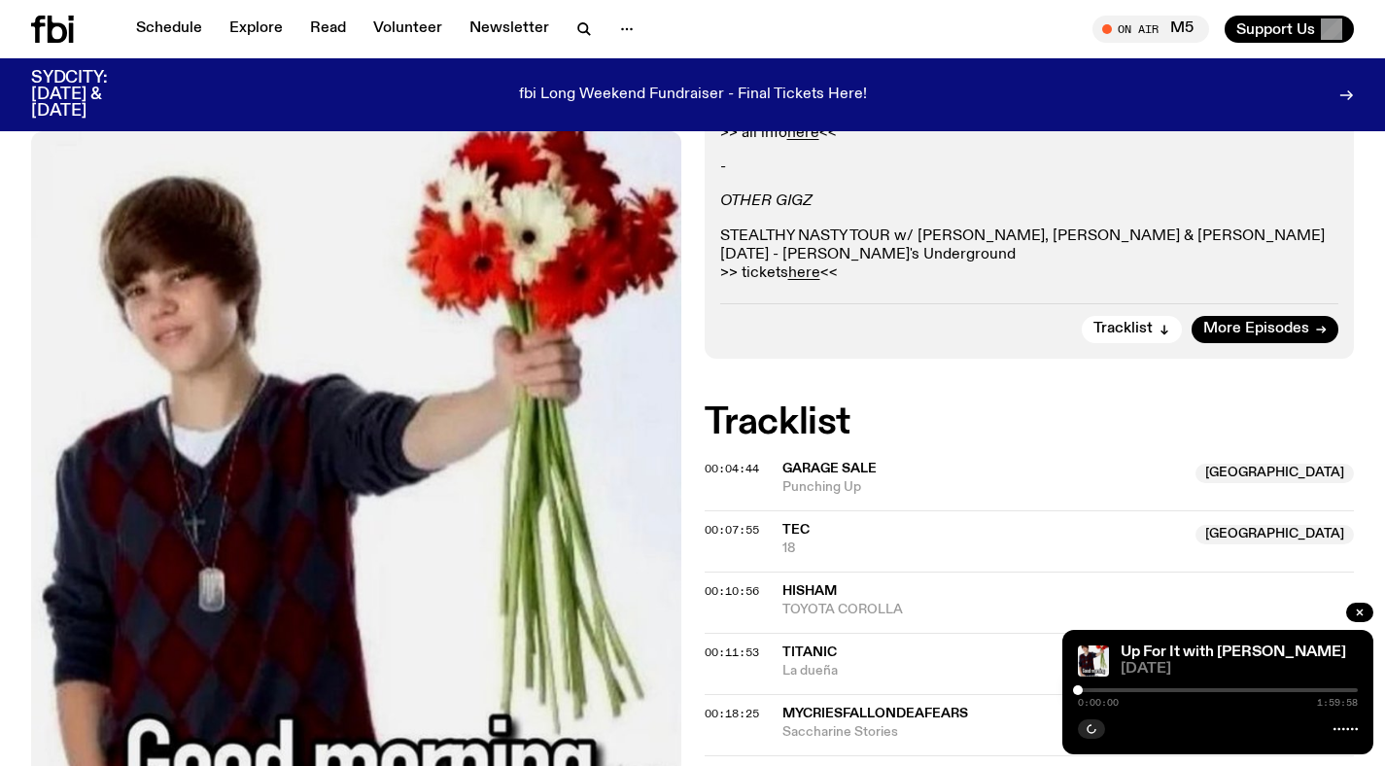
scroll to position [641, 0]
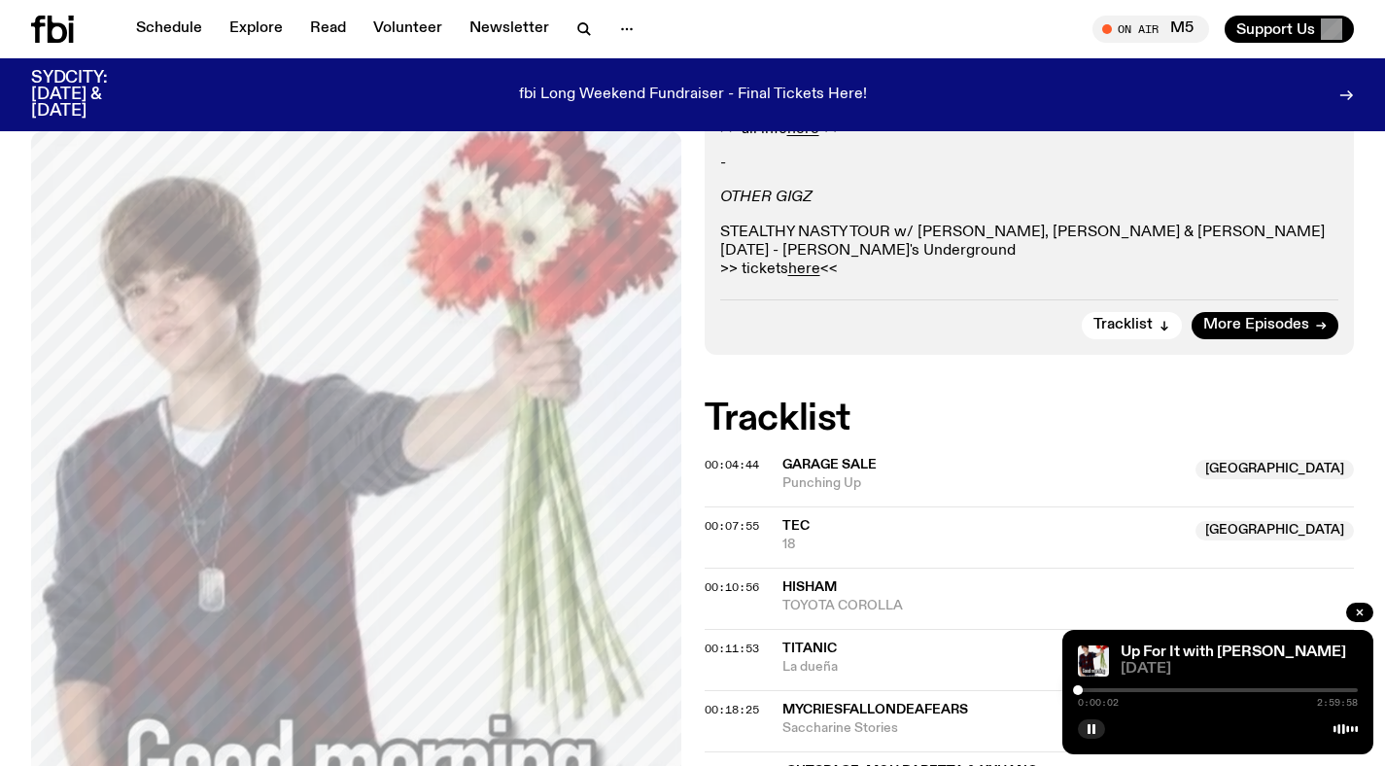
click at [1085, 689] on div at bounding box center [1218, 690] width 280 height 4
click at [1083, 688] on div at bounding box center [1083, 690] width 10 height 10
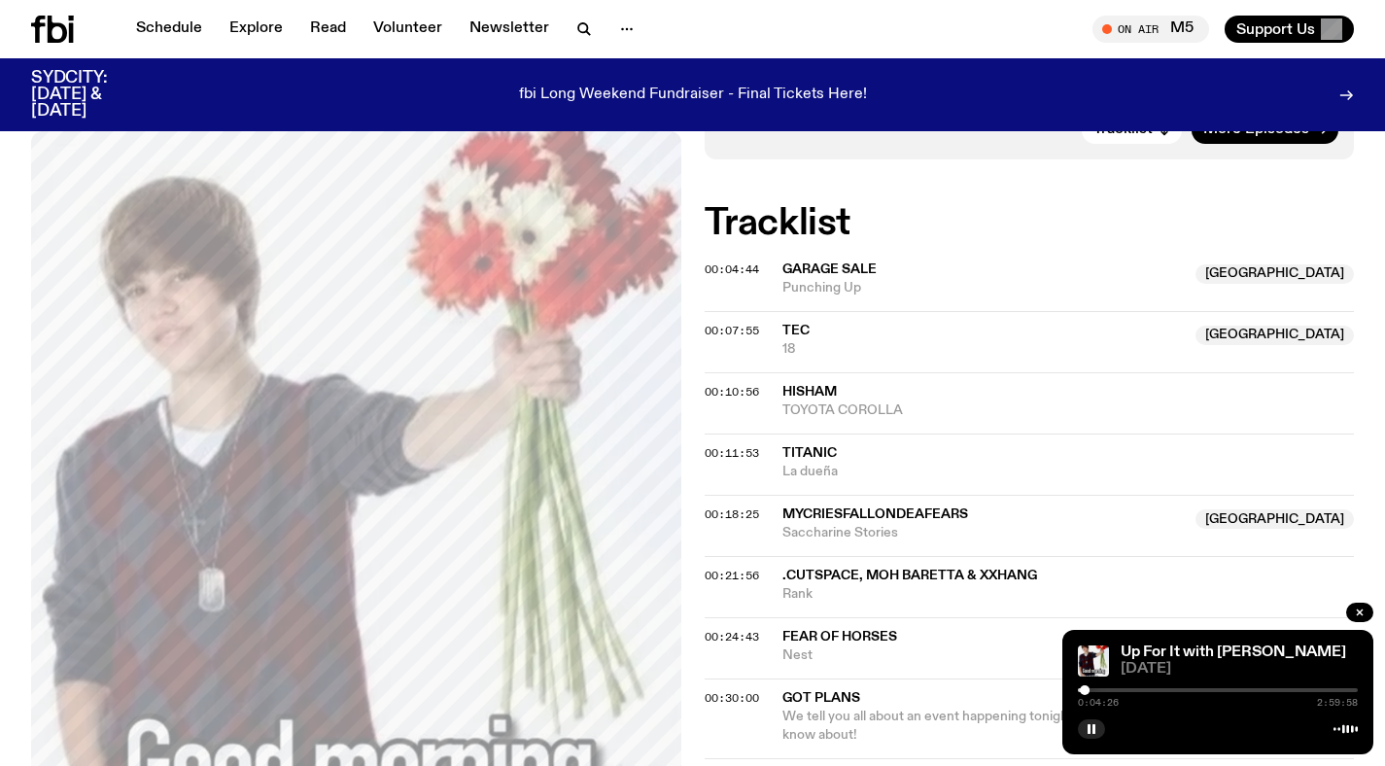
scroll to position [839, 0]
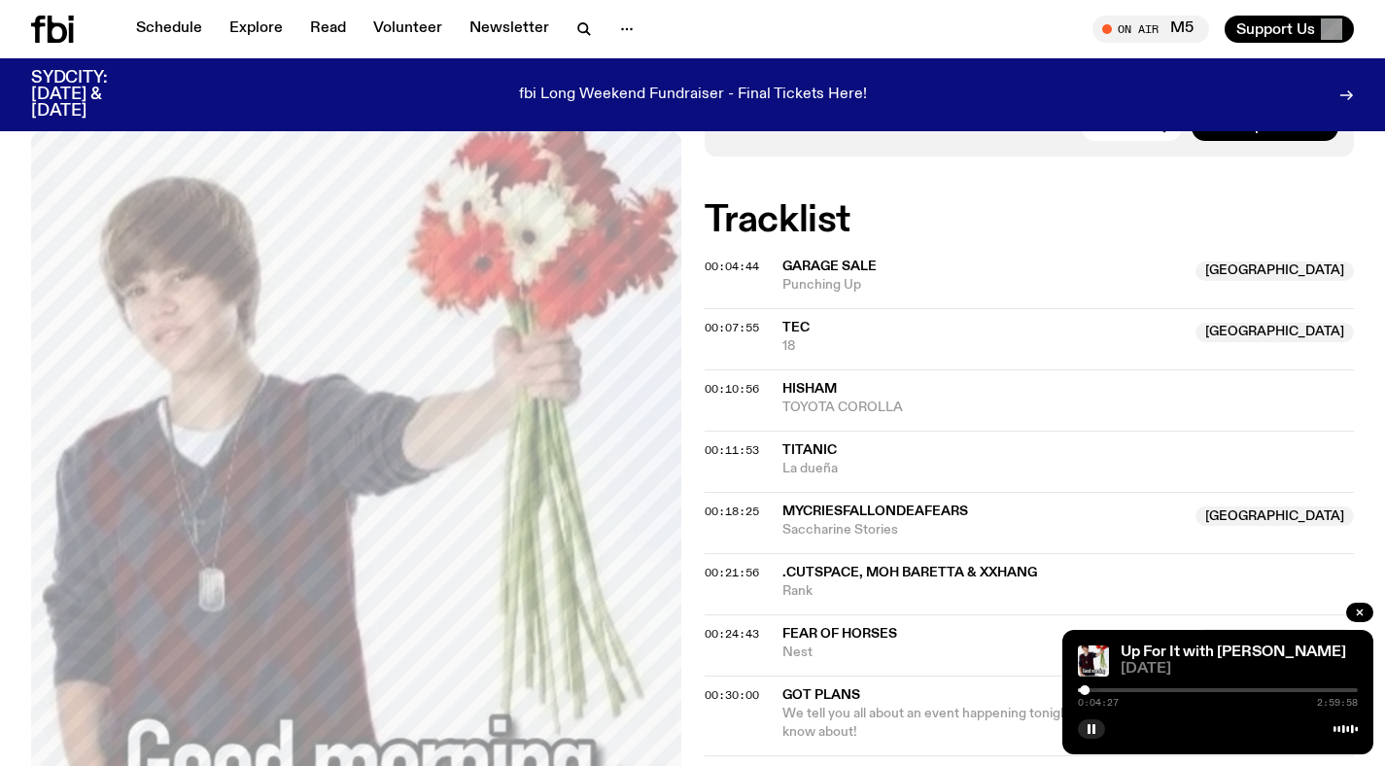
click at [1094, 688] on div at bounding box center [1218, 690] width 280 height 4
click at [1097, 688] on div at bounding box center [1098, 690] width 10 height 10
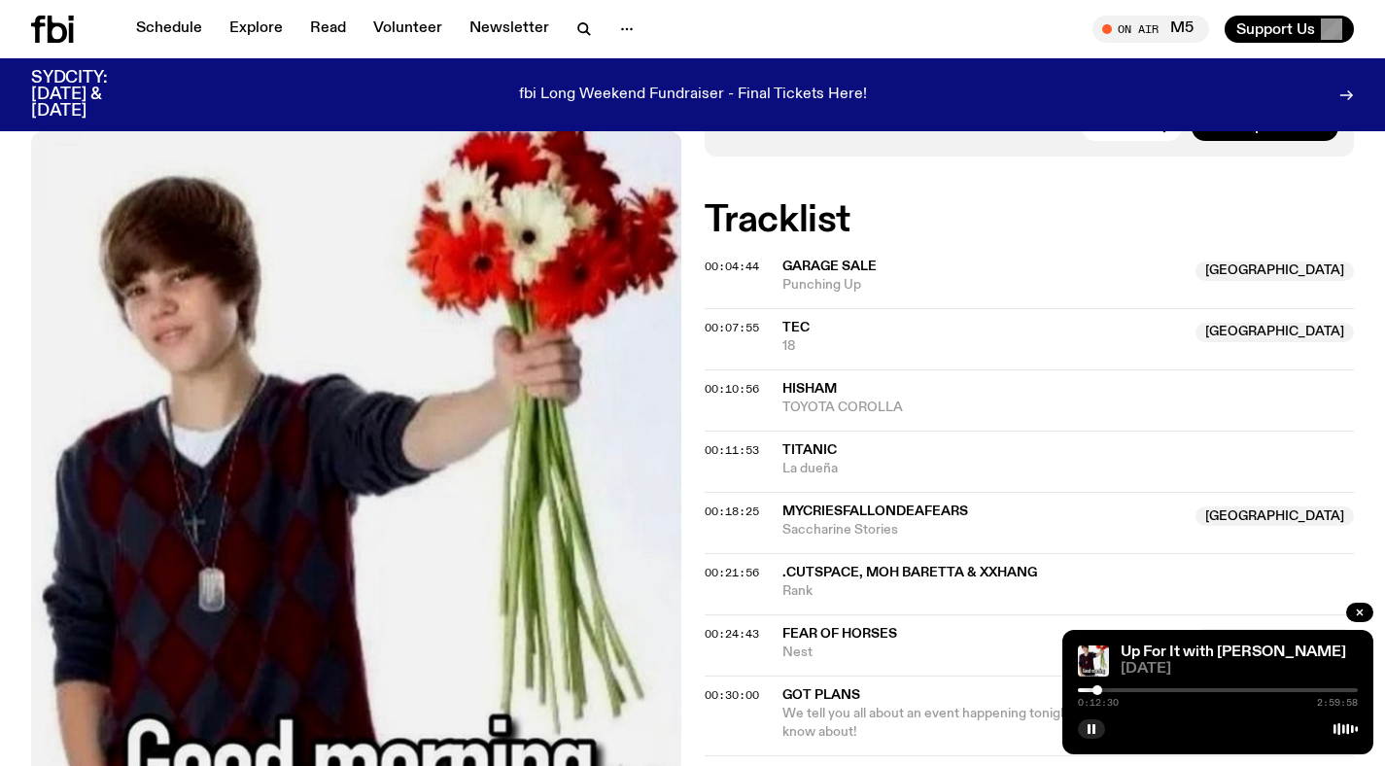
click at [1104, 691] on div at bounding box center [1218, 690] width 280 height 4
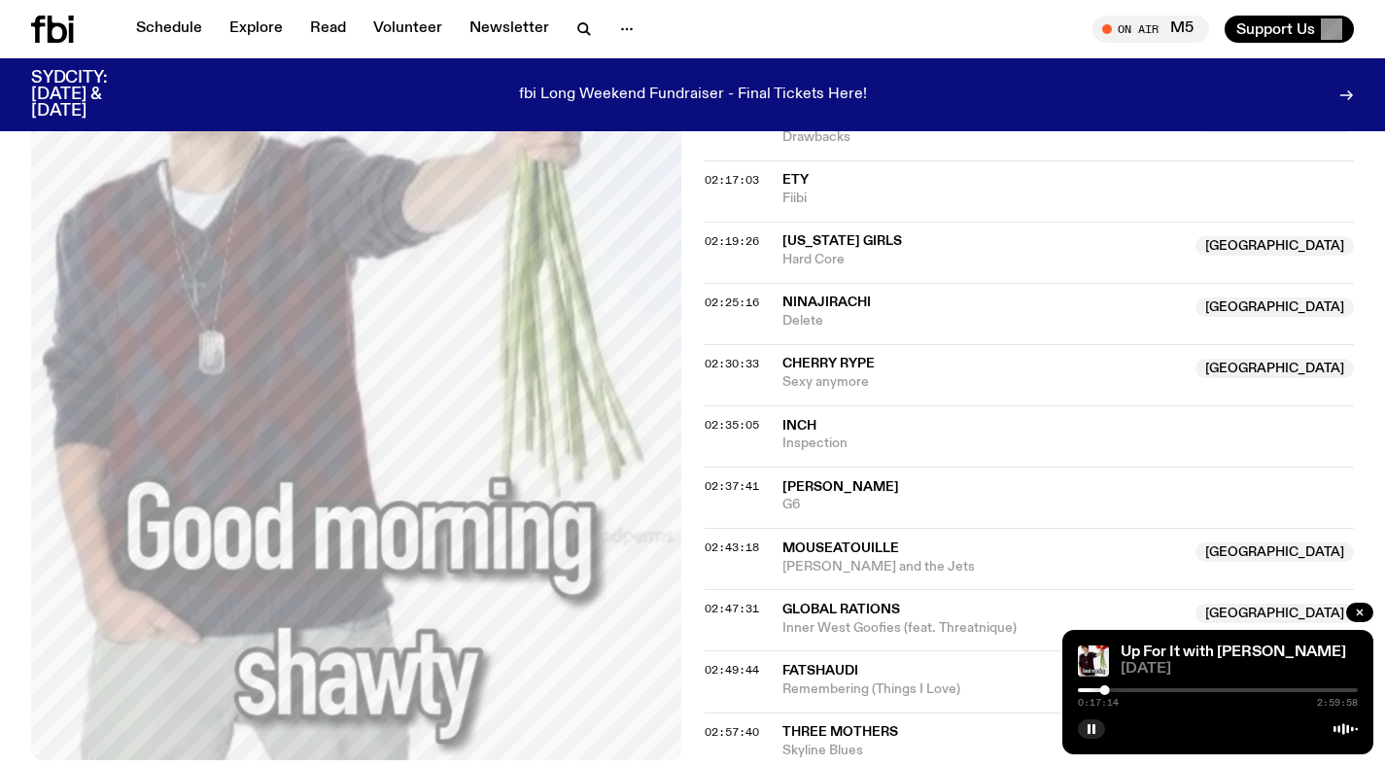
scroll to position [2903, 0]
click at [725, 663] on span "02:49:44" at bounding box center [732, 671] width 54 height 16
click at [1344, 690] on div at bounding box center [1344, 690] width 10 height 10
click at [1349, 689] on div at bounding box center [1218, 690] width 280 height 4
click at [1346, 687] on div at bounding box center [1346, 690] width 10 height 10
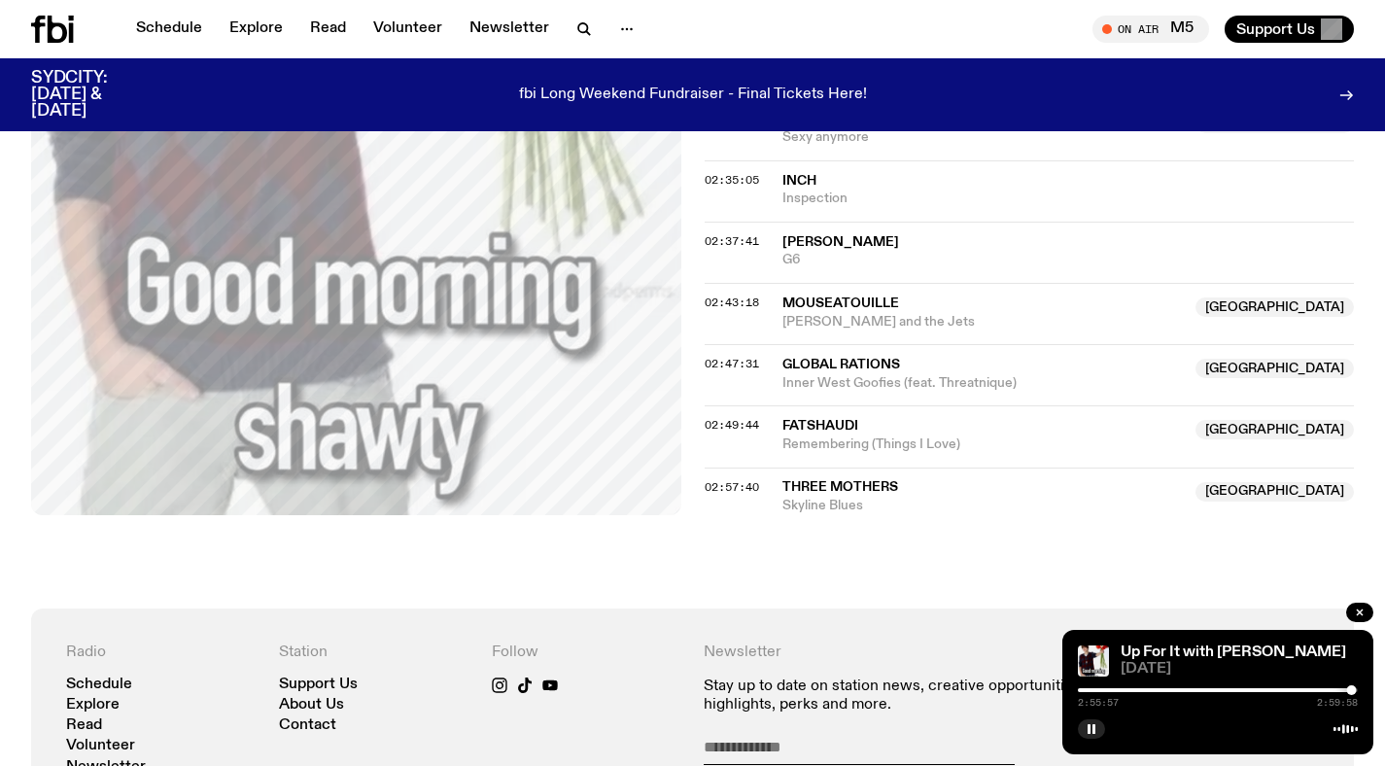
scroll to position [3152, 0]
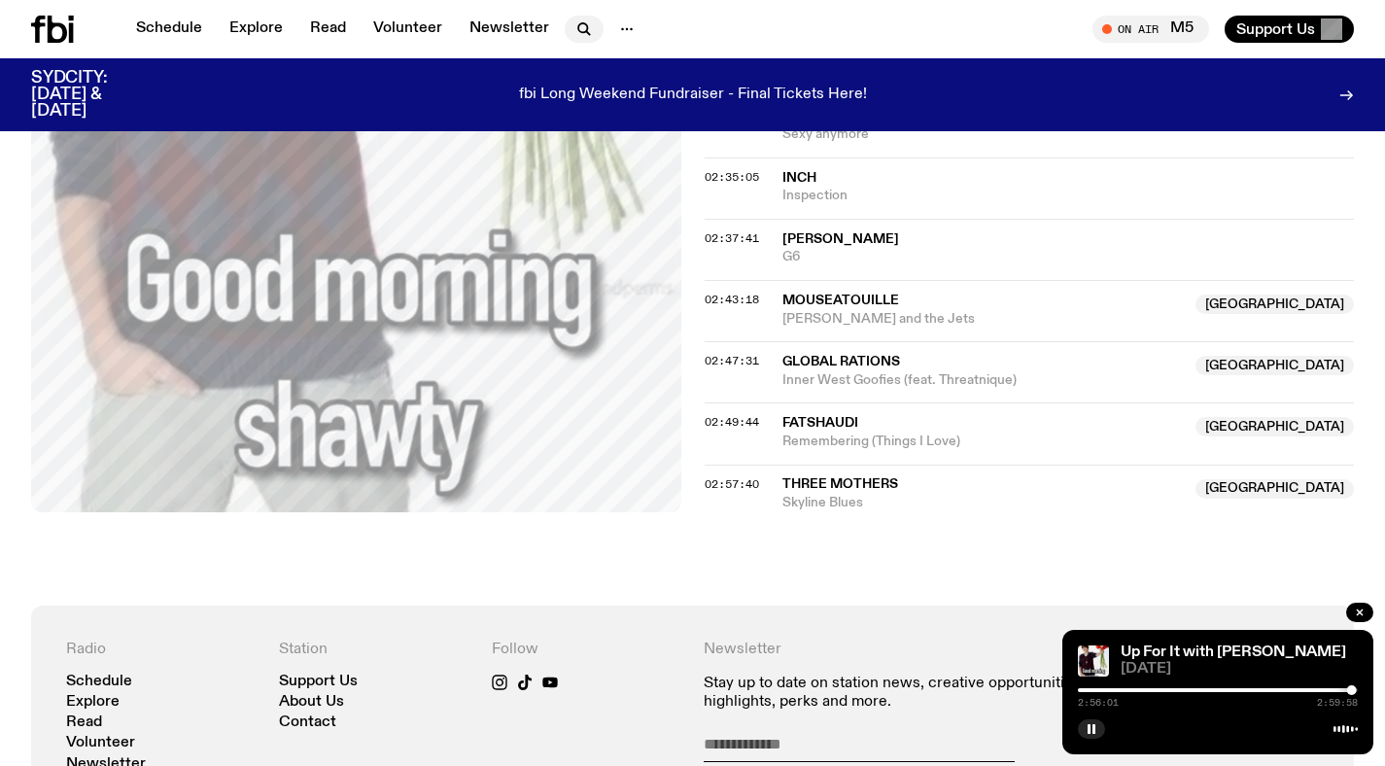
click at [565, 31] on button "button" at bounding box center [584, 29] width 39 height 27
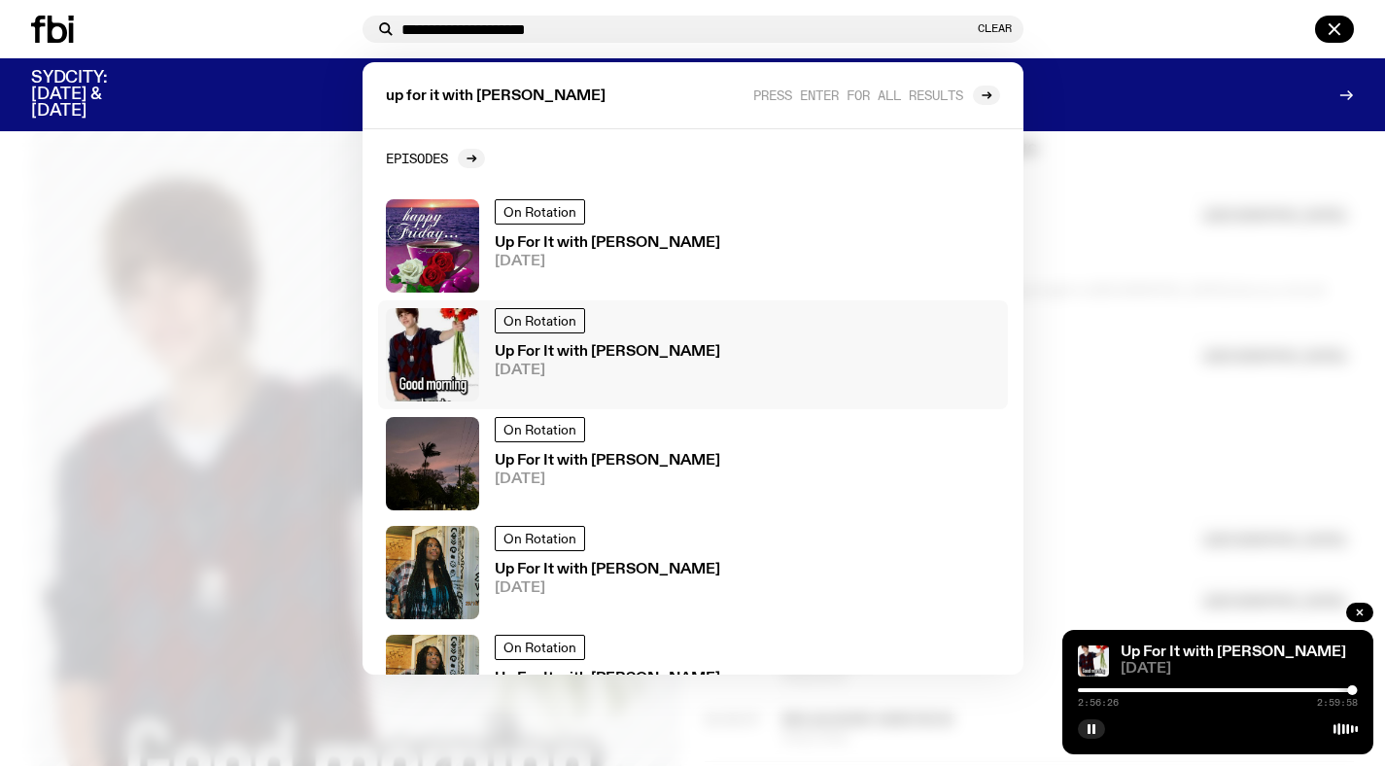
scroll to position [80, 0]
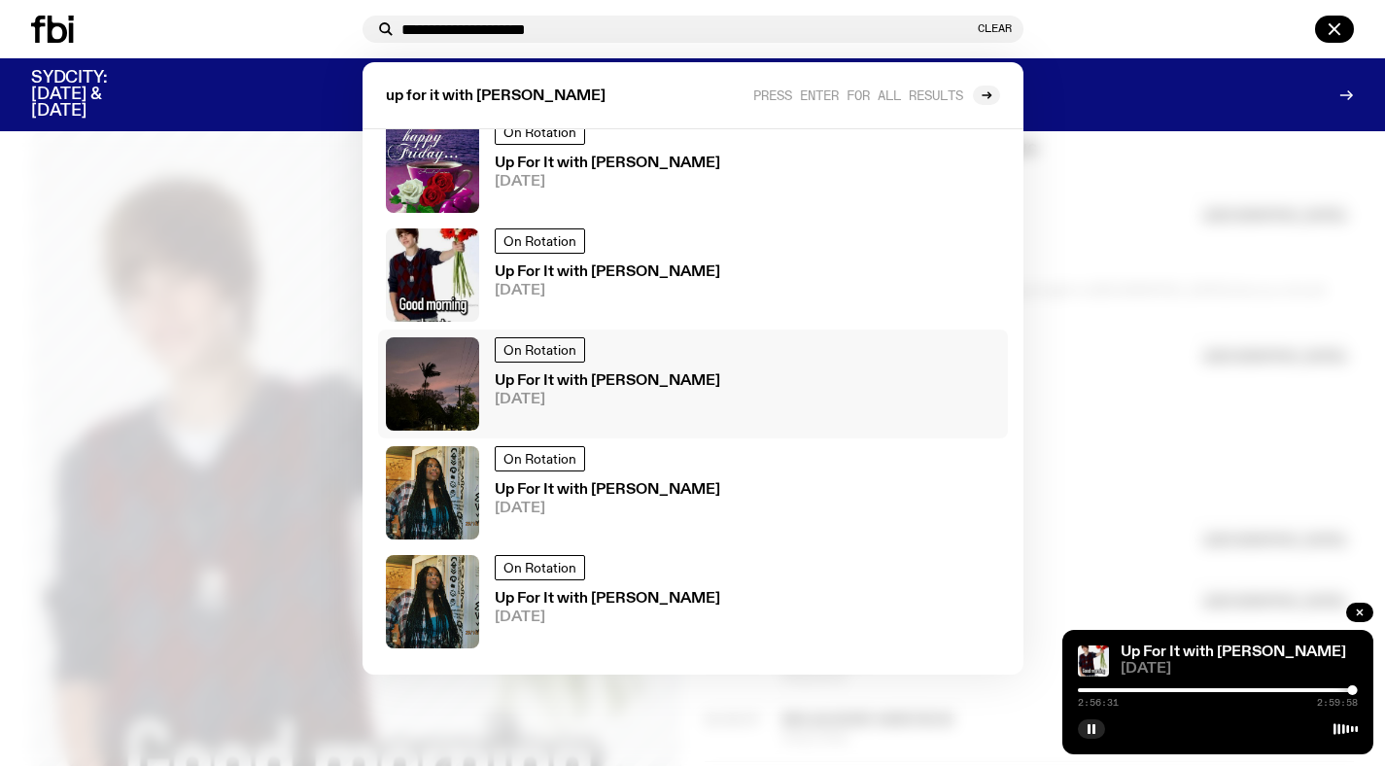
type input "**********"
click at [590, 394] on span "[DATE]" at bounding box center [608, 400] width 226 height 15
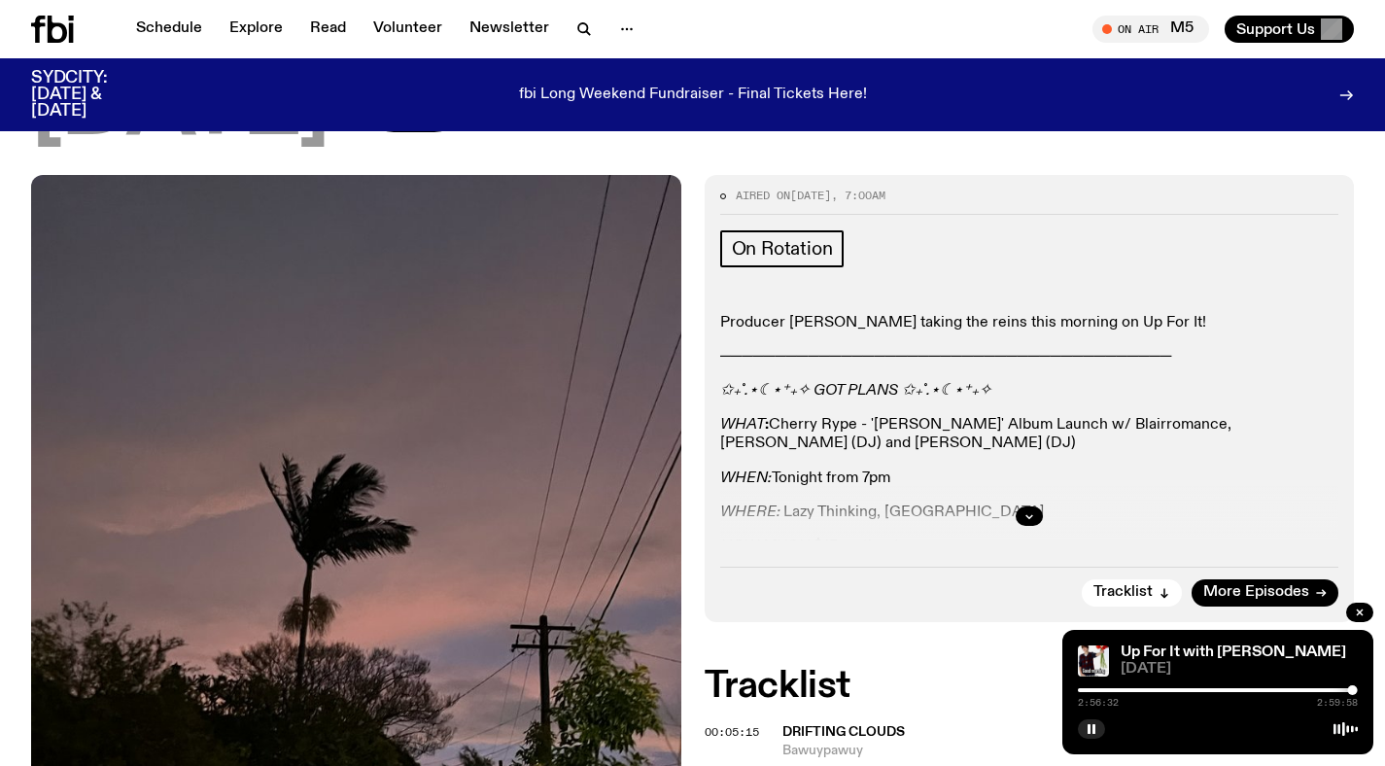
scroll to position [445, 0]
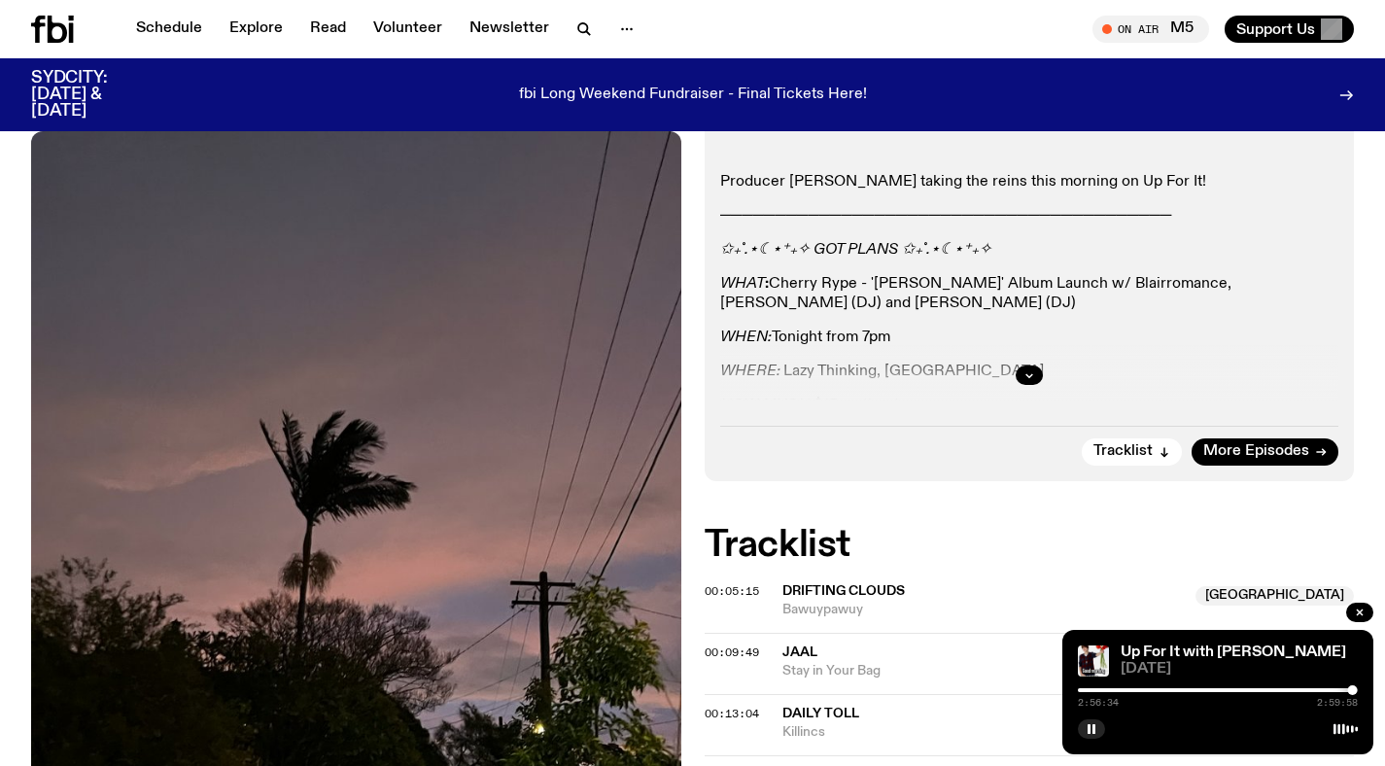
click at [1012, 344] on div at bounding box center [1029, 375] width 619 height 62
click at [1018, 365] on button "button" at bounding box center [1029, 374] width 27 height 19
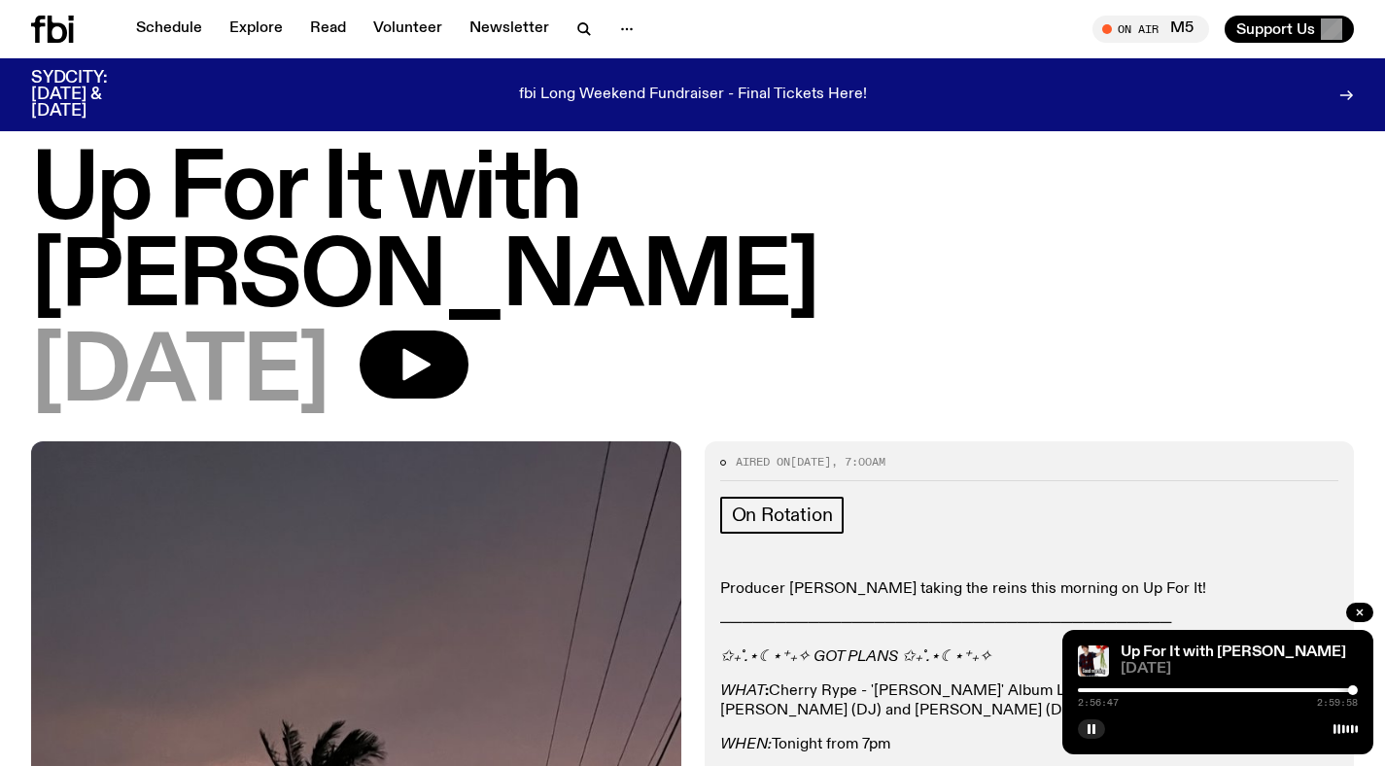
scroll to position [5, 0]
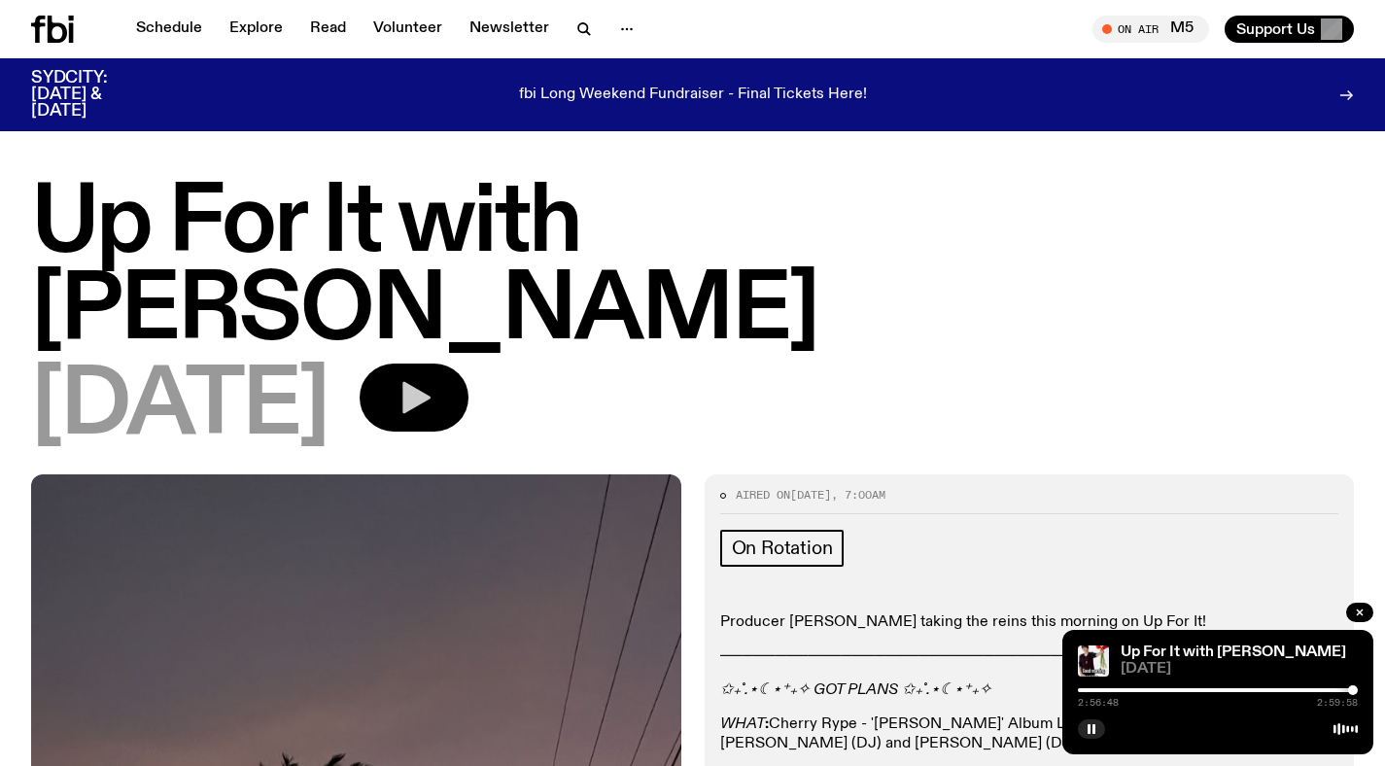
click at [469, 364] on button "button" at bounding box center [414, 398] width 109 height 68
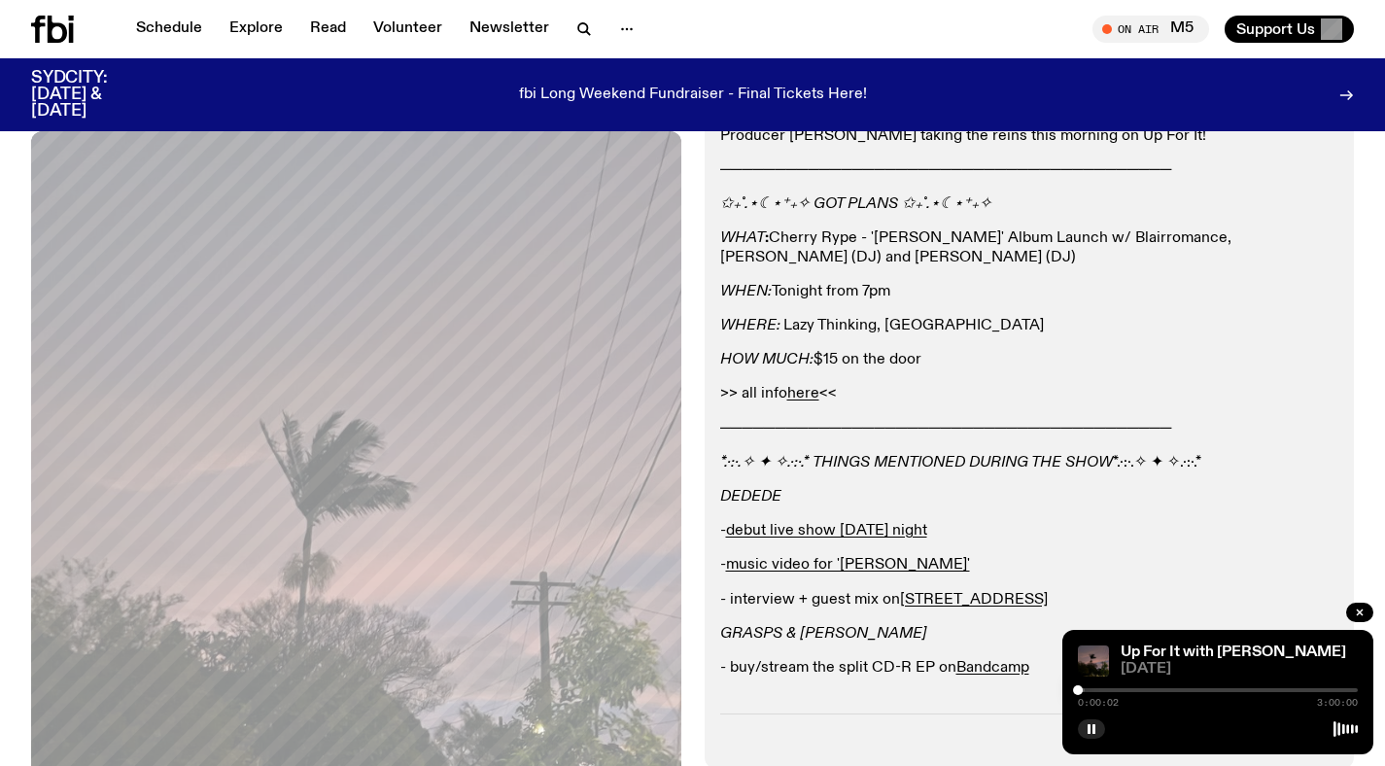
scroll to position [799, 0]
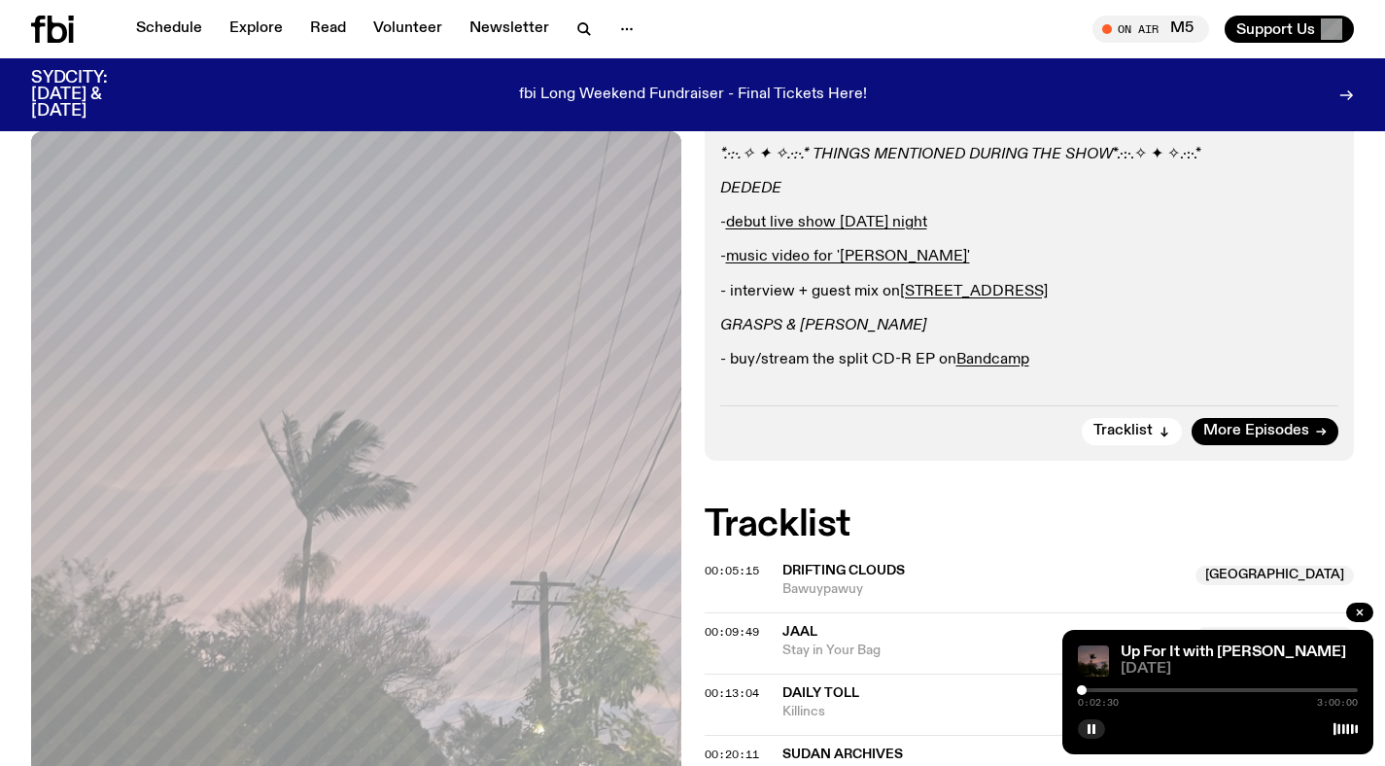
click at [1082, 687] on div at bounding box center [1082, 690] width 10 height 10
